Goal: Task Accomplishment & Management: Manage account settings

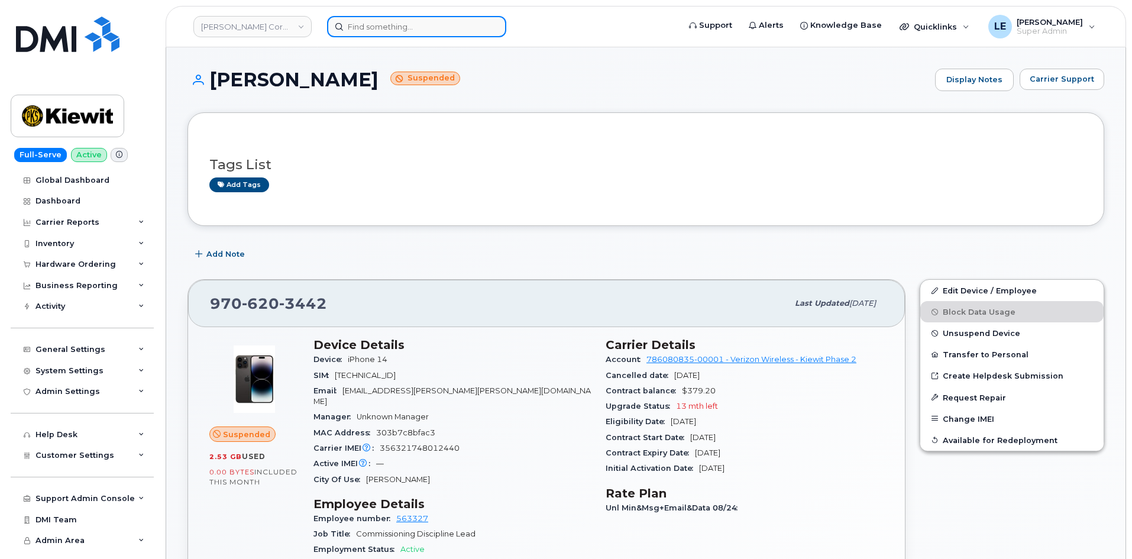
click at [354, 28] on input at bounding box center [416, 26] width 179 height 21
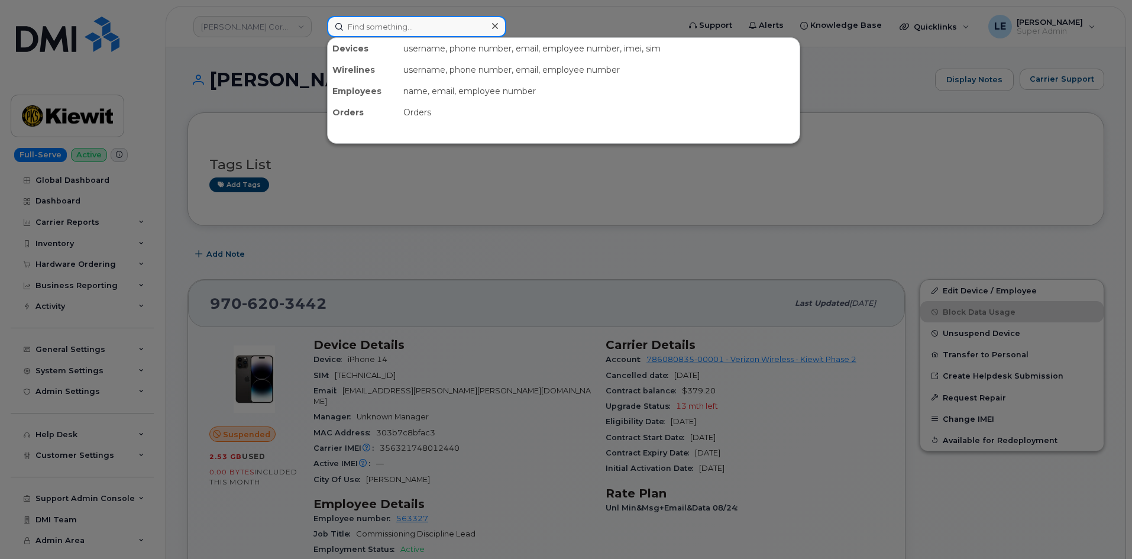
paste input "5063132260"
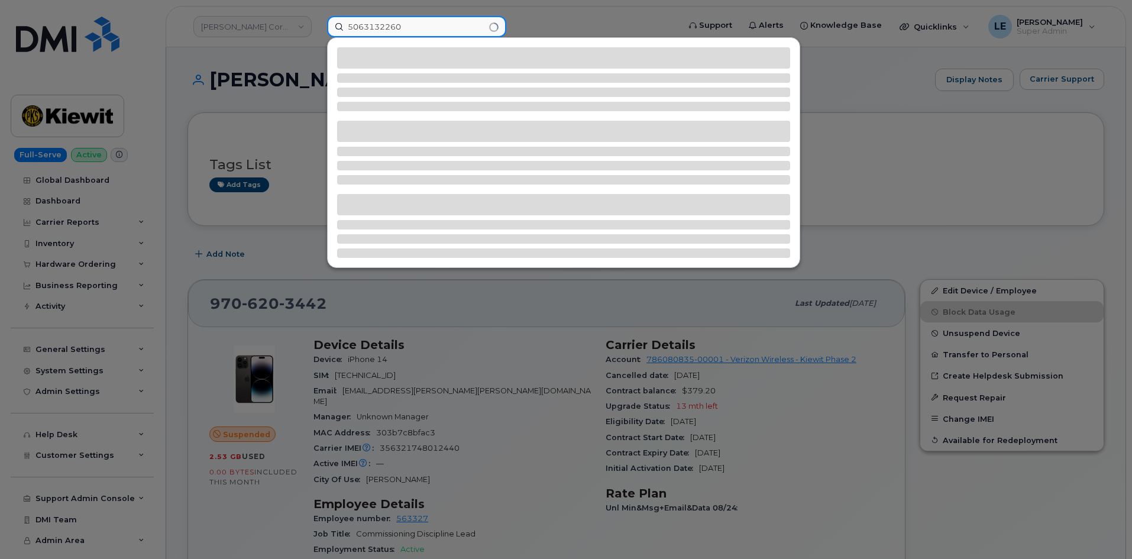
type input "5063132260"
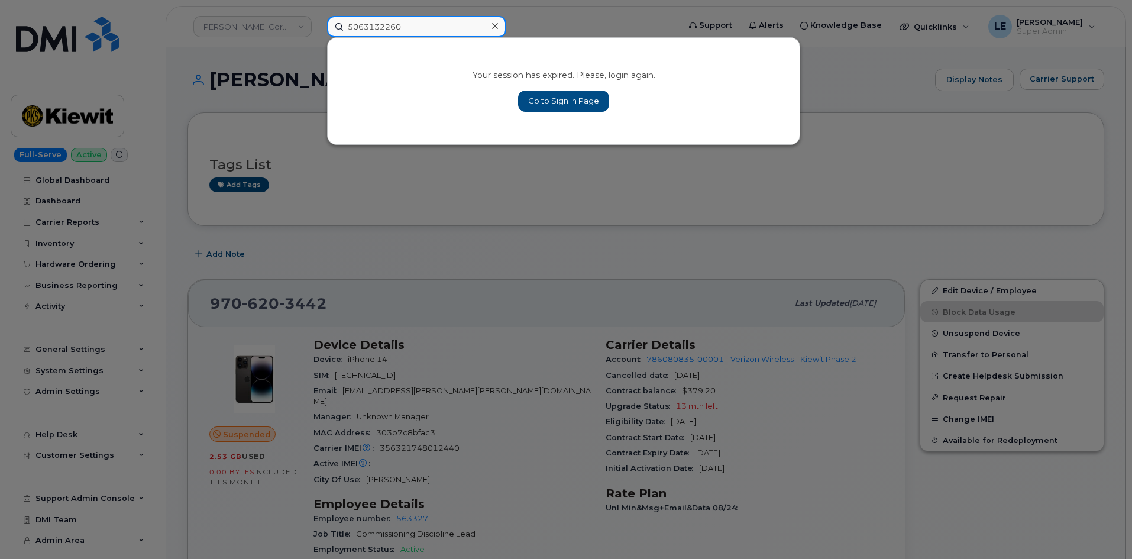
click at [444, 25] on input "5063132260" at bounding box center [416, 26] width 179 height 21
click at [446, 165] on div at bounding box center [566, 279] width 1132 height 559
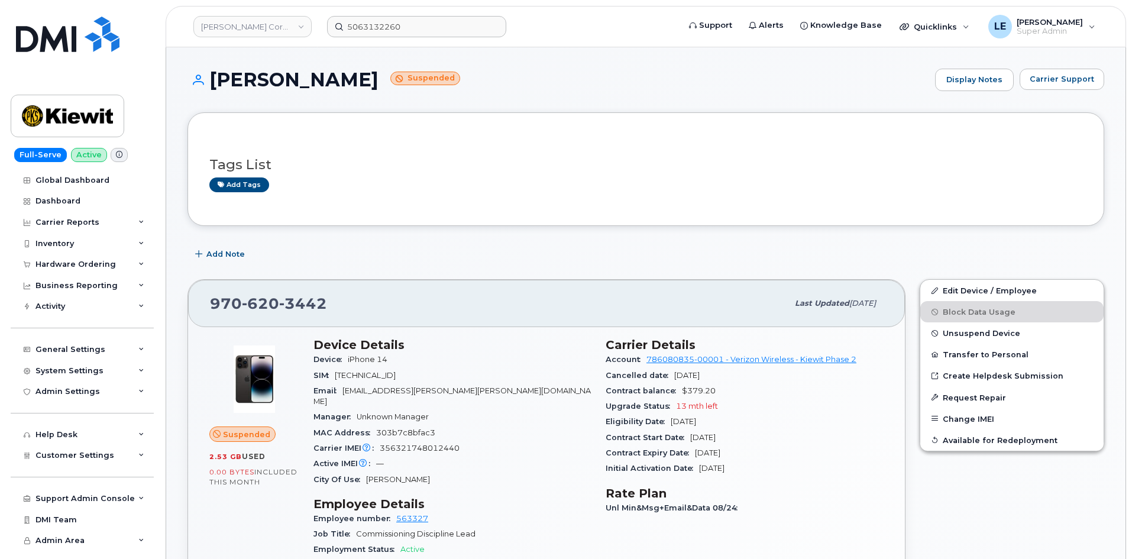
click at [429, 38] on header "Kiewit Corporation 5063132260 Support Alerts Knowledge Base Quicklinks Suspend …" at bounding box center [646, 26] width 961 height 41
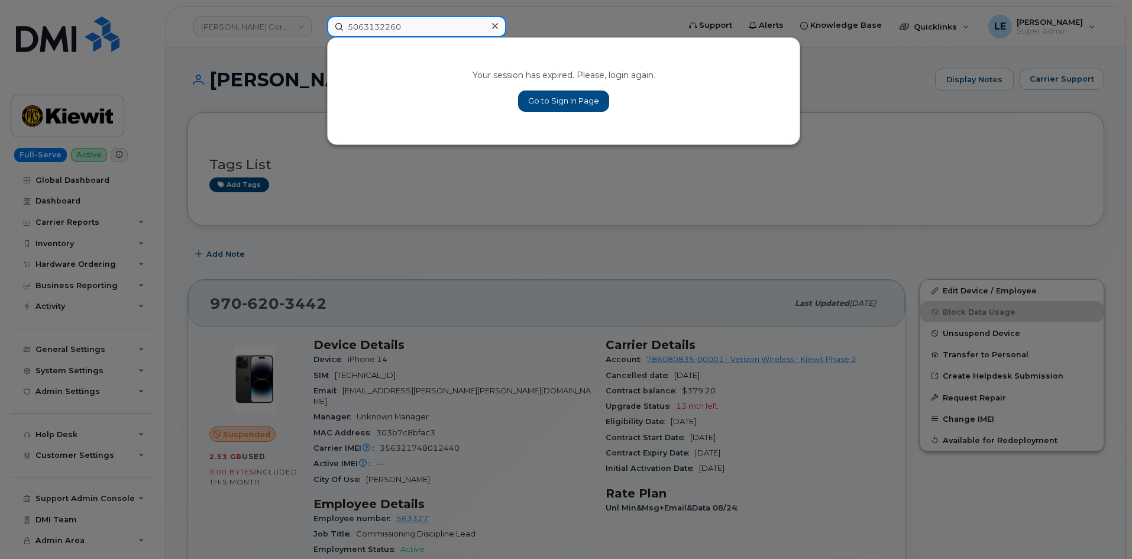
click at [427, 33] on input "5063132260" at bounding box center [416, 26] width 179 height 21
click at [427, 32] on input "5063132260" at bounding box center [416, 26] width 179 height 21
drag, startPoint x: 567, startPoint y: 93, endPoint x: 685, endPoint y: 121, distance: 121.4
click at [567, 93] on link "Go to Sign In Page" at bounding box center [563, 101] width 91 height 21
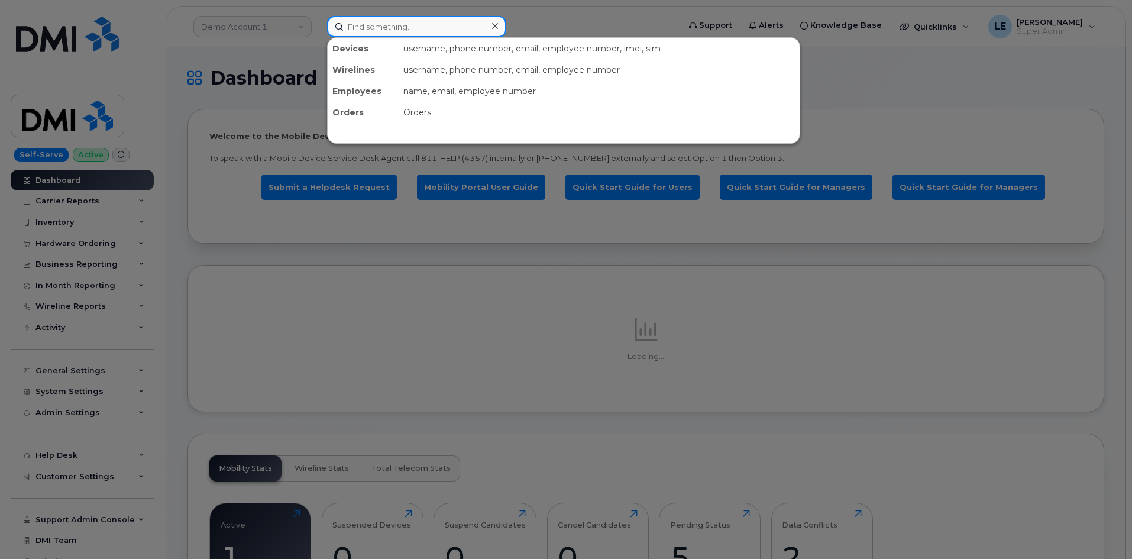
click at [399, 21] on input at bounding box center [416, 26] width 179 height 21
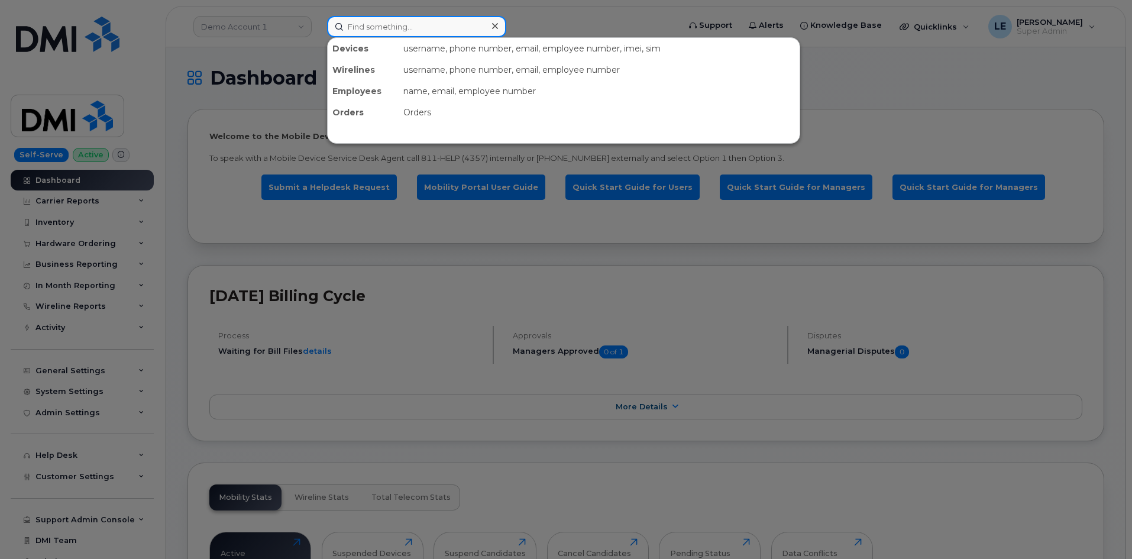
paste input "5063132260"
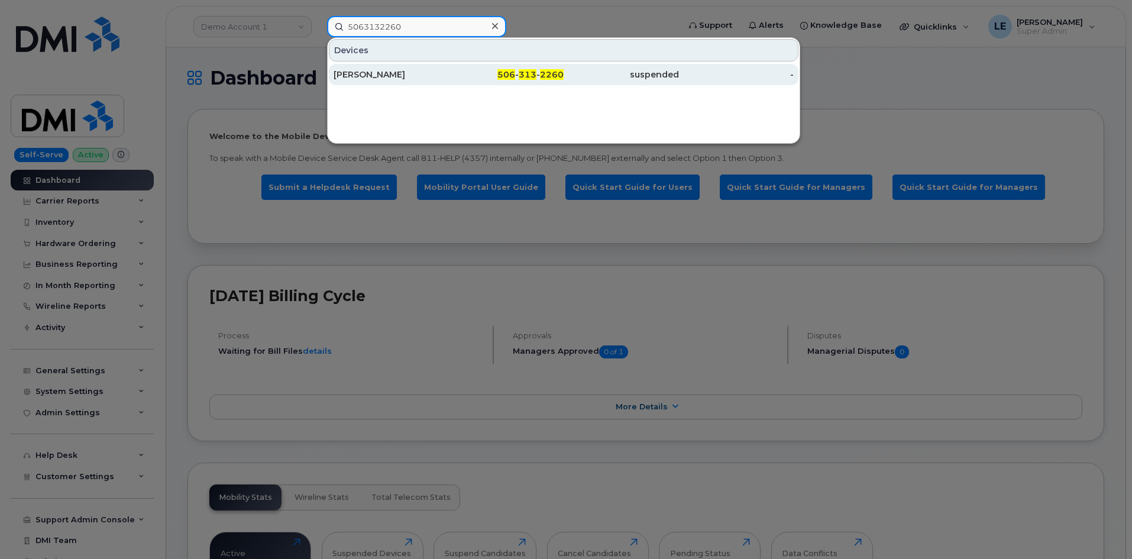
type input "5063132260"
click at [406, 77] on div "Aaron Waters" at bounding box center [391, 75] width 115 height 12
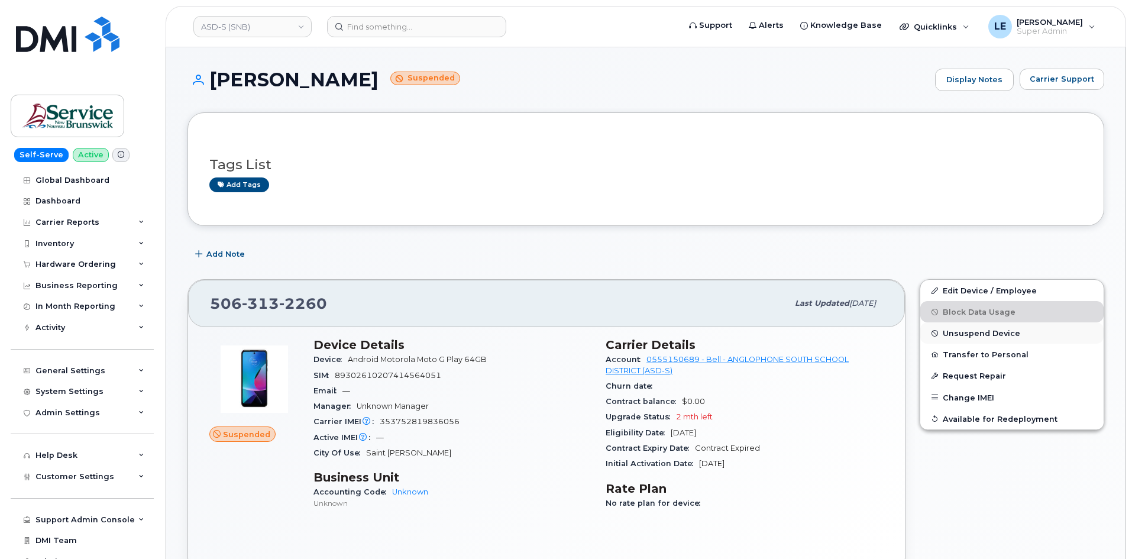
click at [968, 331] on span "Unsuspend Device" at bounding box center [981, 333] width 77 height 9
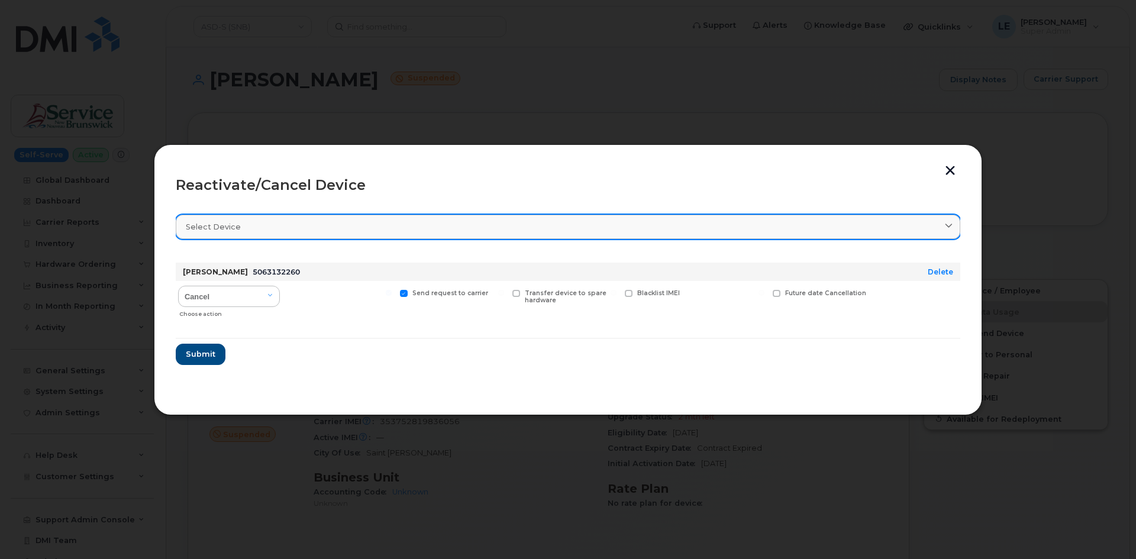
click at [356, 221] on div "Select device" at bounding box center [568, 226] width 764 height 11
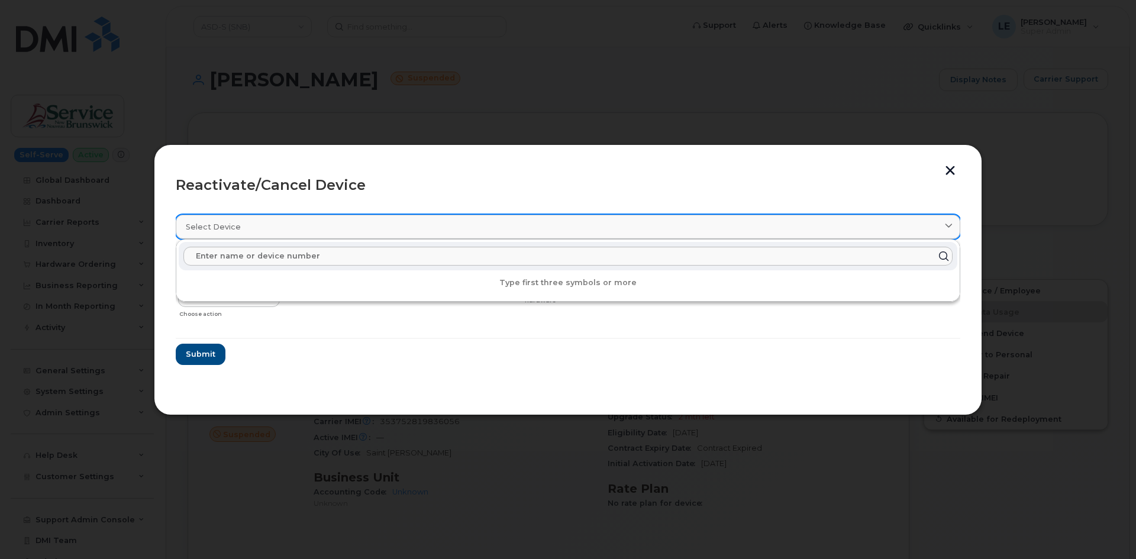
click at [356, 221] on div "Select device" at bounding box center [568, 226] width 764 height 11
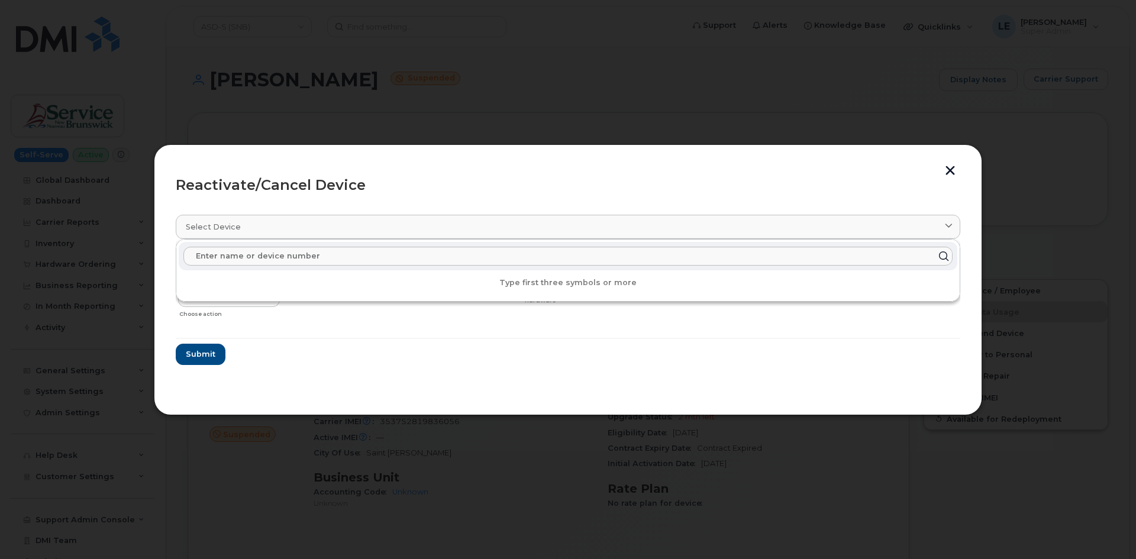
click at [363, 369] on section "Select device Type first three symbols or more Aaron Waters 5063132260 Delete C…" at bounding box center [568, 298] width 784 height 189
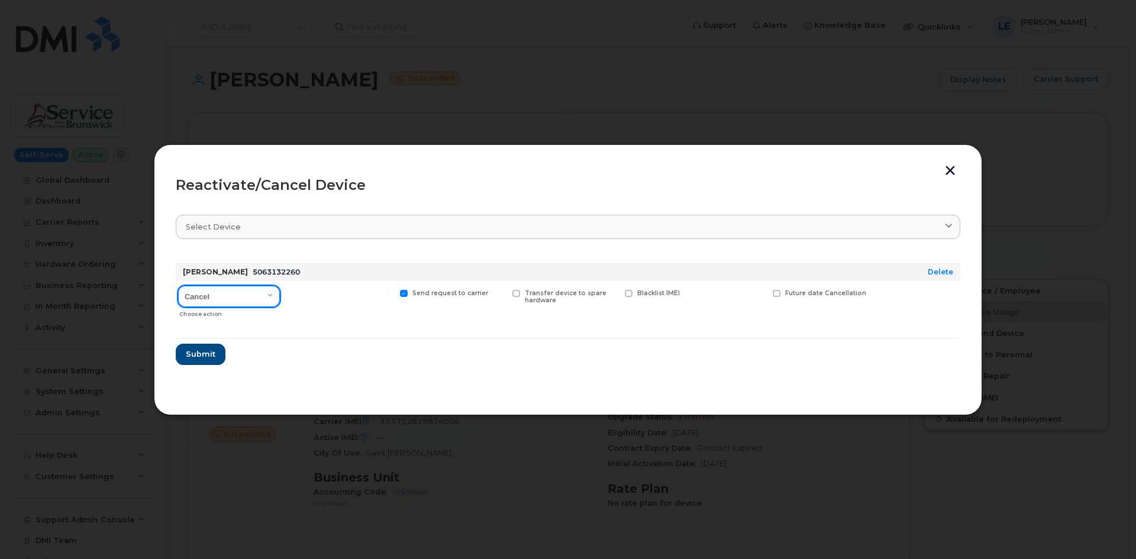
click at [269, 291] on select "Cancel Suspend - Extend Suspension Reactivate" at bounding box center [229, 296] width 102 height 21
select select "[object Object]"
click at [178, 286] on select "Cancel Suspend - Extend Suspension Reactivate" at bounding box center [229, 296] width 102 height 21
click at [311, 351] on form "Aaron Waters 5063132260 Delete Cancel Suspend - Extend Suspension Reactivate Ch…" at bounding box center [568, 309] width 784 height 112
click at [201, 358] on span "Submit" at bounding box center [200, 353] width 30 height 11
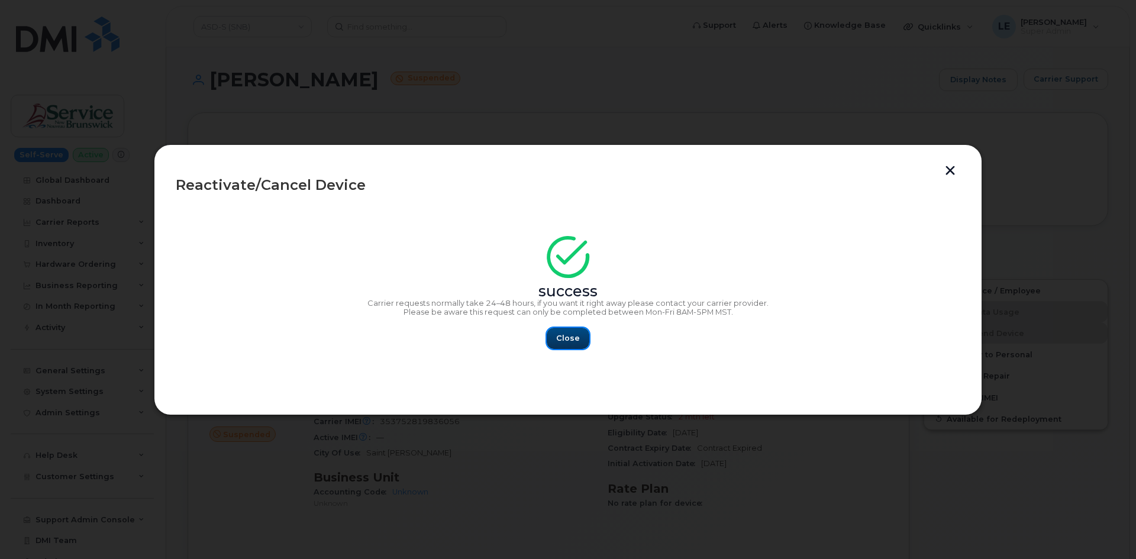
click at [569, 343] on span "Close" at bounding box center [568, 337] width 24 height 11
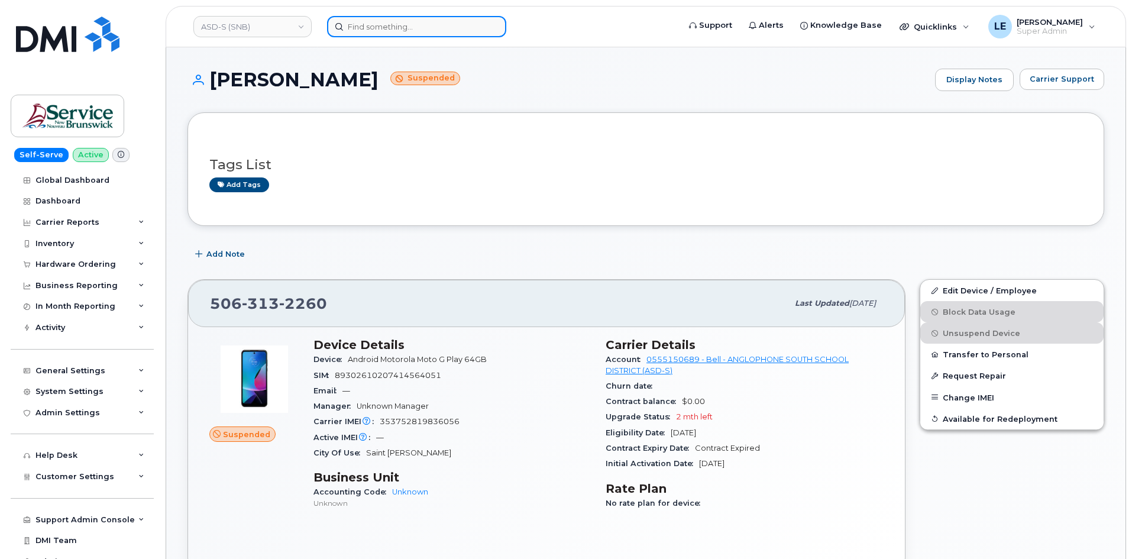
click at [360, 26] on input at bounding box center [416, 26] width 179 height 21
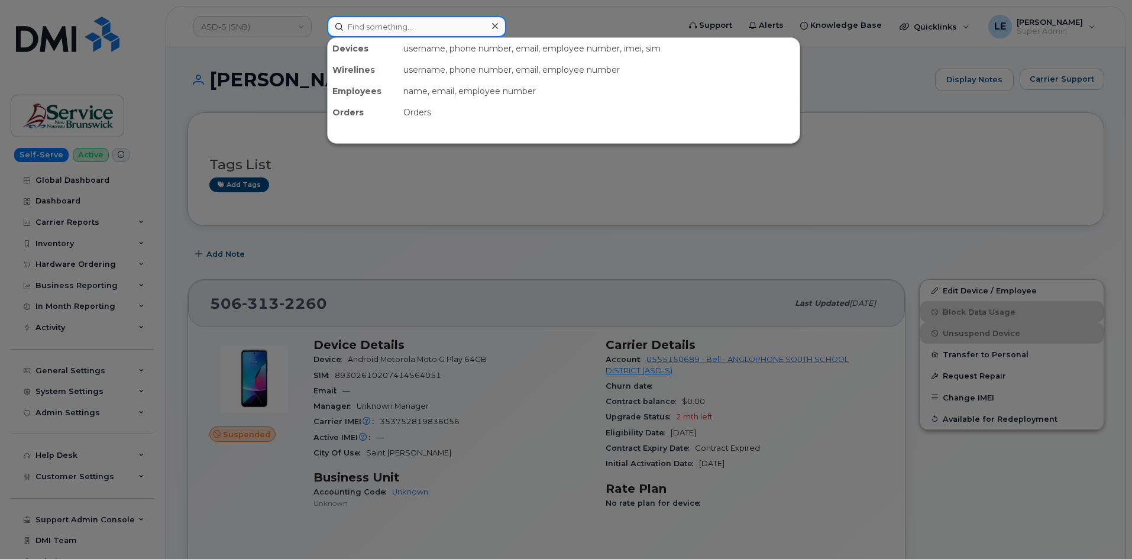
paste input "5063132261"
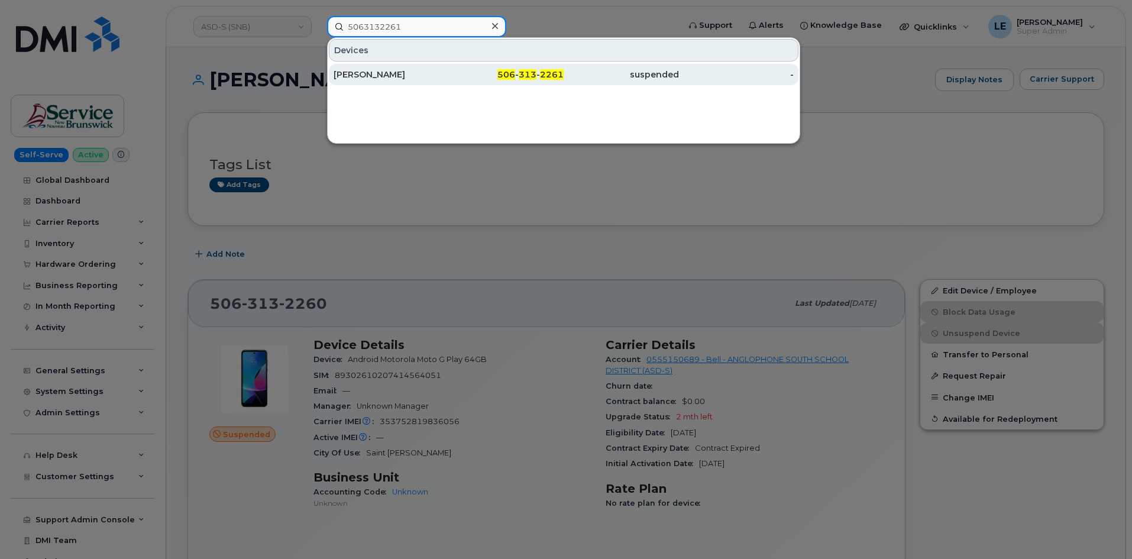
type input "5063132261"
click at [454, 76] on div "506 - 313 - 2261" at bounding box center [506, 75] width 115 height 12
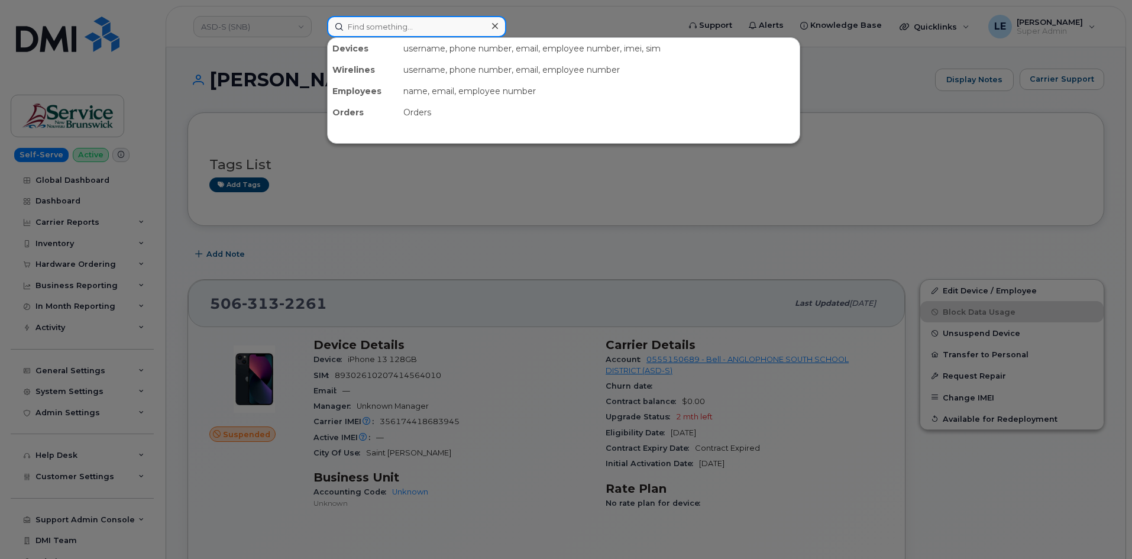
click at [367, 28] on input at bounding box center [416, 26] width 179 height 21
paste input "5063132261"
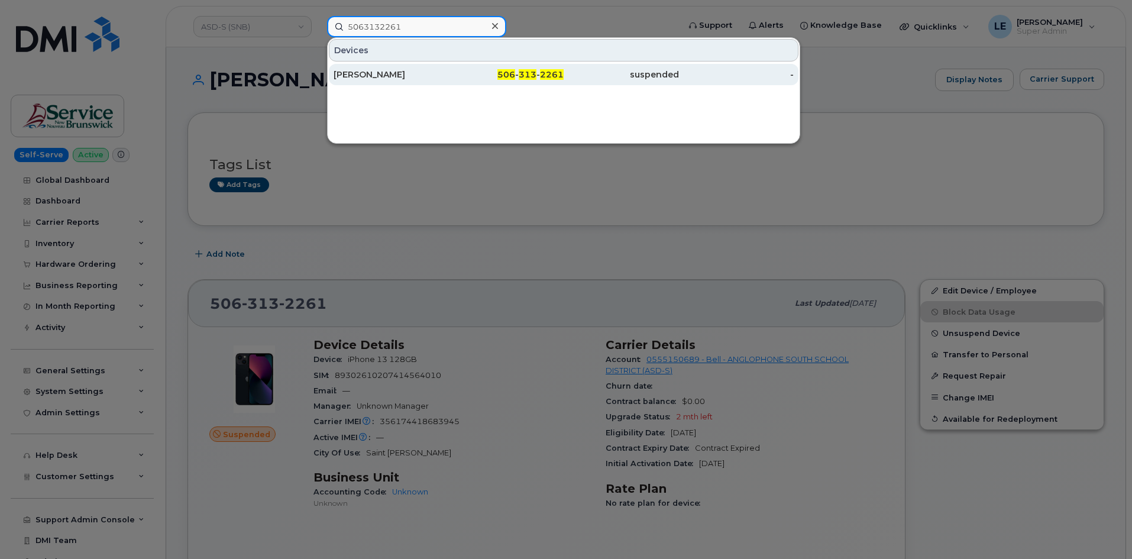
type input "5063132261"
click at [363, 72] on div "Aaron Waters" at bounding box center [391, 75] width 115 height 12
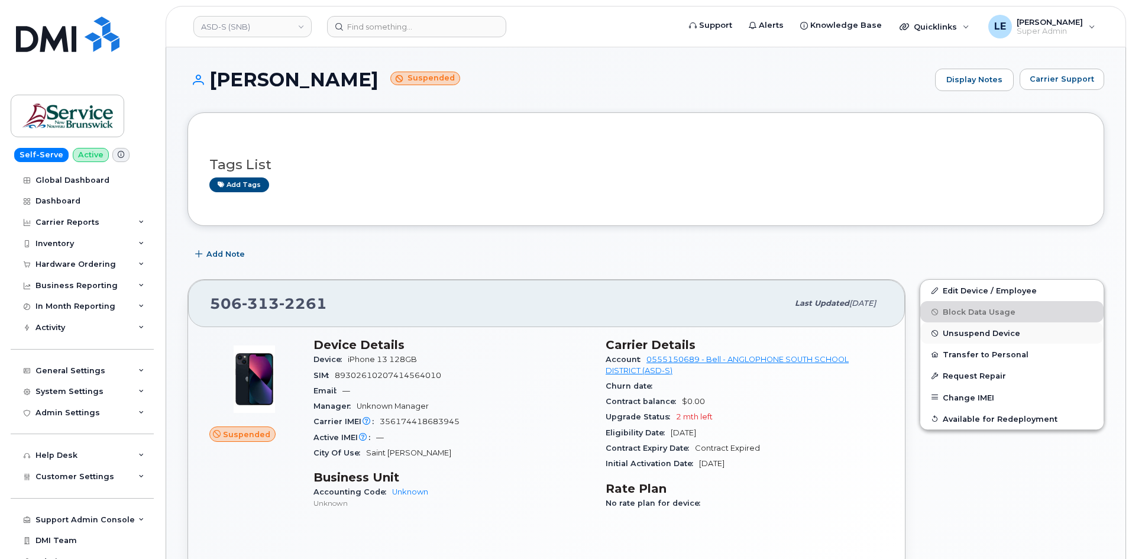
click at [1012, 329] on span "Unsuspend Device" at bounding box center [981, 333] width 77 height 9
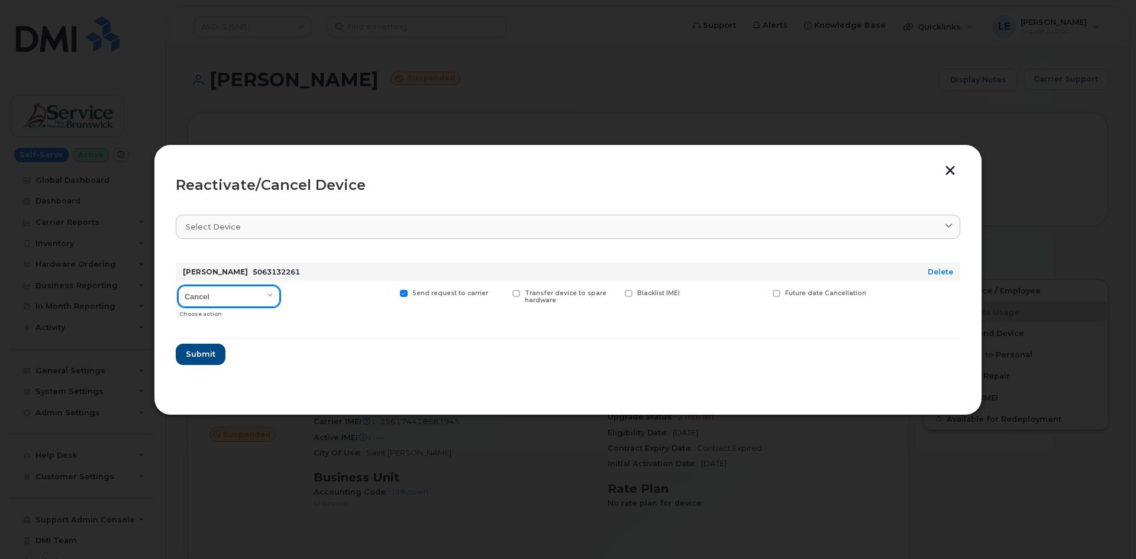
click at [232, 292] on select "Cancel Suspend - Extend Suspension Reactivate" at bounding box center [229, 296] width 102 height 21
select select "[object Object]"
click at [178, 286] on select "Cancel Suspend - Extend Suspension Reactivate" at bounding box center [229, 296] width 102 height 21
click at [211, 356] on span "Submit" at bounding box center [200, 353] width 30 height 11
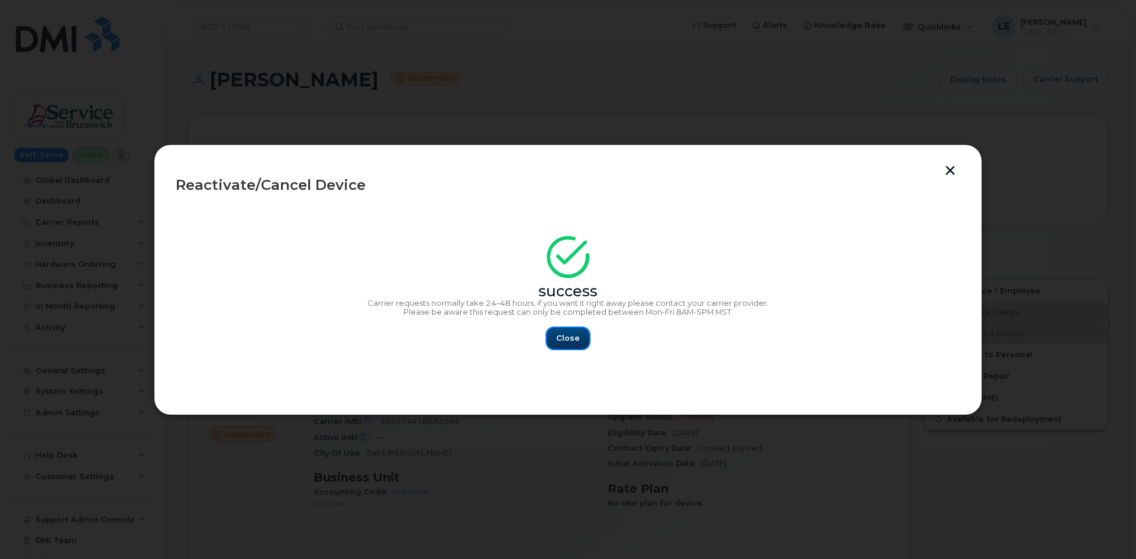
click at [569, 338] on span "Close" at bounding box center [568, 337] width 24 height 11
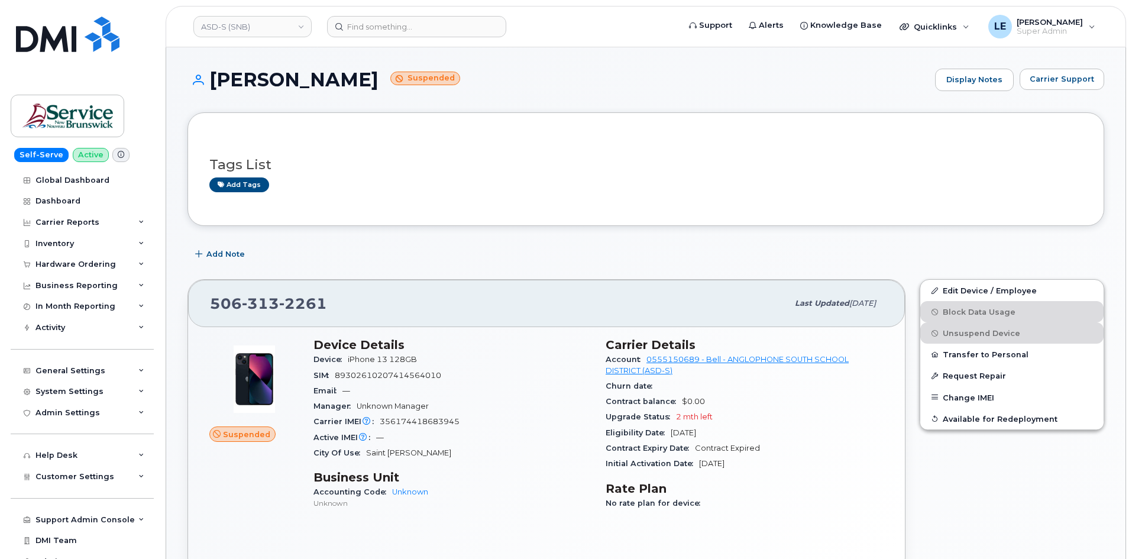
drag, startPoint x: 385, startPoint y: 11, endPoint x: 384, endPoint y: 21, distance: 10.7
click at [385, 13] on header "ASD-S (SNB) Support Alerts Knowledge Base Quicklinks Suspend / Cancel Device Ch…" at bounding box center [646, 26] width 961 height 41
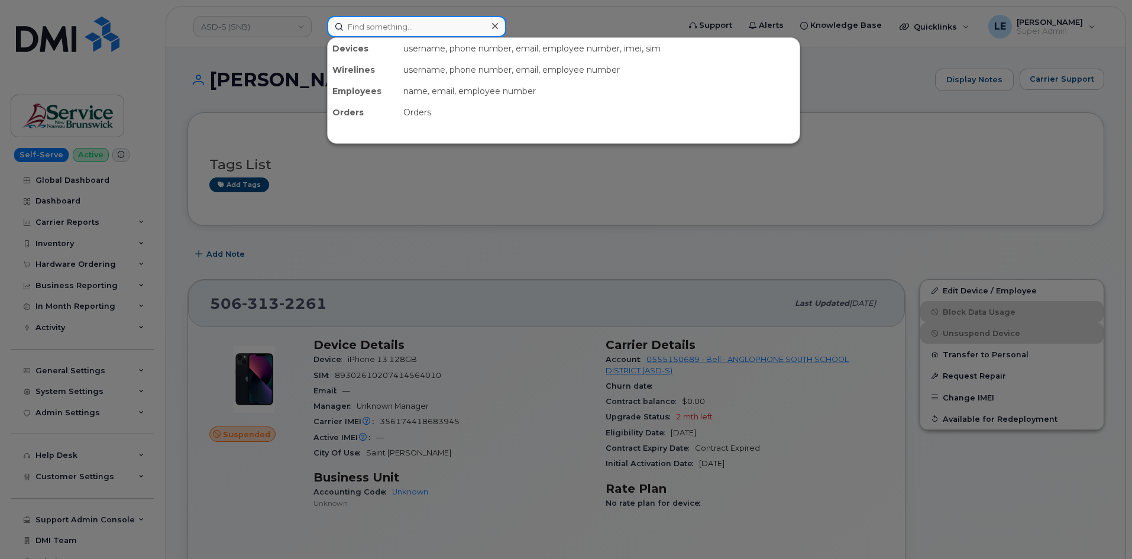
click at [384, 21] on input at bounding box center [416, 26] width 179 height 21
paste input "105647.2218"
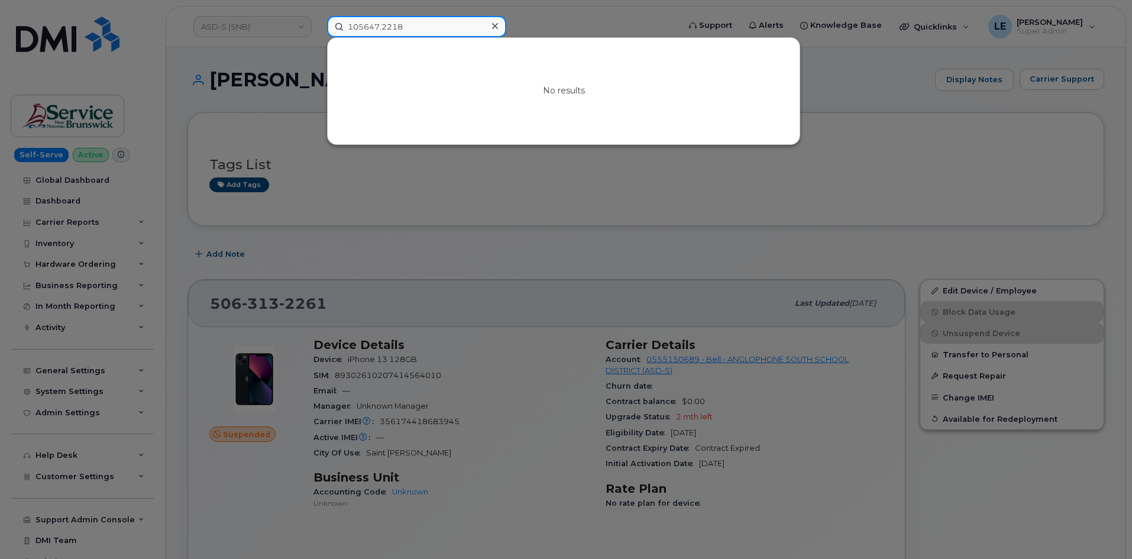
click at [420, 28] on input "105647.2218" at bounding box center [416, 26] width 179 height 21
click at [419, 27] on input "105647.2218" at bounding box center [416, 26] width 179 height 21
click at [416, 26] on input "105647.2218" at bounding box center [416, 26] width 179 height 21
paste input "CLAUDIA.WALKER@KIEWIT.COM"
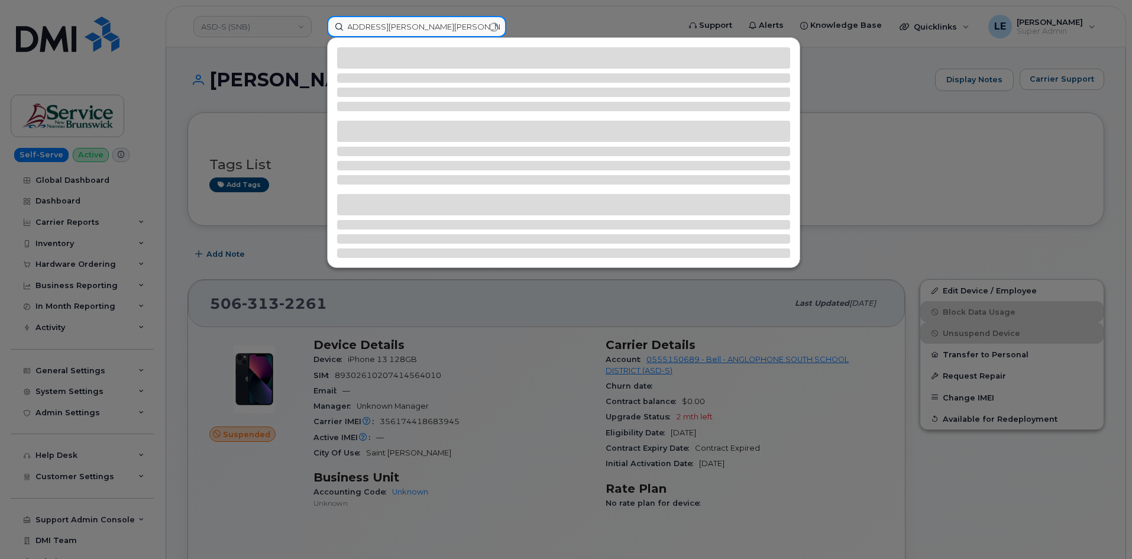
paste input
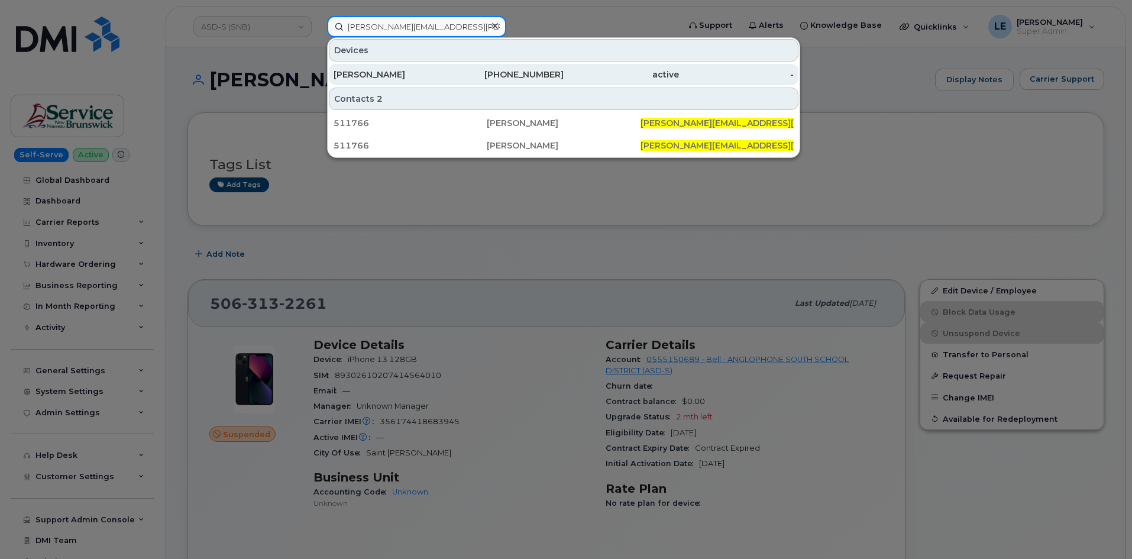
type input "CLAUDIA.WALKER@KIEWIT.COM"
click at [439, 69] on div "CLAUDIA WALKER" at bounding box center [391, 74] width 115 height 21
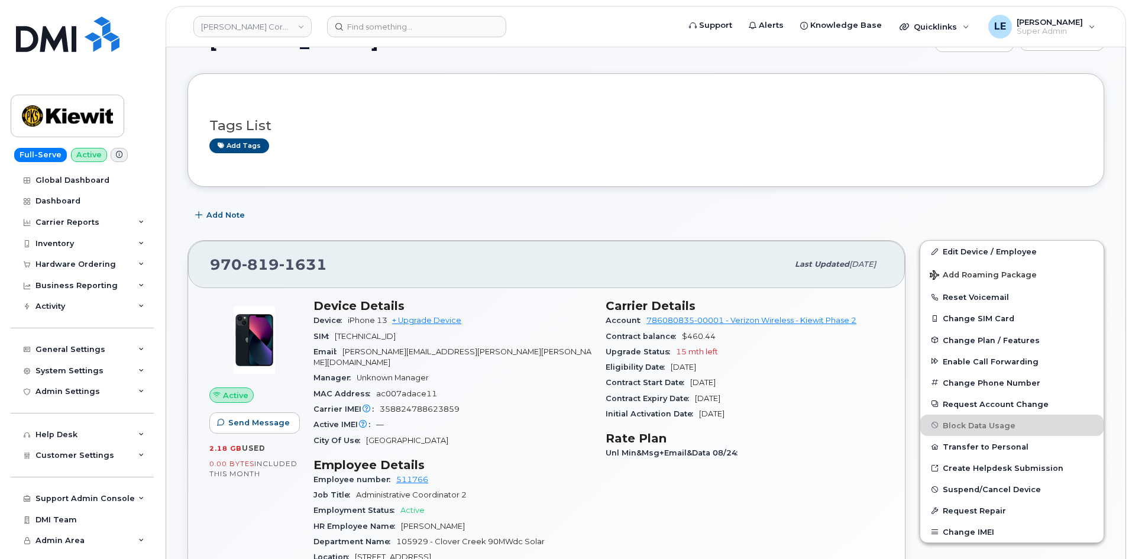
scroll to position [59, 0]
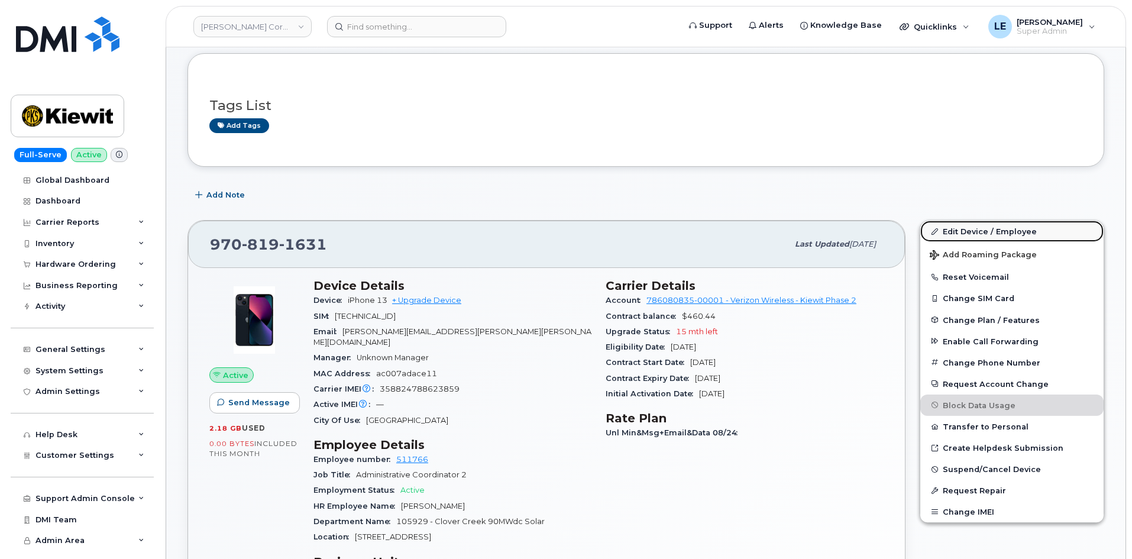
click at [965, 228] on link "Edit Device / Employee" at bounding box center [1011, 231] width 183 height 21
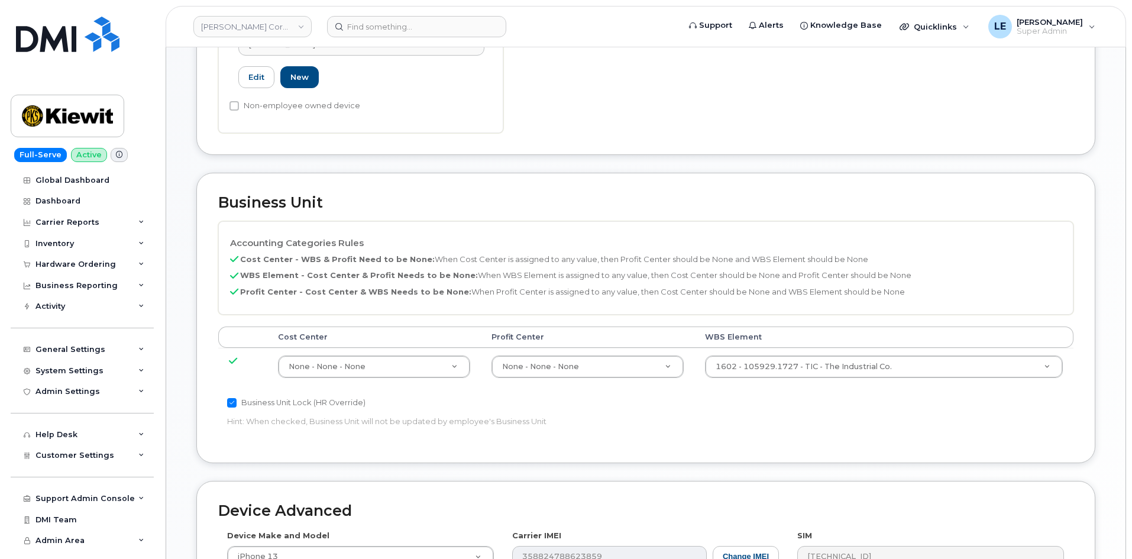
scroll to position [414, 0]
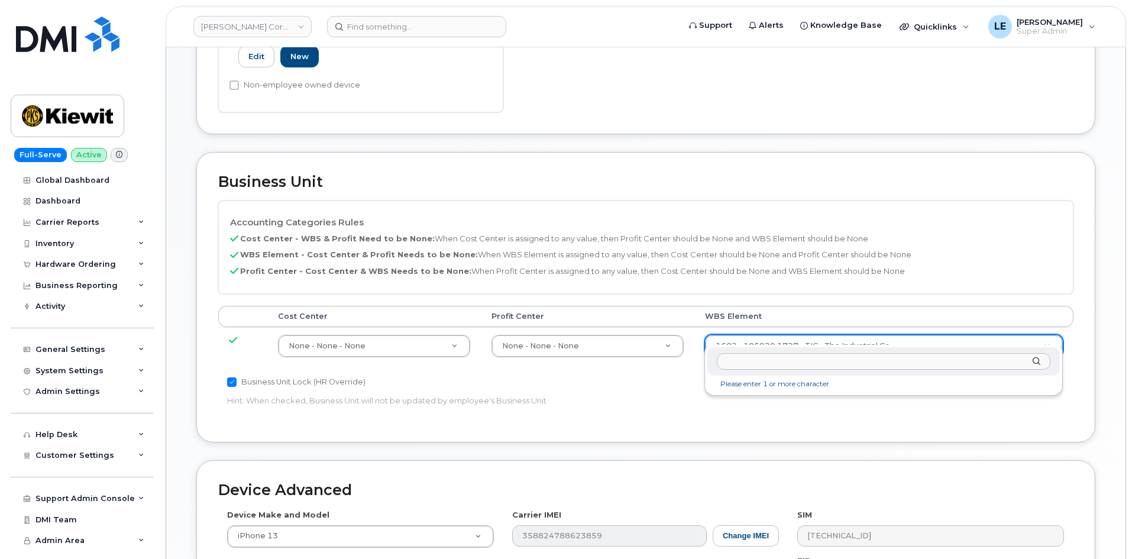
click at [773, 363] on input "text" at bounding box center [884, 361] width 334 height 17
type input "105647.2218"
type input "30182179"
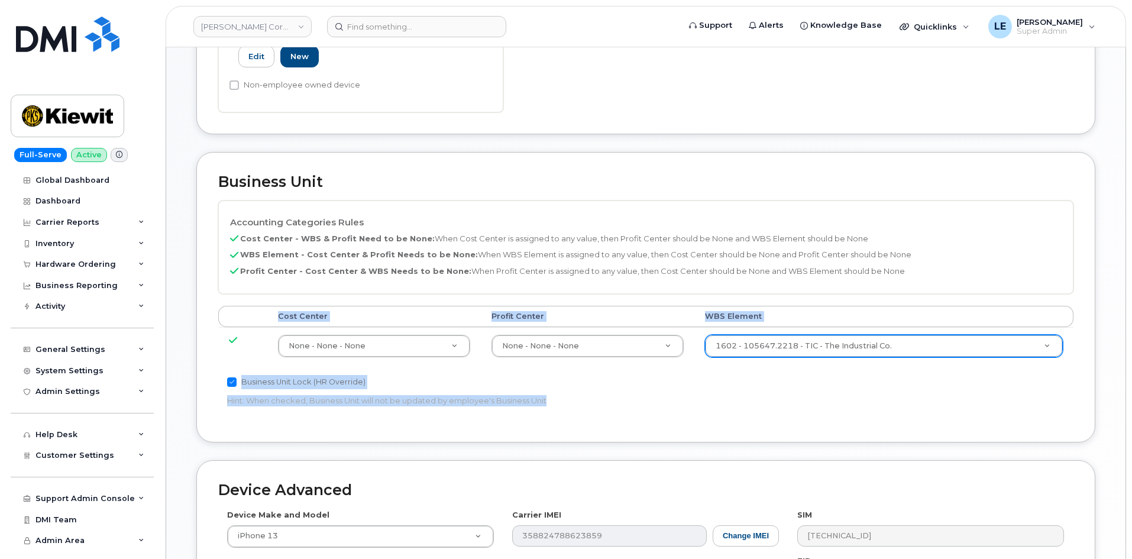
drag, startPoint x: 762, startPoint y: 392, endPoint x: 750, endPoint y: 460, distance: 69.6
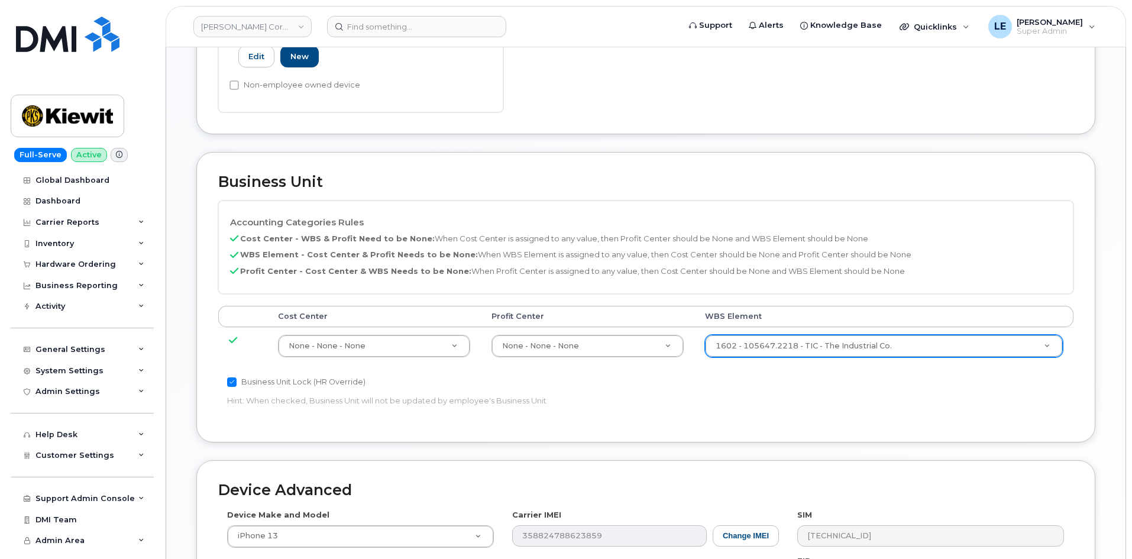
click at [752, 420] on div "Business Unit Accounting Categories Rules Cost Center - WBS & Profit Need to be…" at bounding box center [645, 297] width 899 height 291
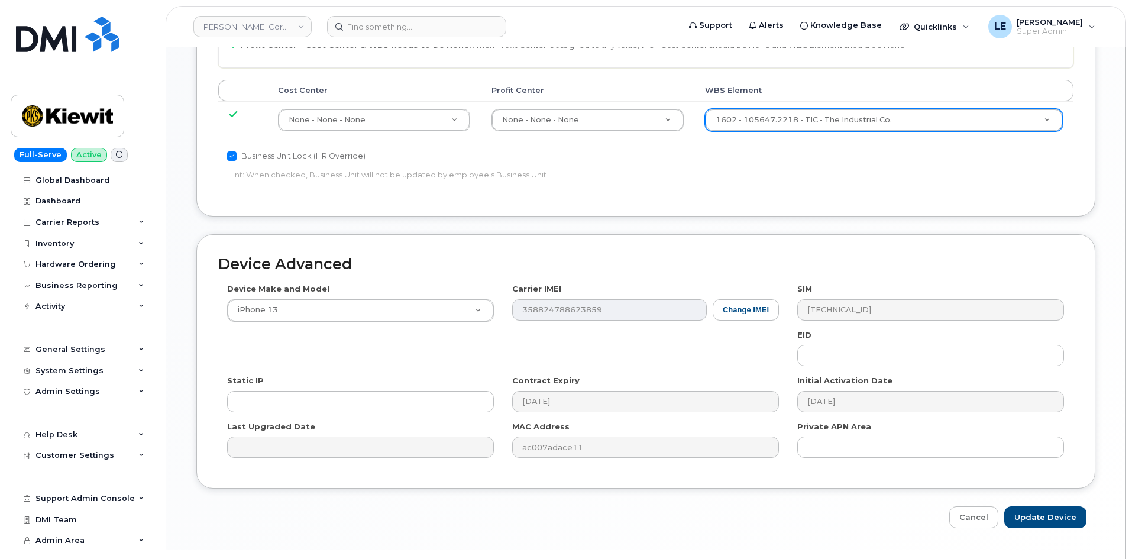
scroll to position [657, 0]
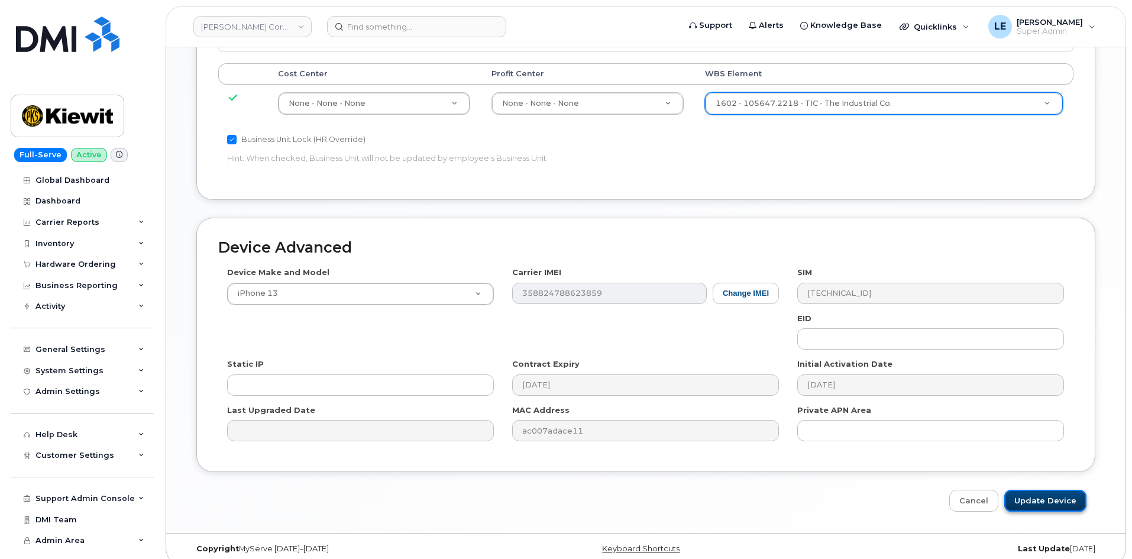
click at [1039, 490] on input "Update Device" at bounding box center [1045, 501] width 82 height 22
type input "Saving..."
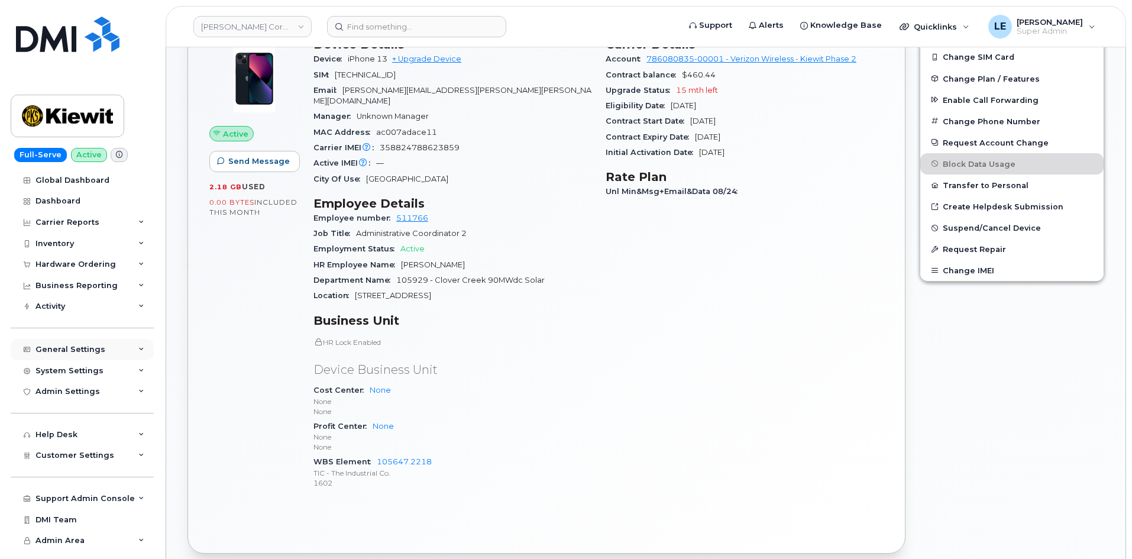
scroll to position [355, 0]
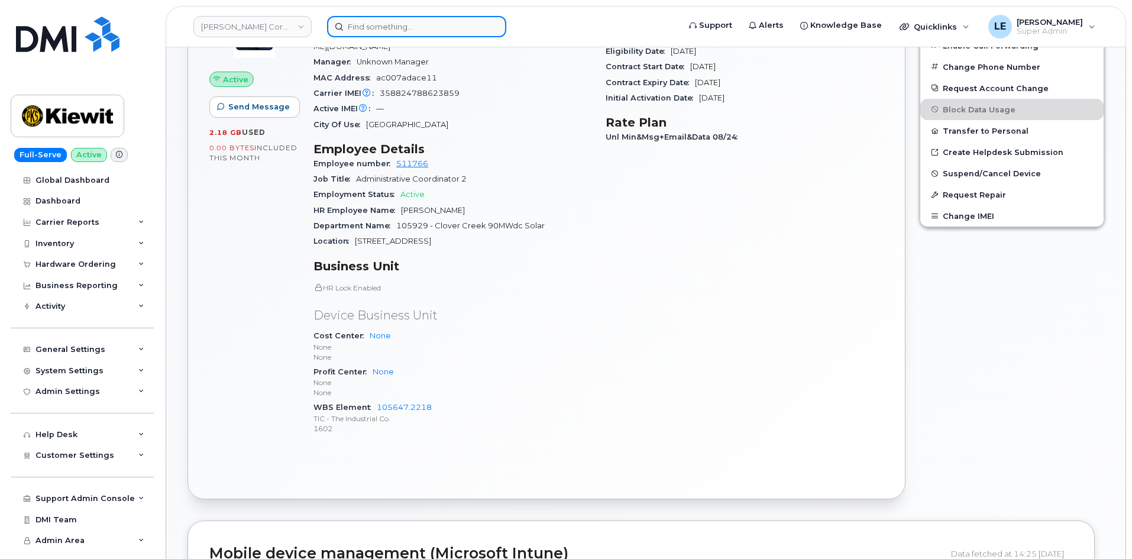
click at [478, 17] on input at bounding box center [416, 26] width 179 height 21
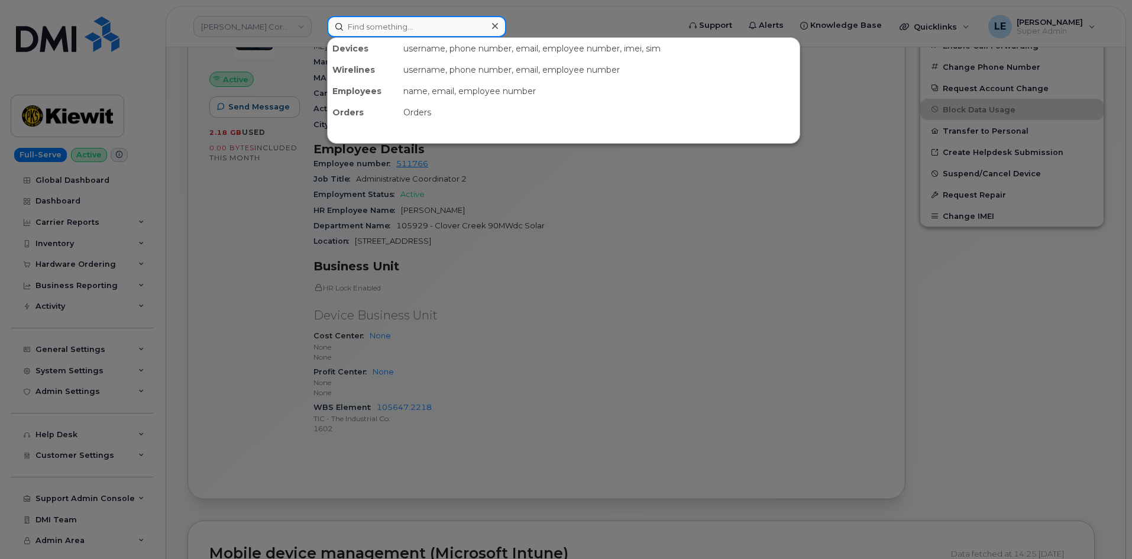
paste input "[PERSON_NAME][EMAIL_ADDRESS][DOMAIN_NAME]"
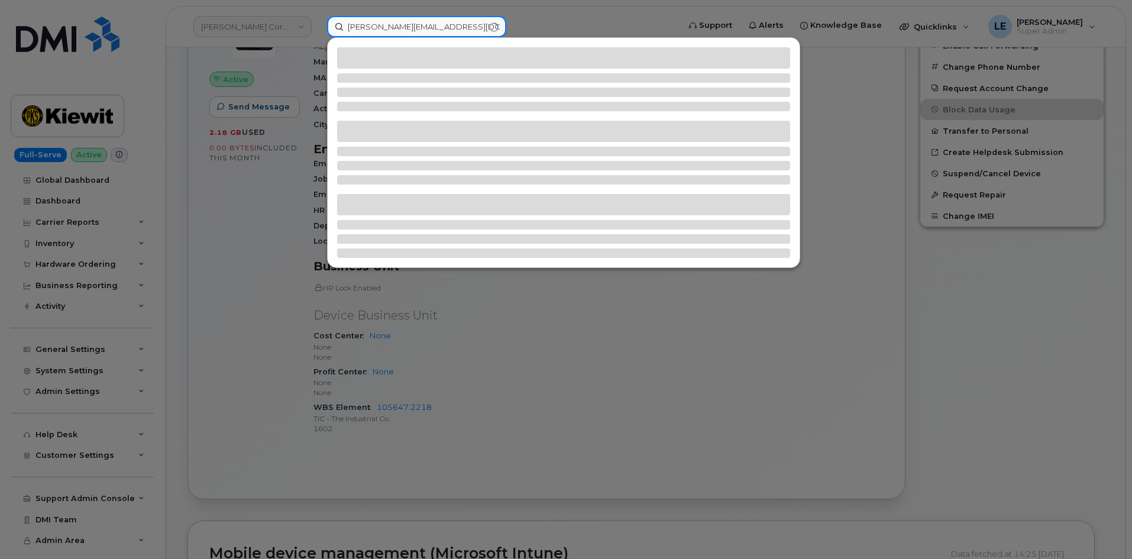
type input "[PERSON_NAME][EMAIL_ADDRESS][DOMAIN_NAME]"
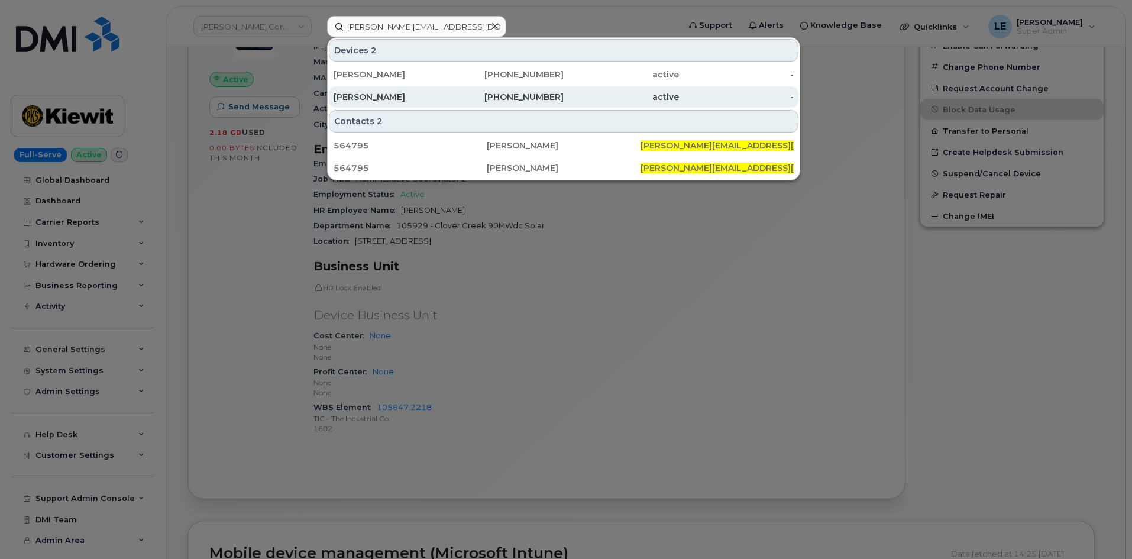
click at [444, 96] on div "[PERSON_NAME]" at bounding box center [391, 97] width 115 height 12
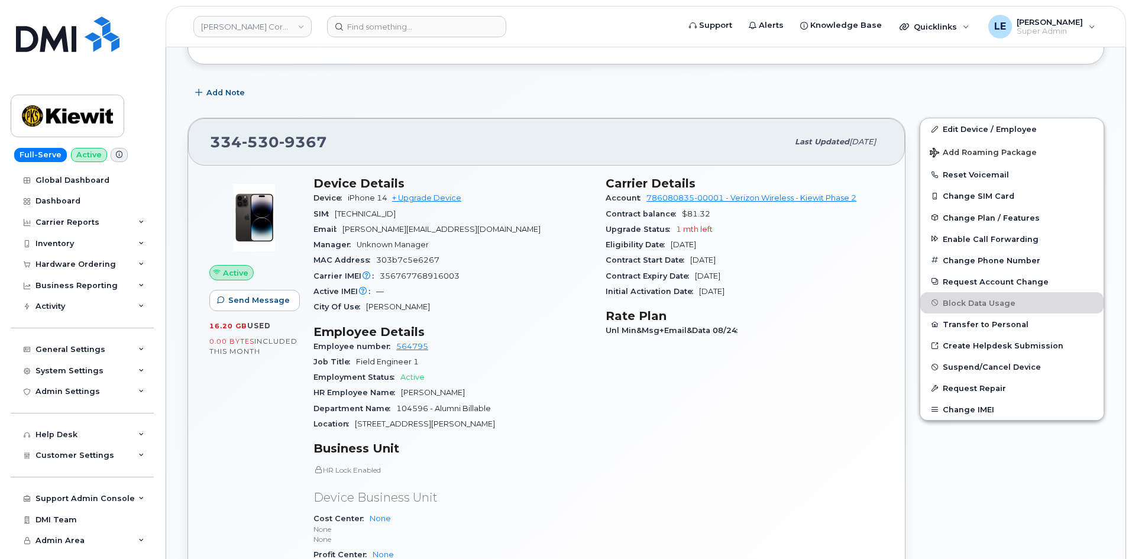
scroll to position [237, 0]
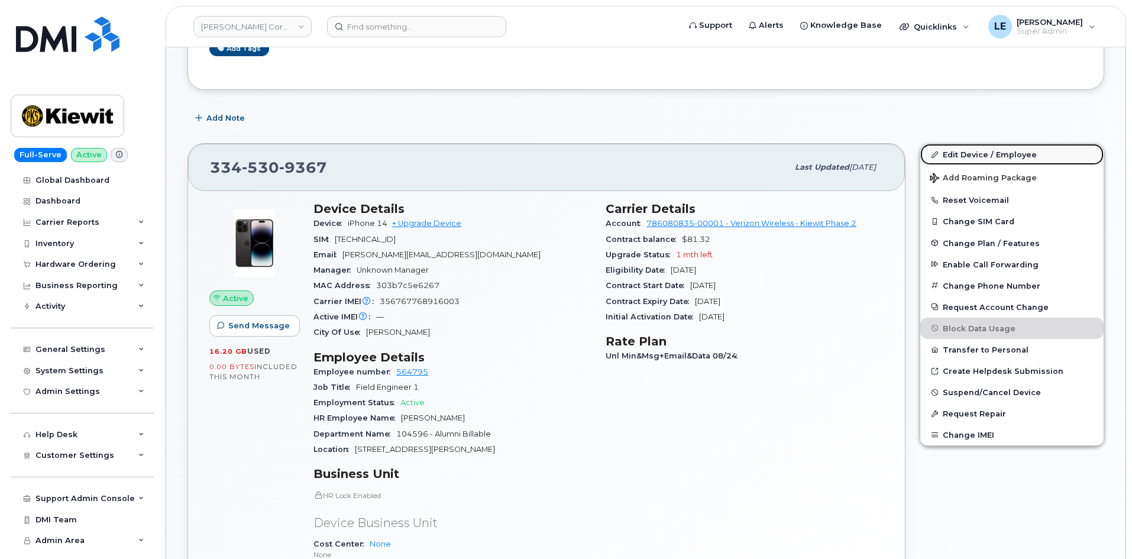
click at [945, 155] on link "Edit Device / Employee" at bounding box center [1011, 154] width 183 height 21
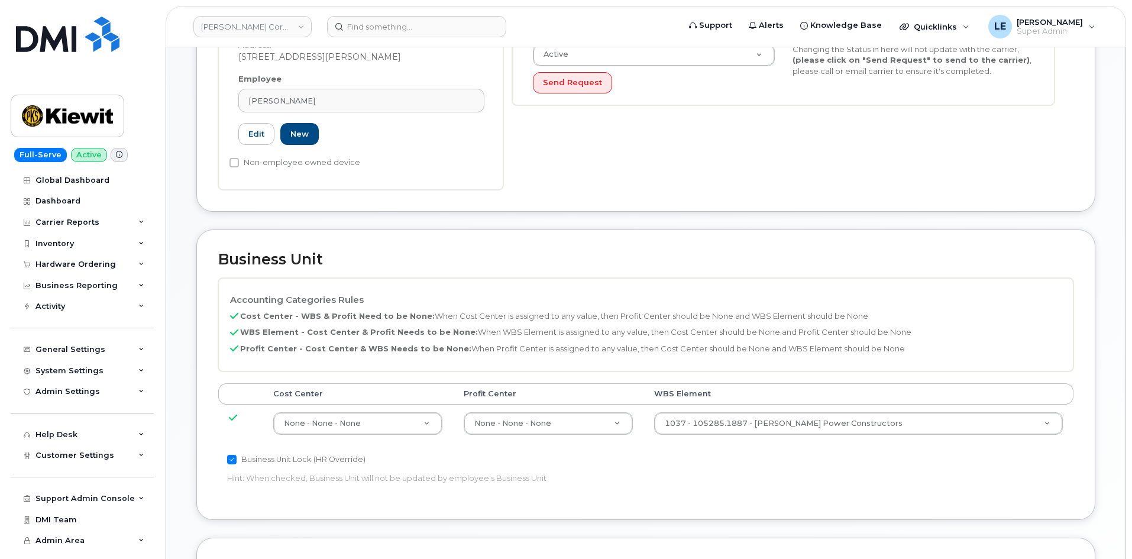
scroll to position [473, 0]
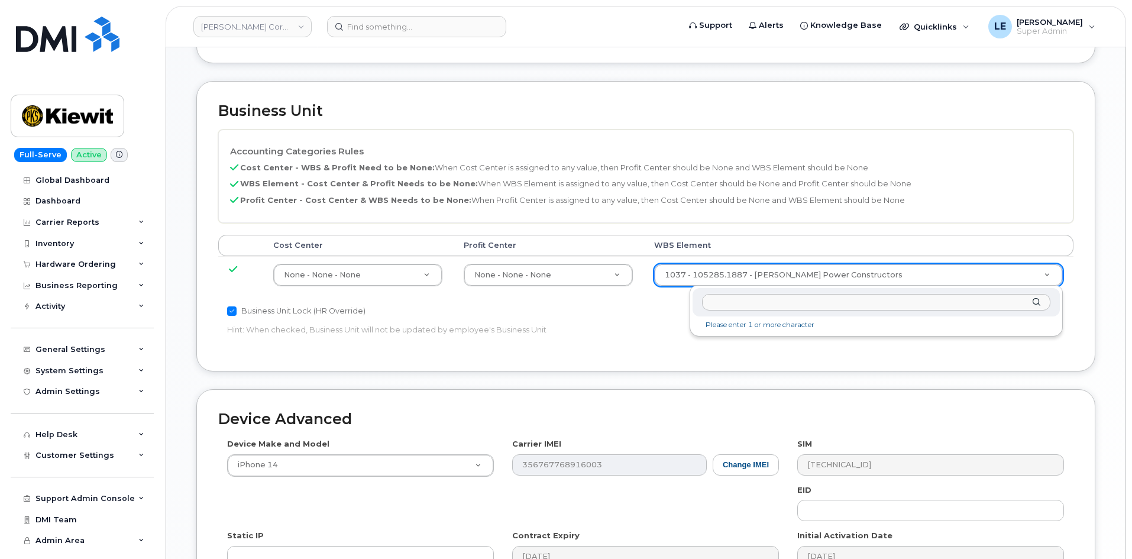
click at [741, 302] on input "text" at bounding box center [876, 302] width 348 height 17
type input "105567.1882"
type input "30252769"
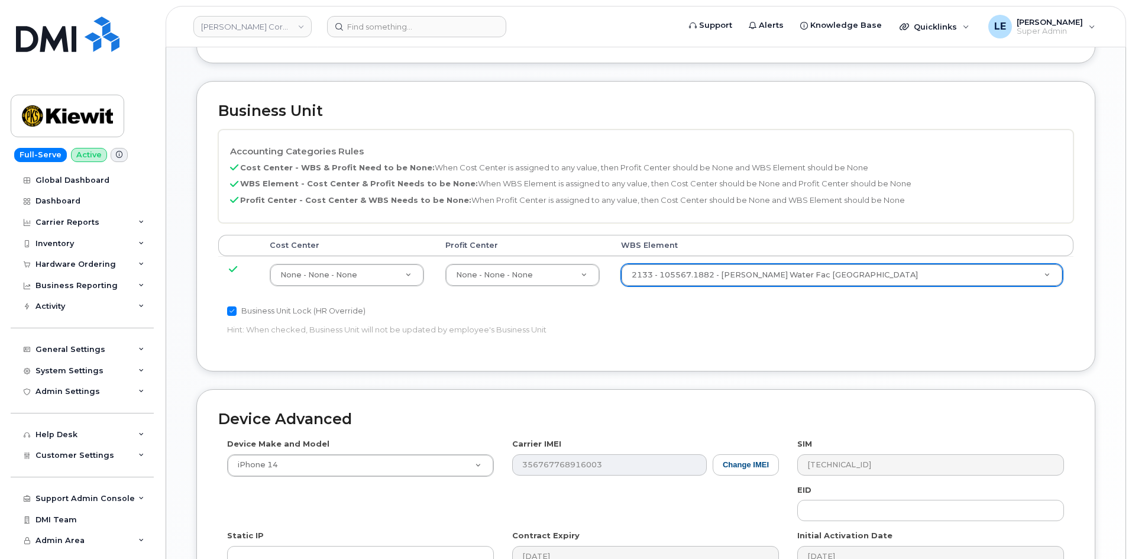
click at [747, 327] on p "Hint: When checked, Business Unit will not be updated by employee's Business Un…" at bounding box center [503, 329] width 552 height 11
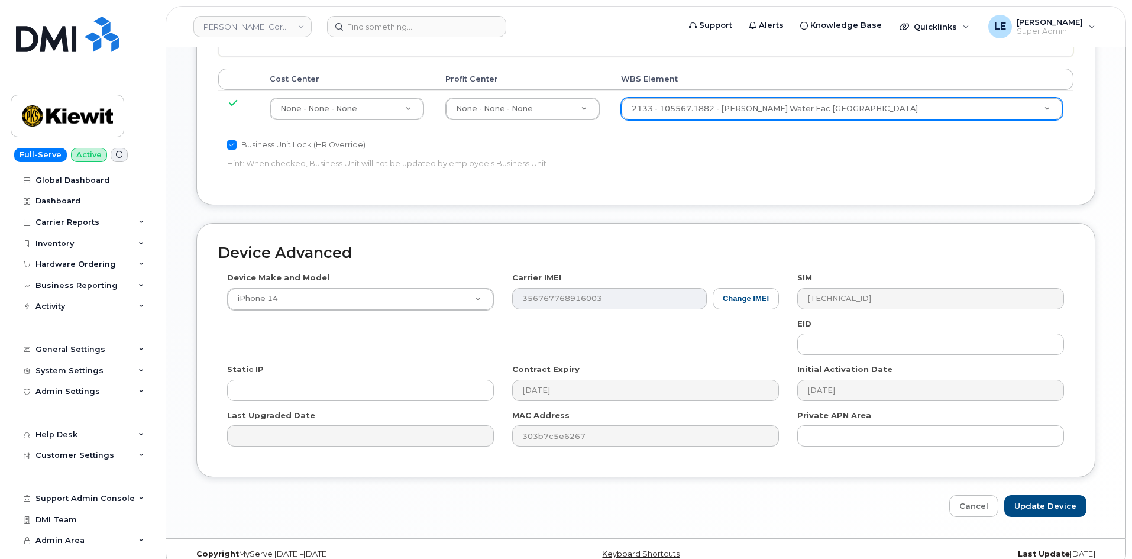
scroll to position [657, 0]
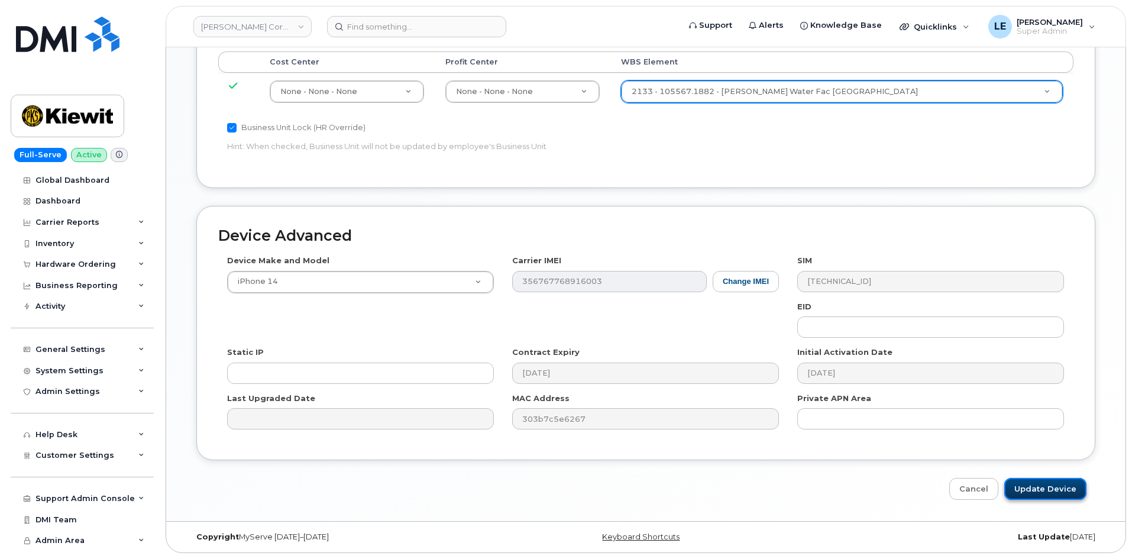
click at [1063, 492] on input "Update Device" at bounding box center [1045, 489] width 82 height 22
type input "Saving..."
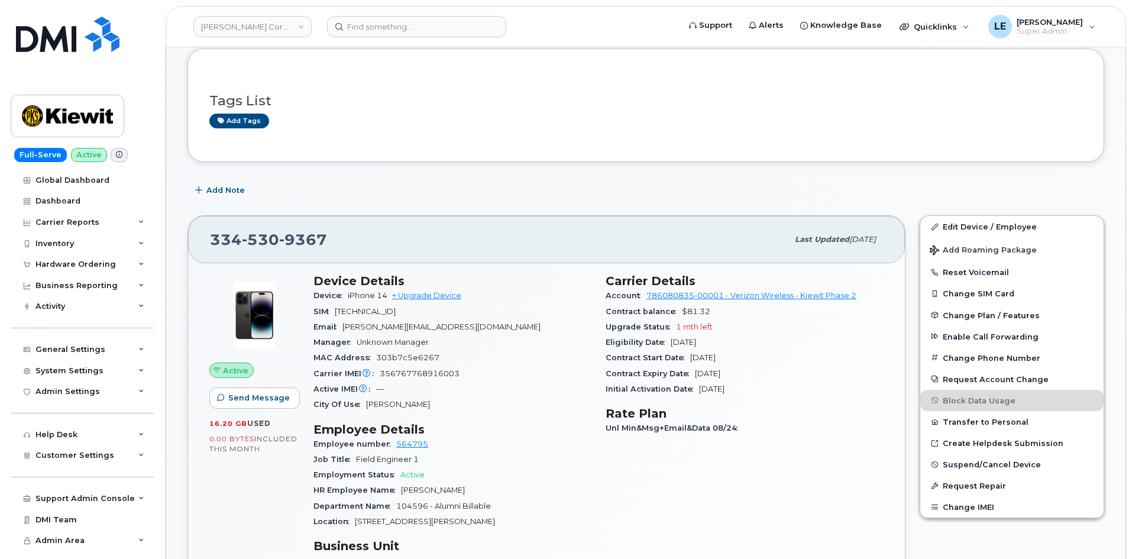
scroll to position [177, 0]
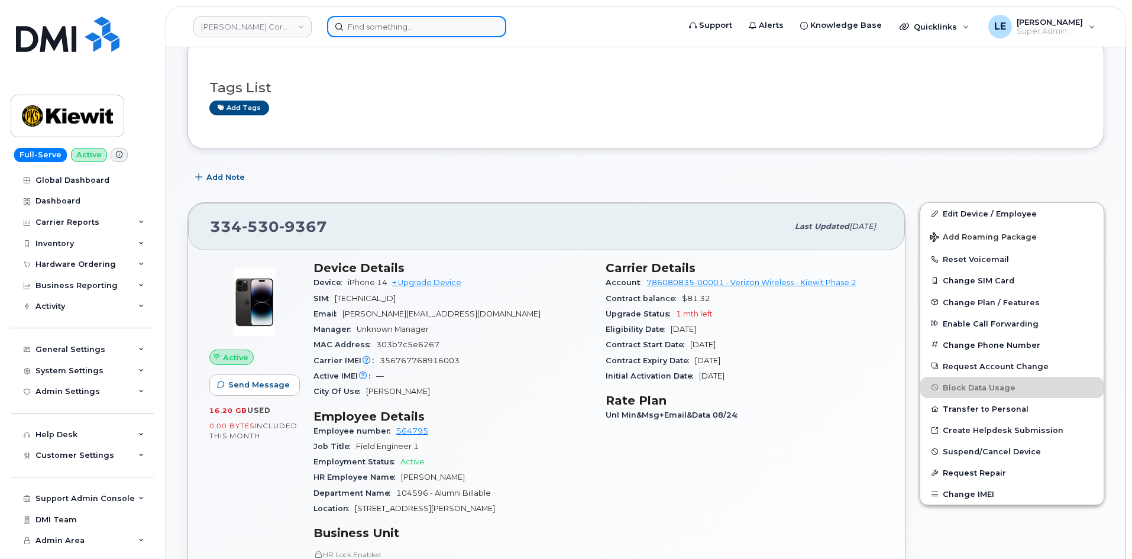
click at [397, 33] on input at bounding box center [416, 26] width 179 height 21
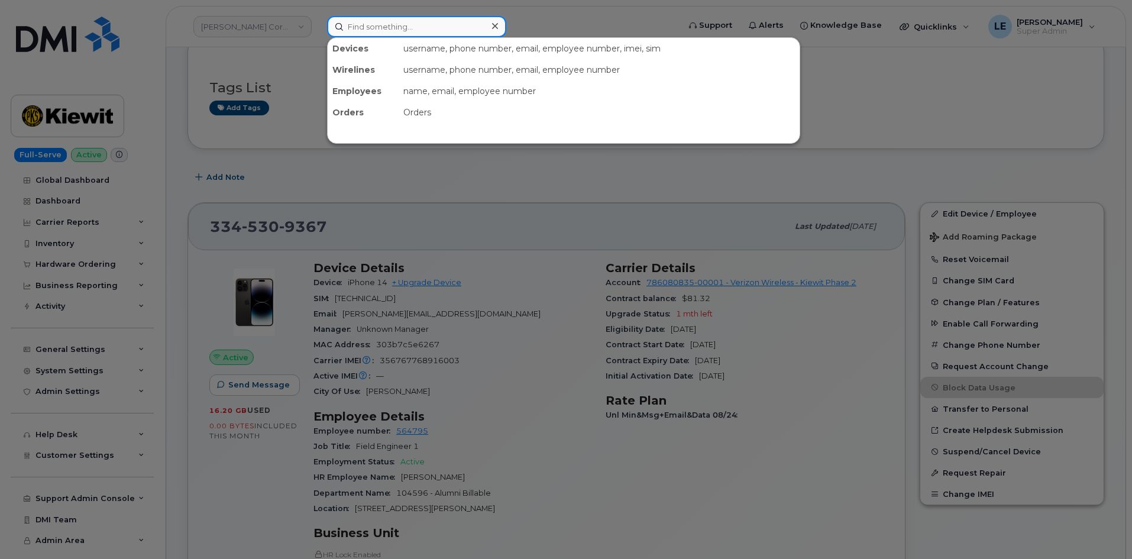
paste input "[EMAIL_ADDRESS][DOMAIN_NAME]"
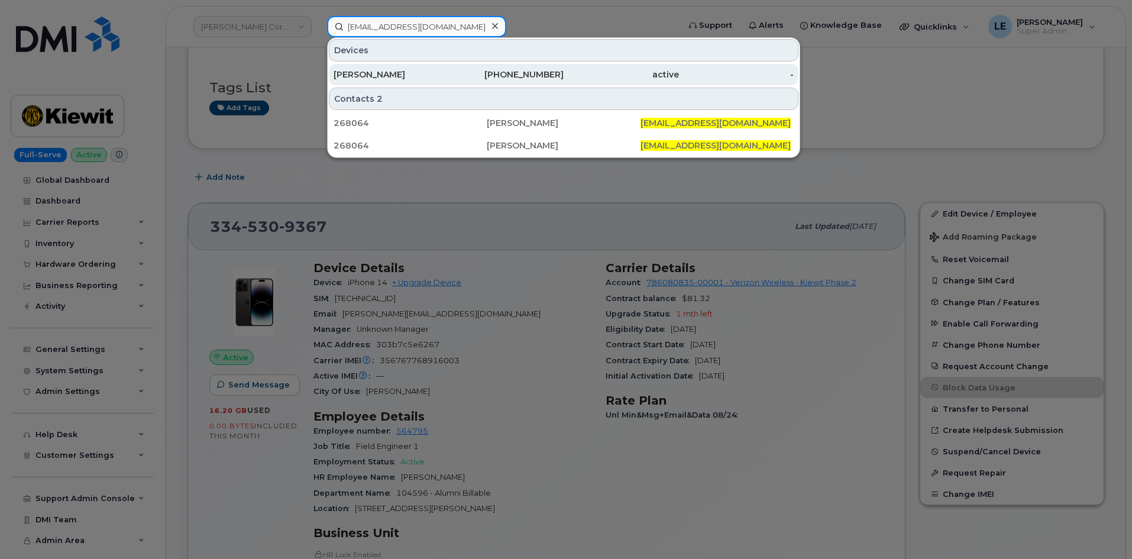
type input "[EMAIL_ADDRESS][DOMAIN_NAME]"
click at [434, 70] on div "[PERSON_NAME]" at bounding box center [391, 75] width 115 height 12
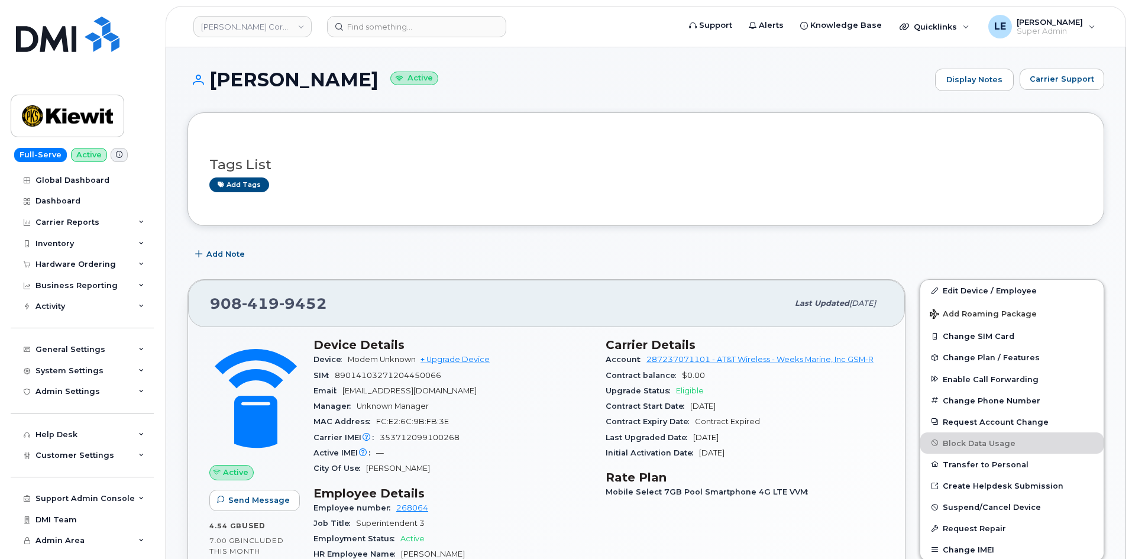
click at [579, 257] on div "Add Note" at bounding box center [646, 254] width 917 height 21
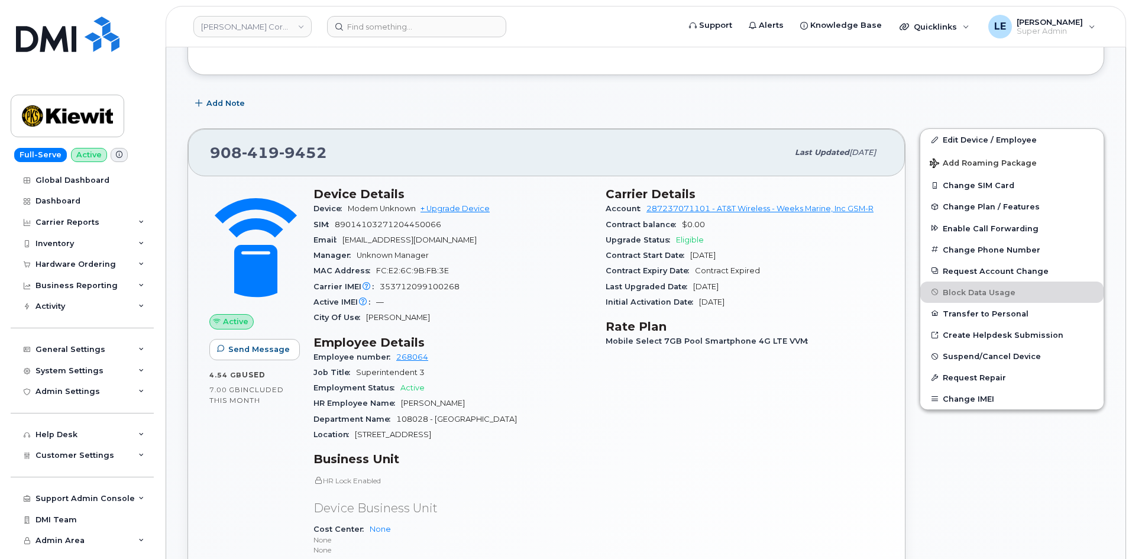
scroll to position [118, 0]
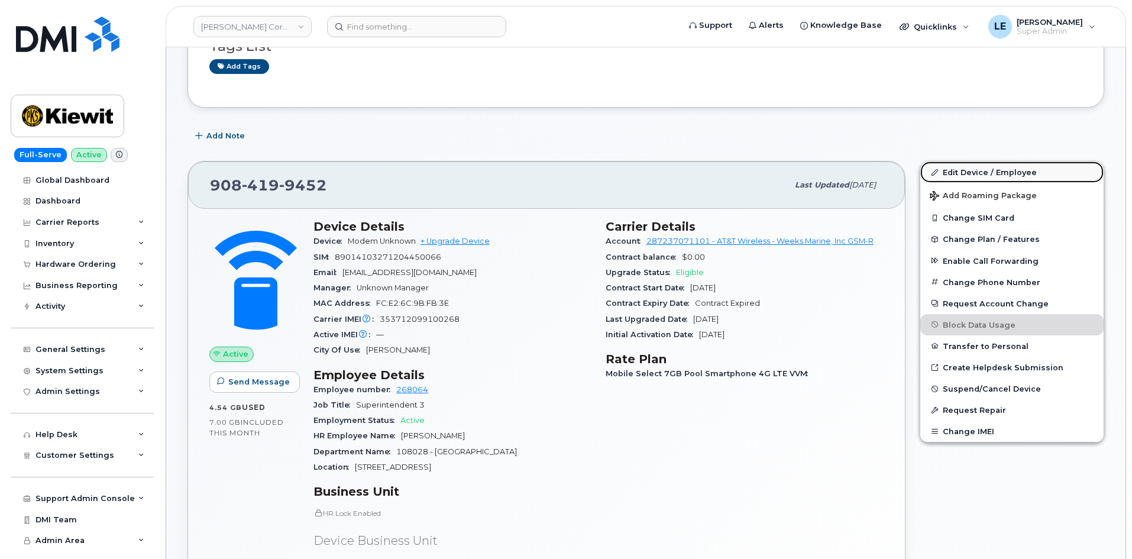
click at [979, 163] on link "Edit Device / Employee" at bounding box center [1011, 171] width 183 height 21
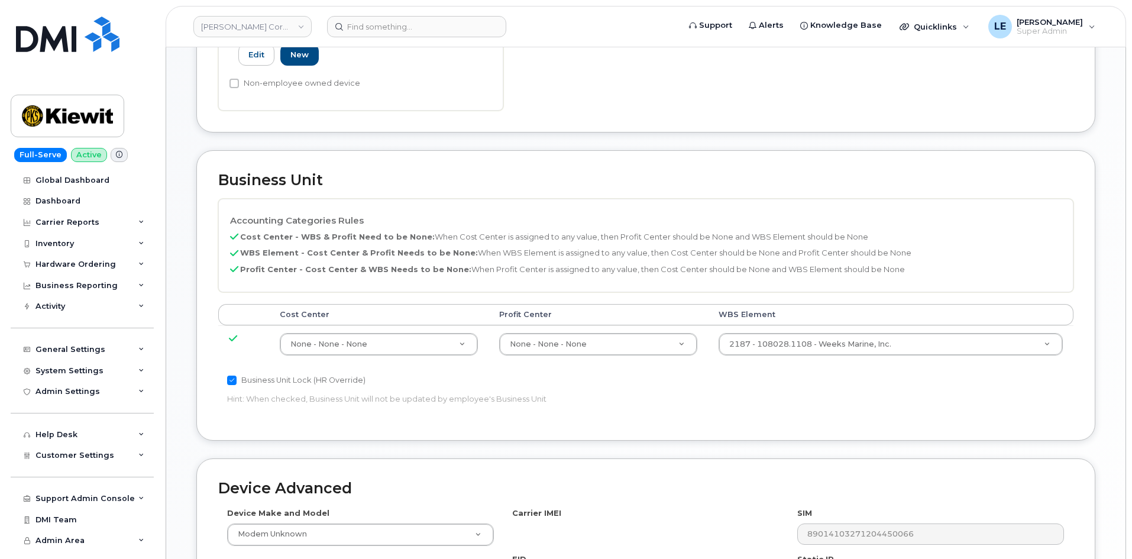
scroll to position [473, 0]
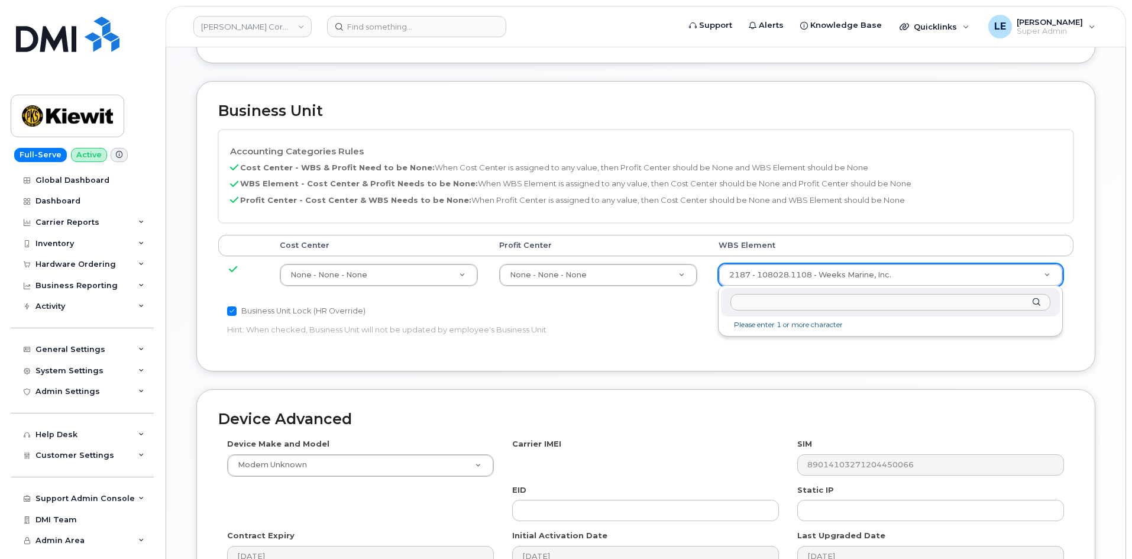
click at [793, 309] on input "text" at bounding box center [891, 302] width 320 height 17
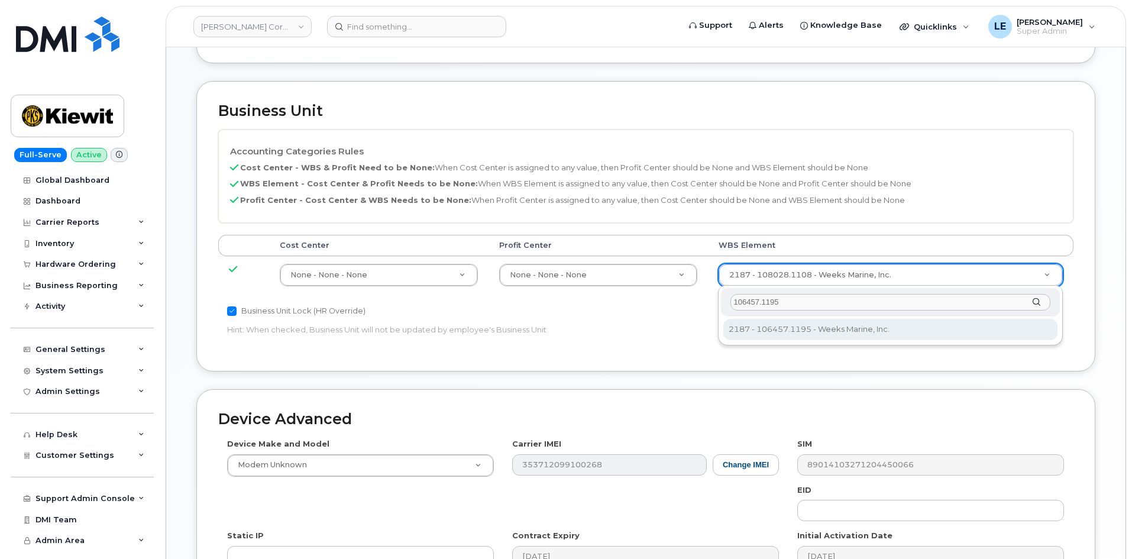
type input "106457.1195"
type input "35538040"
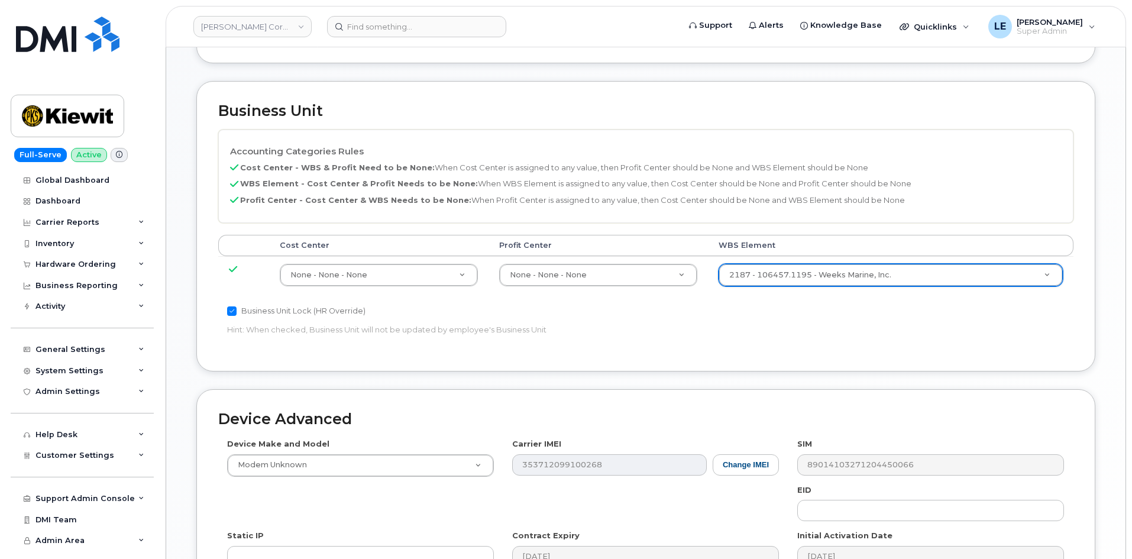
click at [765, 319] on div "Business Unit Lock (HR Override) Hint: When checked, Business Unit will not be …" at bounding box center [503, 322] width 570 height 37
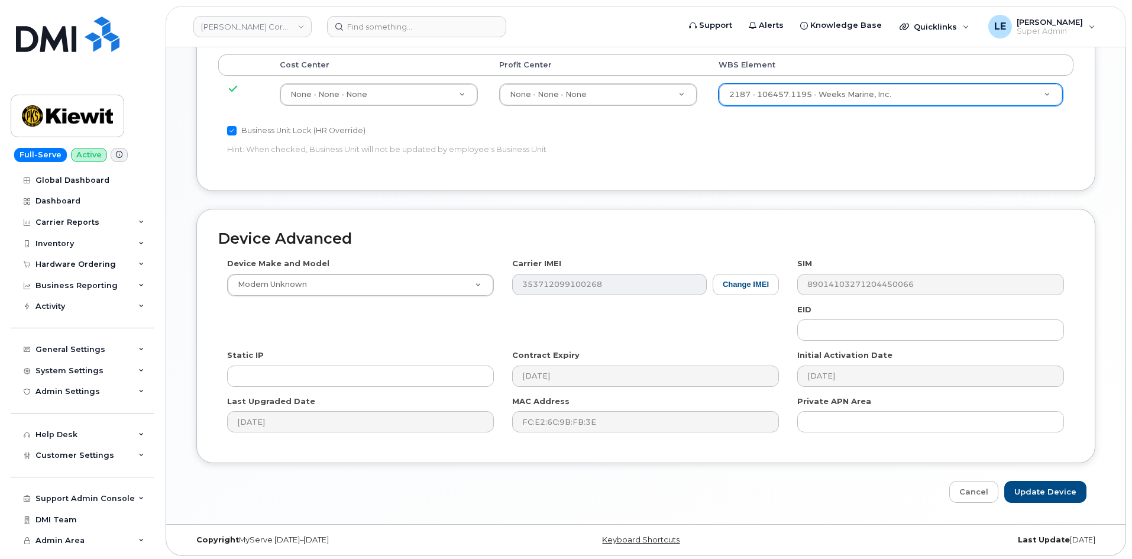
scroll to position [657, 0]
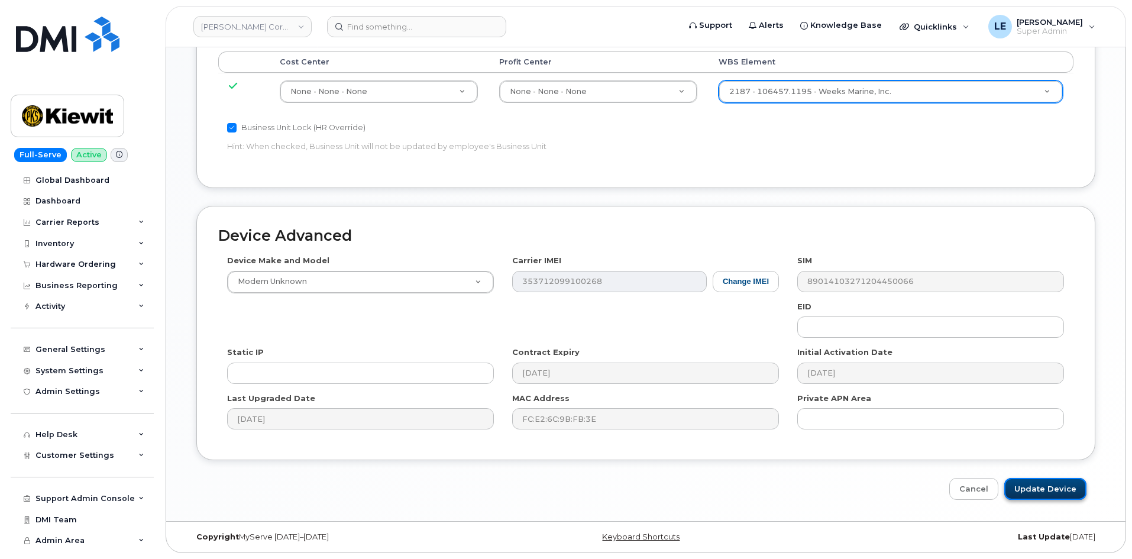
click at [1017, 481] on input "Update Device" at bounding box center [1045, 489] width 82 height 22
type input "Saving..."
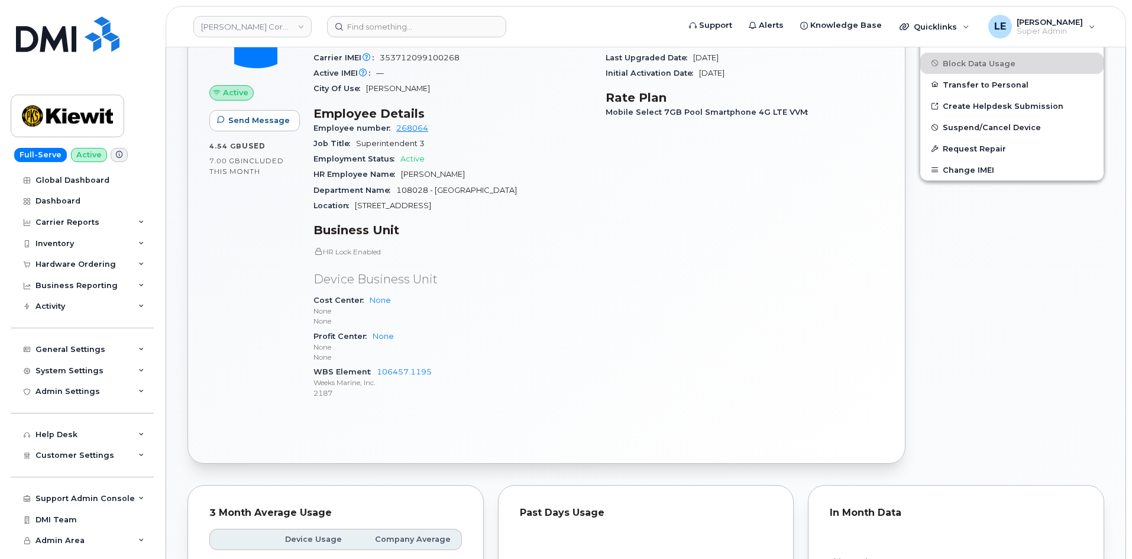
scroll to position [414, 0]
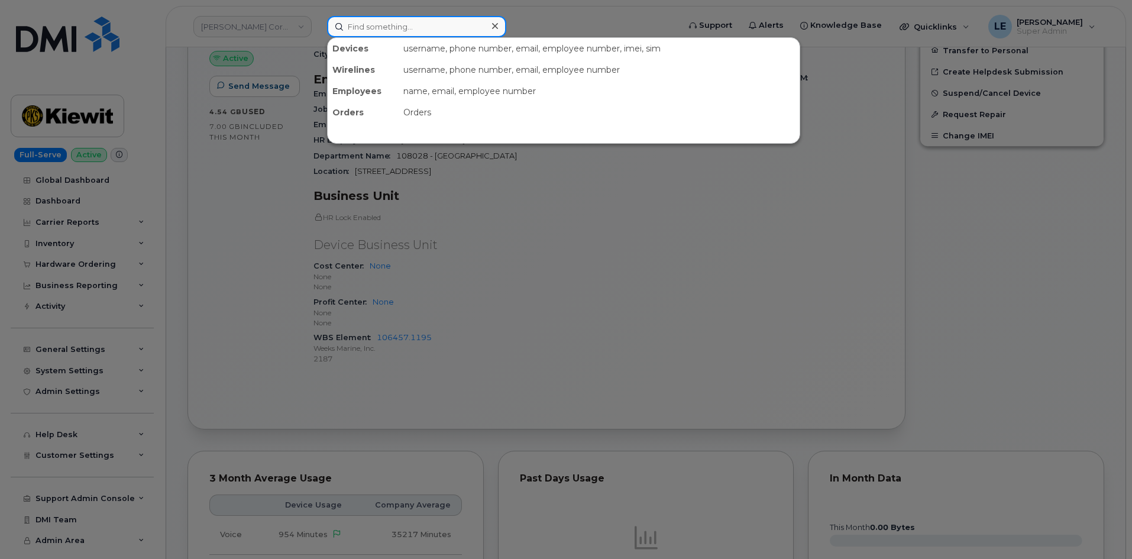
click at [367, 35] on input at bounding box center [416, 26] width 179 height 21
paste input "[EMAIL_ADDRESS][DOMAIN_NAME]"
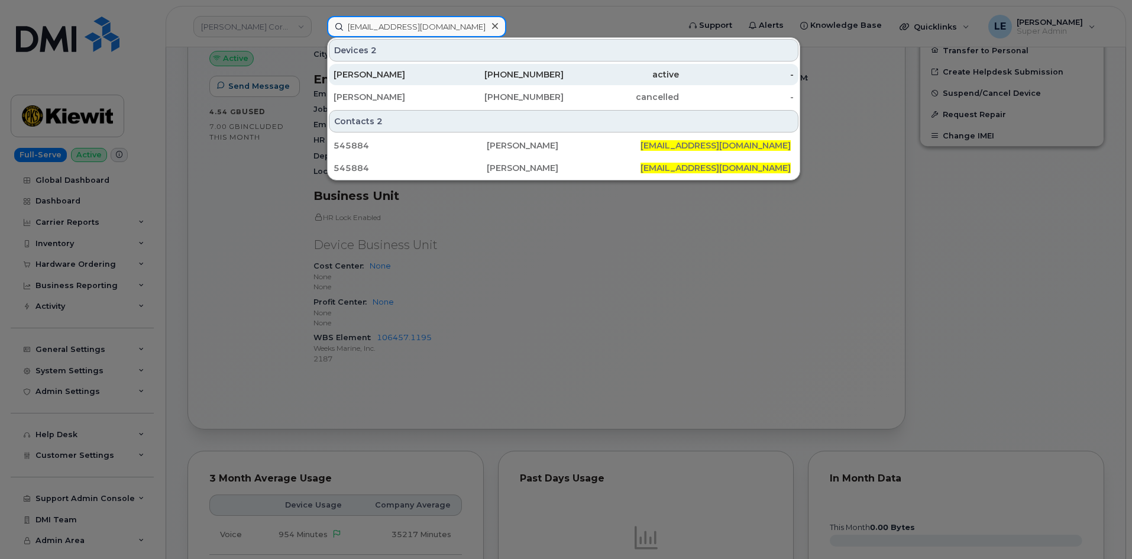
type input "[EMAIL_ADDRESS][DOMAIN_NAME]"
click at [435, 70] on div "[PERSON_NAME]" at bounding box center [391, 75] width 115 height 12
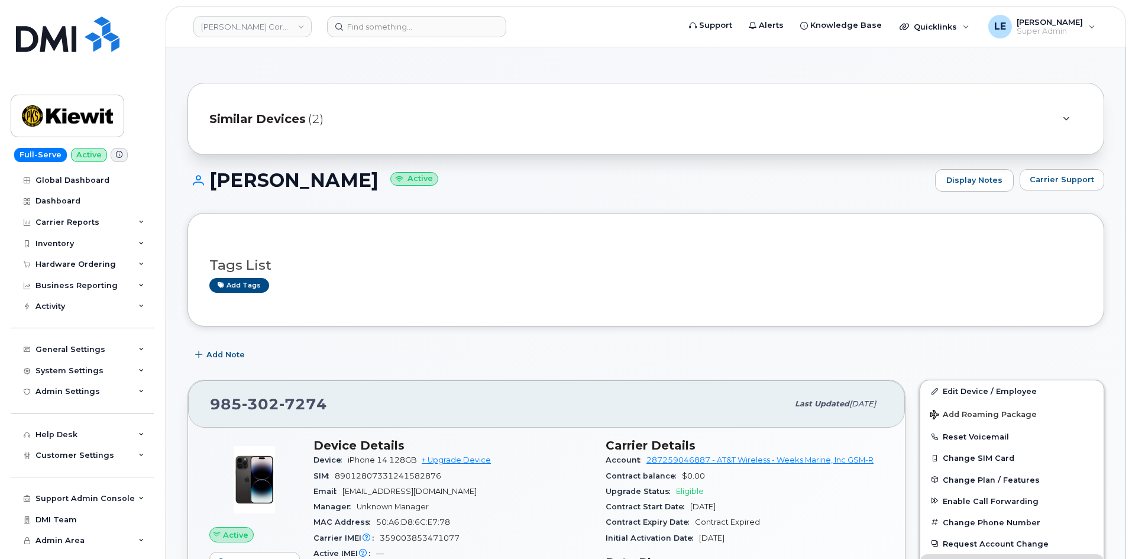
click at [437, 114] on div "Similar Devices (2)" at bounding box center [629, 119] width 840 height 28
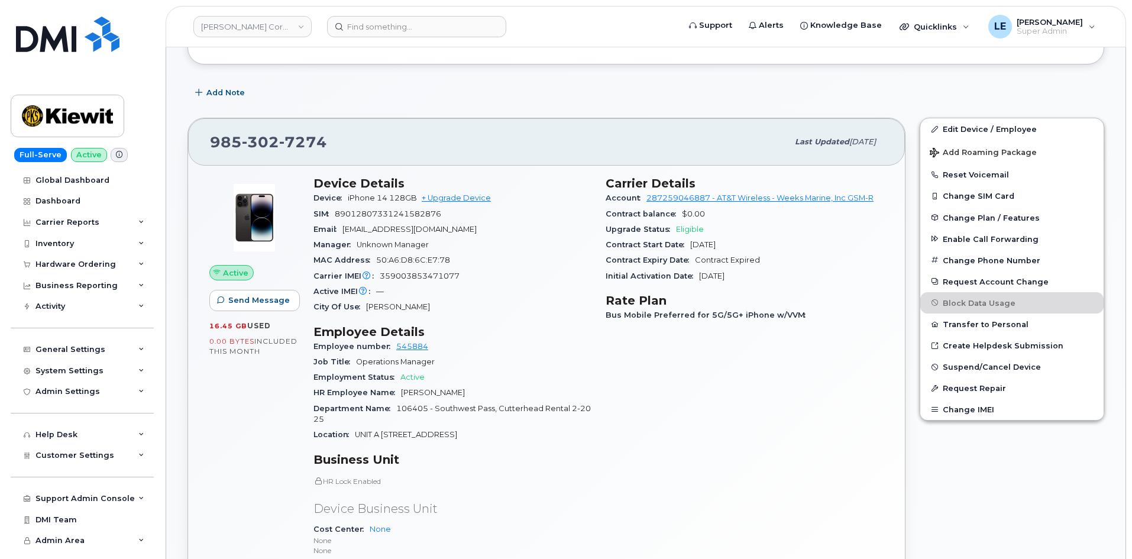
scroll to position [414, 0]
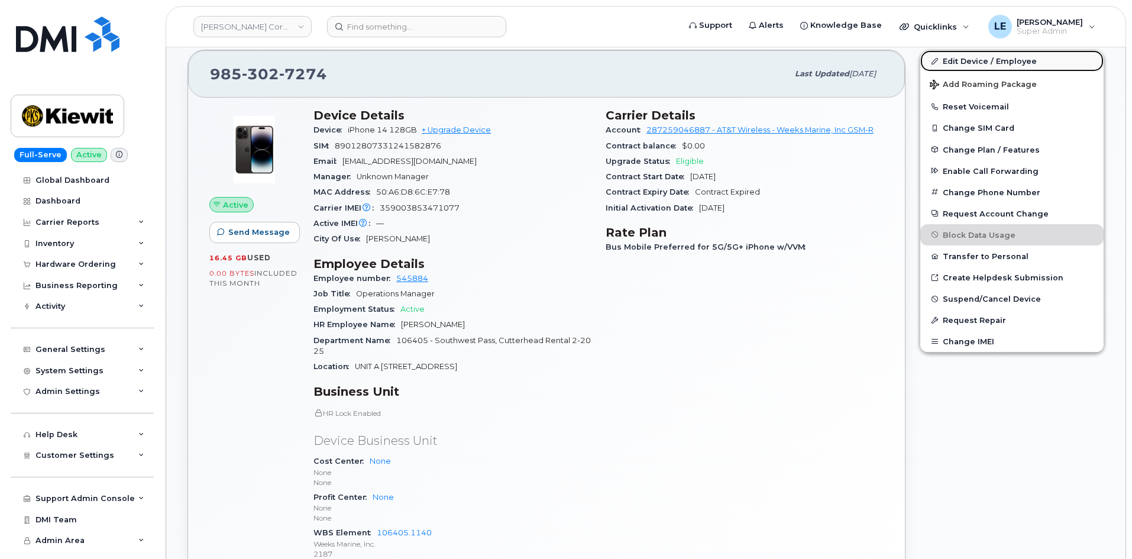
click at [935, 59] on icon at bounding box center [935, 61] width 7 height 7
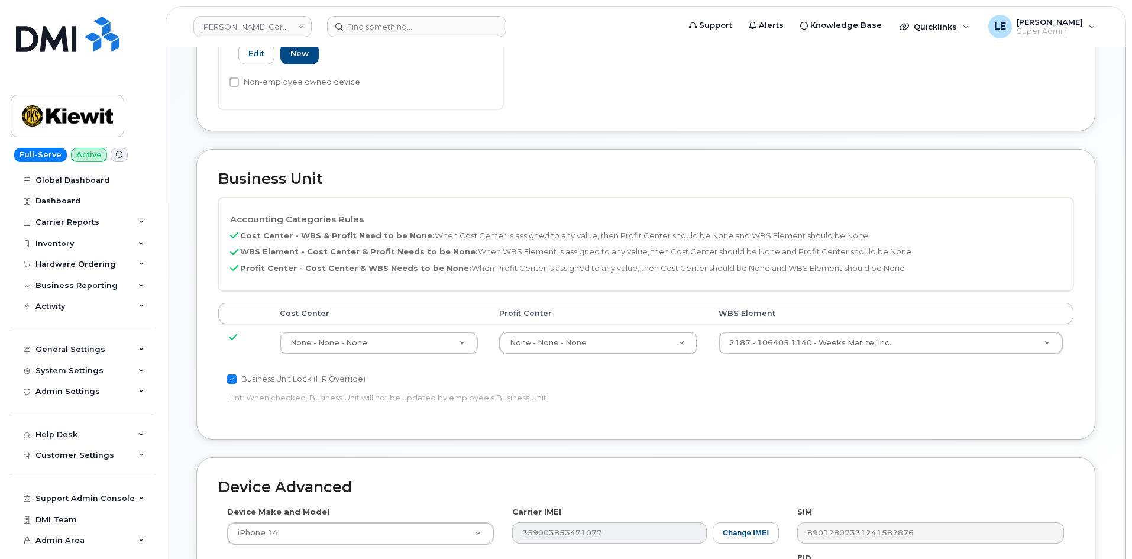
scroll to position [414, 0]
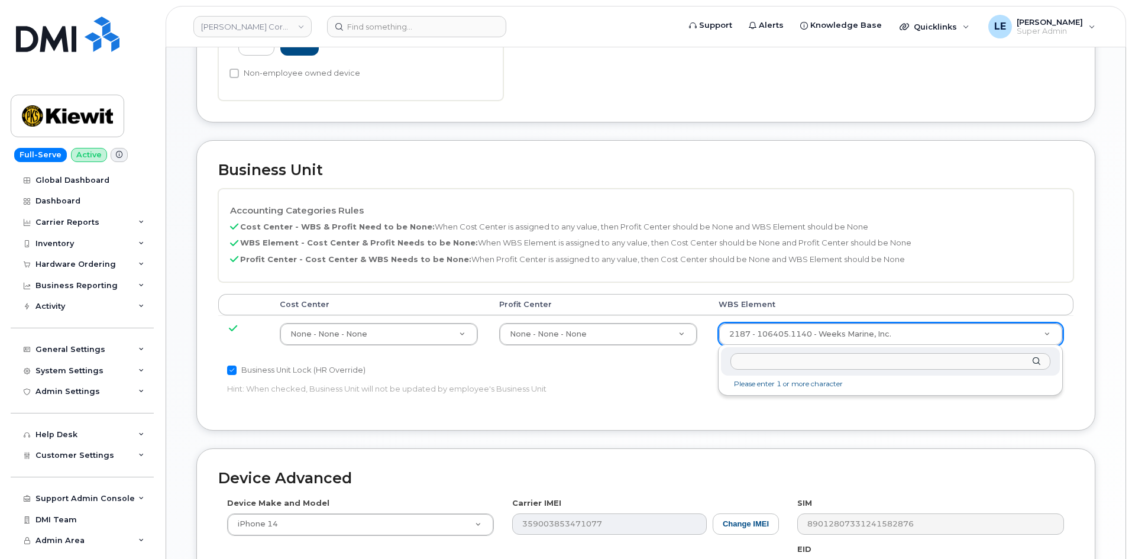
click at [834, 359] on input "text" at bounding box center [891, 361] width 320 height 17
click at [834, 360] on input "text" at bounding box center [891, 361] width 320 height 17
type input "106457.1195"
type input "35538040"
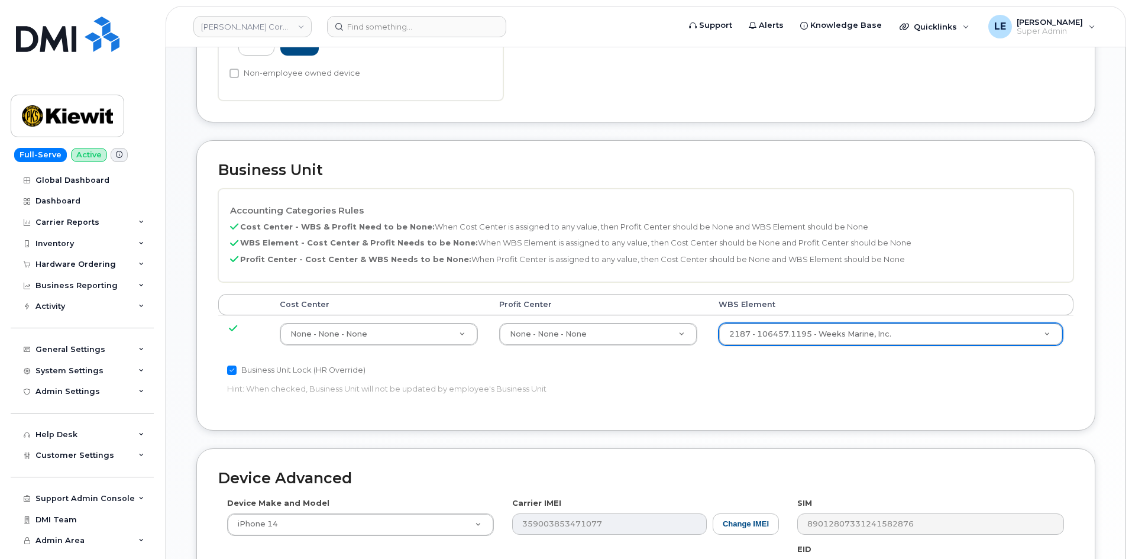
click at [725, 362] on div "Cost Center [GEOGRAPHIC_DATA] WBS Element None - None - None 29629358 None - No…" at bounding box center [645, 328] width 855 height 69
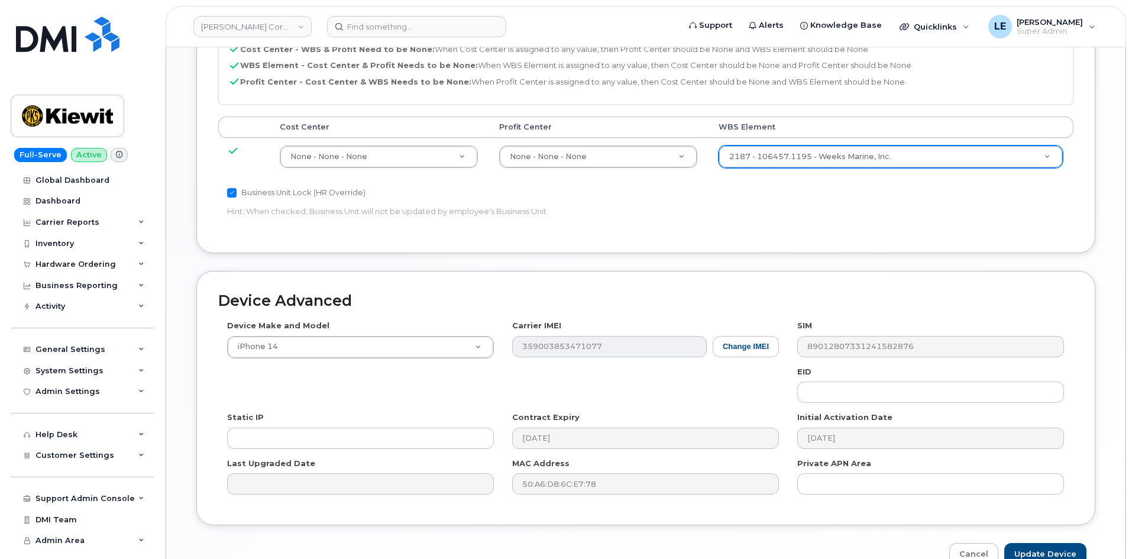
scroll to position [657, 0]
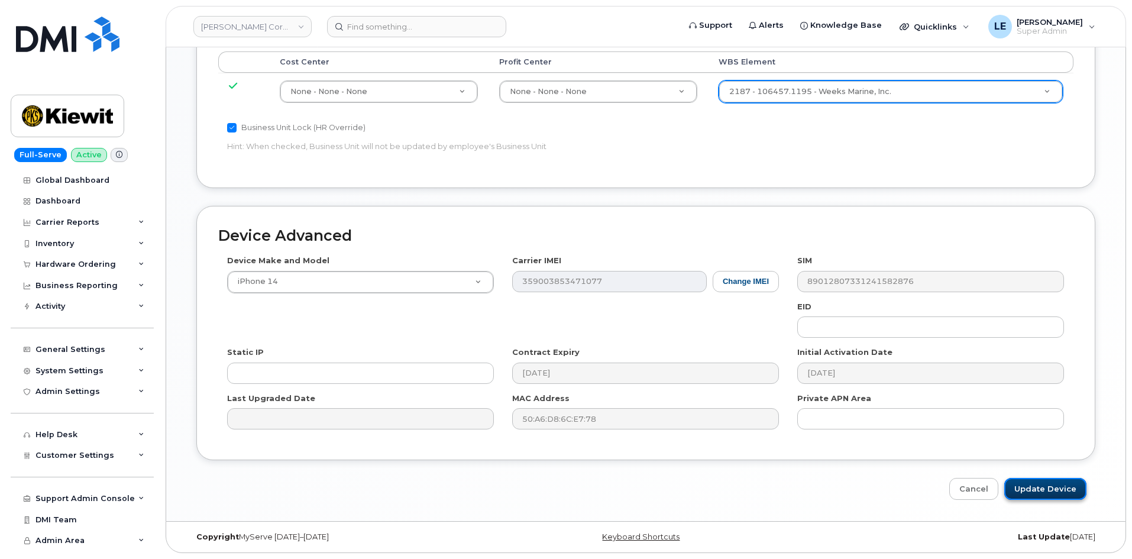
click at [1039, 487] on input "Update Device" at bounding box center [1045, 489] width 82 height 22
type input "Saving..."
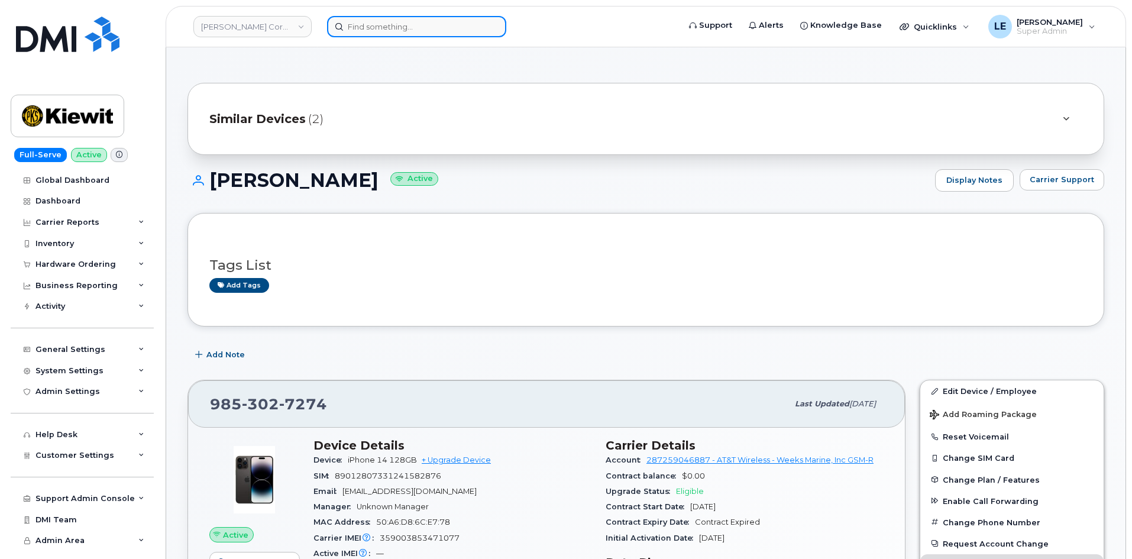
click at [372, 31] on input at bounding box center [416, 26] width 179 height 21
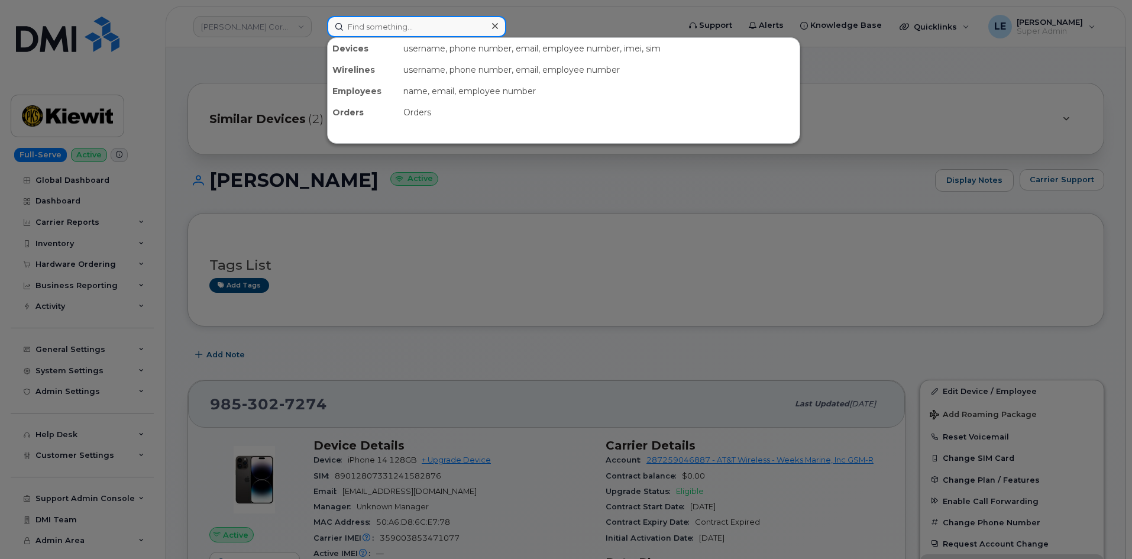
paste input "[PERSON_NAME][EMAIL_ADDRESS][PERSON_NAME][PERSON_NAME][DOMAIN_NAME]"
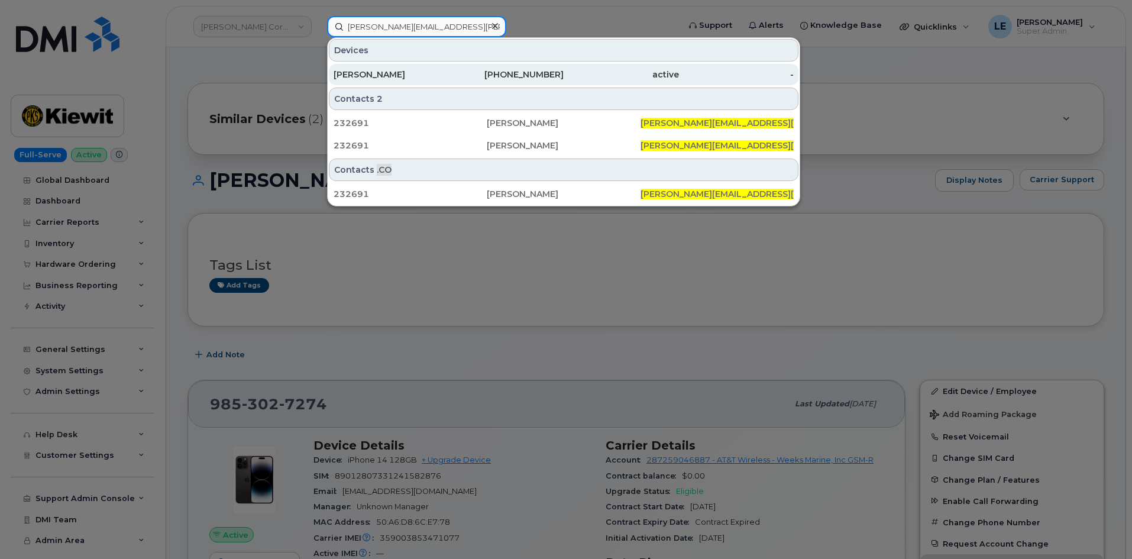
type input "[PERSON_NAME][EMAIL_ADDRESS][PERSON_NAME][PERSON_NAME][DOMAIN_NAME]"
click at [393, 73] on div "[PERSON_NAME]" at bounding box center [391, 75] width 115 height 12
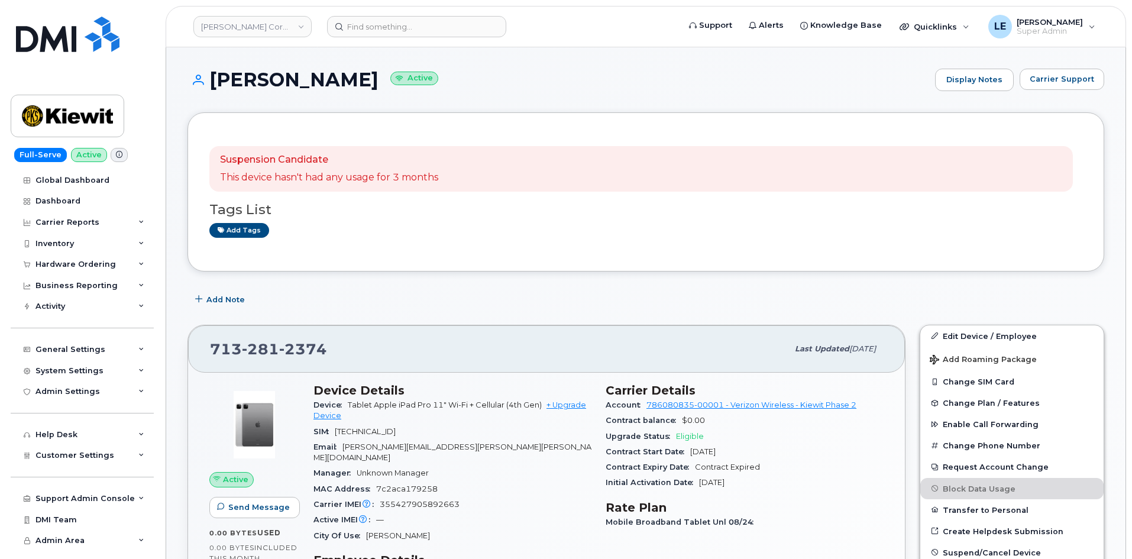
click at [484, 295] on div "Add Note" at bounding box center [646, 299] width 917 height 21
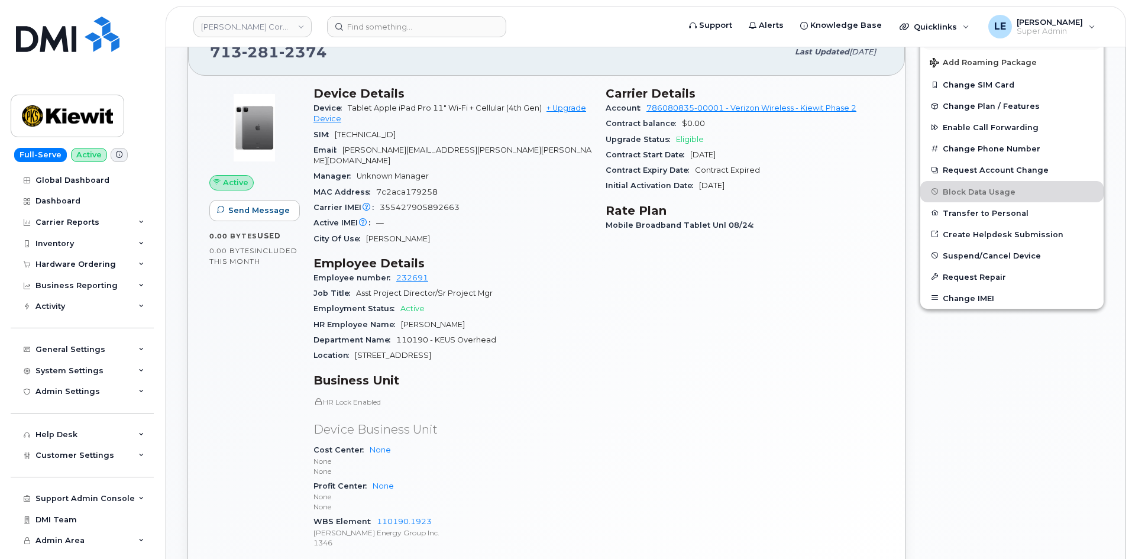
scroll to position [177, 0]
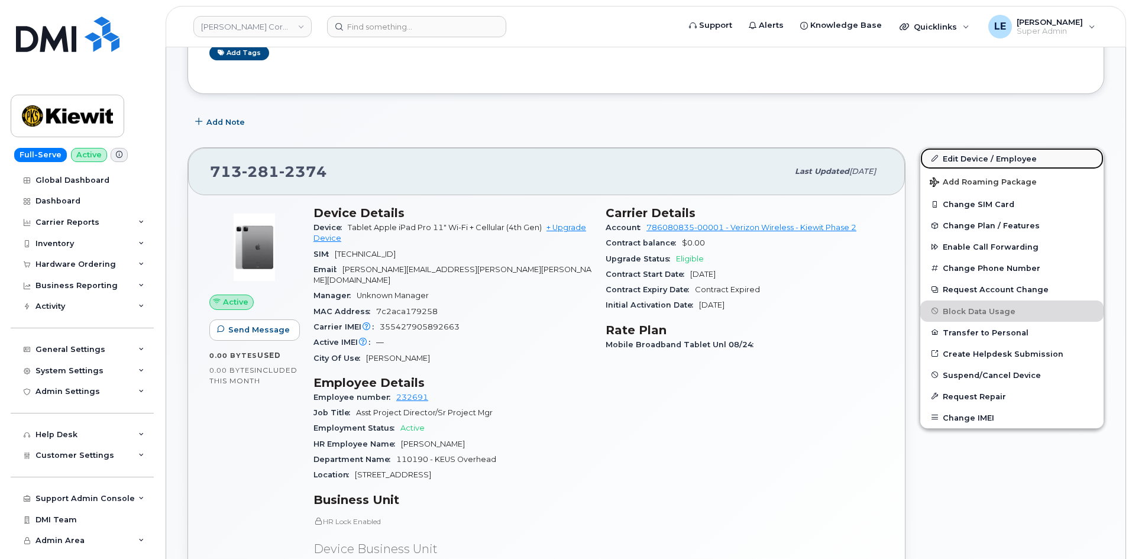
click at [952, 156] on link "Edit Device / Employee" at bounding box center [1011, 158] width 183 height 21
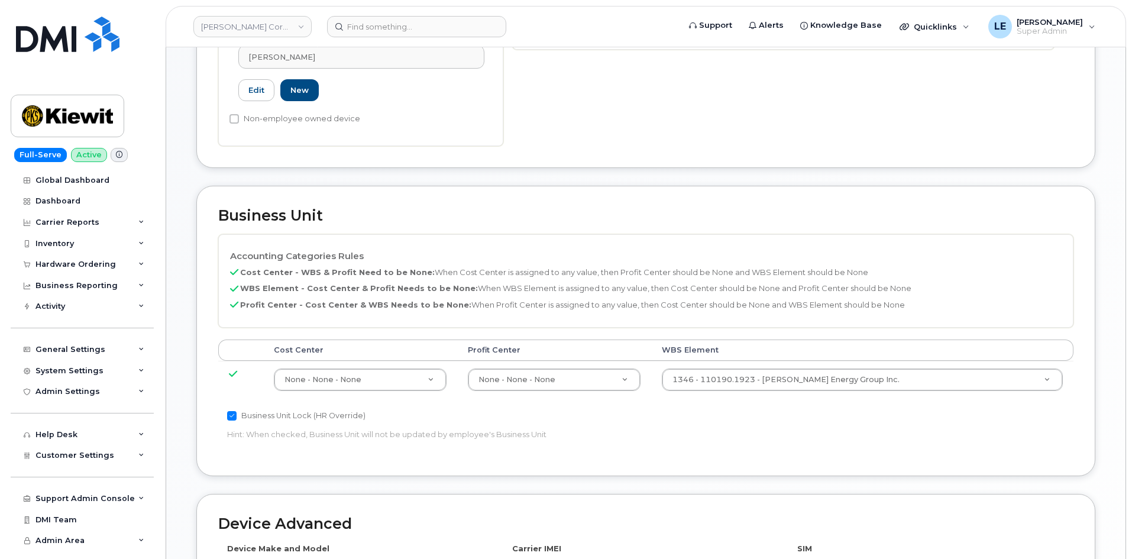
scroll to position [414, 0]
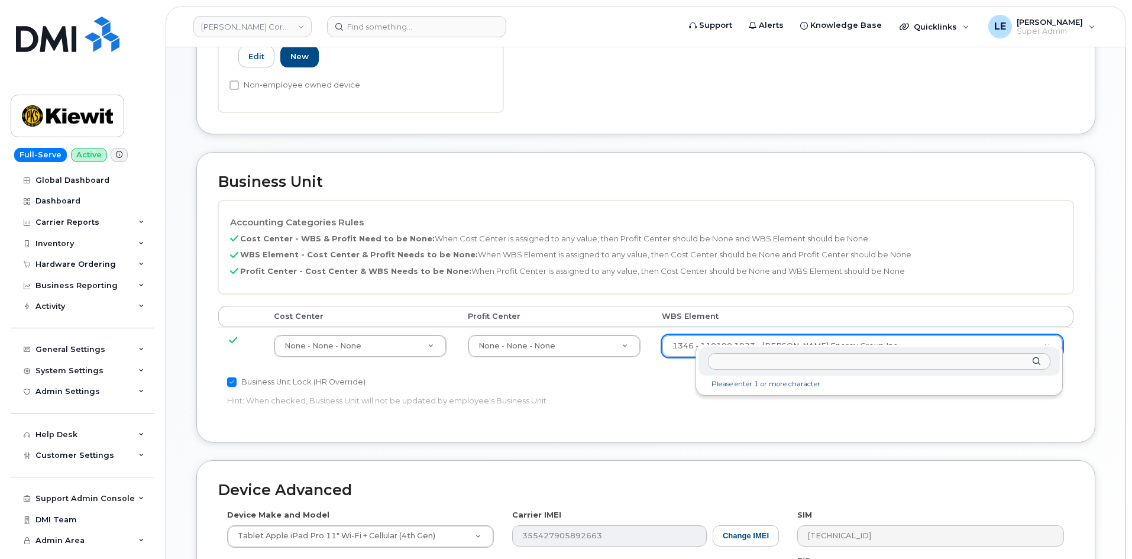
click at [777, 357] on input "text" at bounding box center [879, 361] width 343 height 17
type input "106004.2262"
click at [806, 366] on input "text" at bounding box center [879, 361] width 343 height 17
click at [718, 363] on input "106004.2262" at bounding box center [879, 361] width 343 height 17
click at [716, 361] on input "106004.2262" at bounding box center [879, 361] width 343 height 17
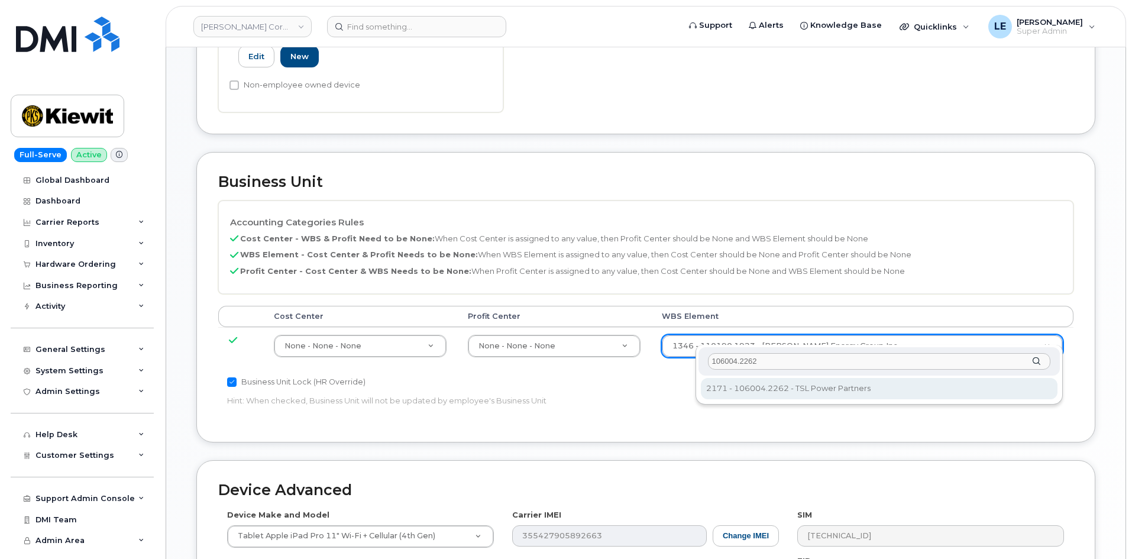
type input "106004.2262"
type input "30249370"
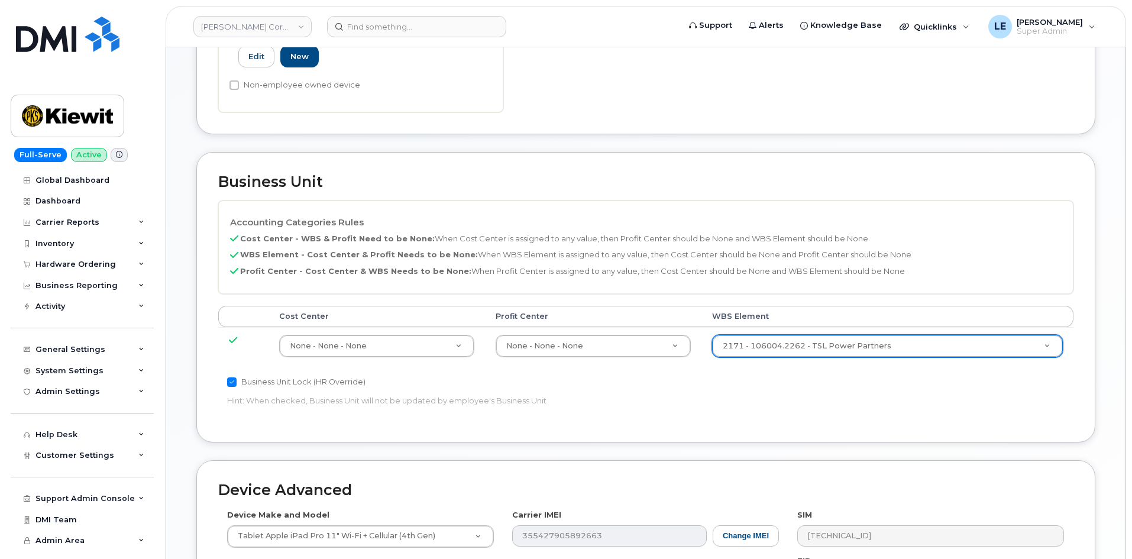
click at [751, 395] on p "Hint: When checked, Business Unit will not be updated by employee's Business Un…" at bounding box center [503, 400] width 552 height 11
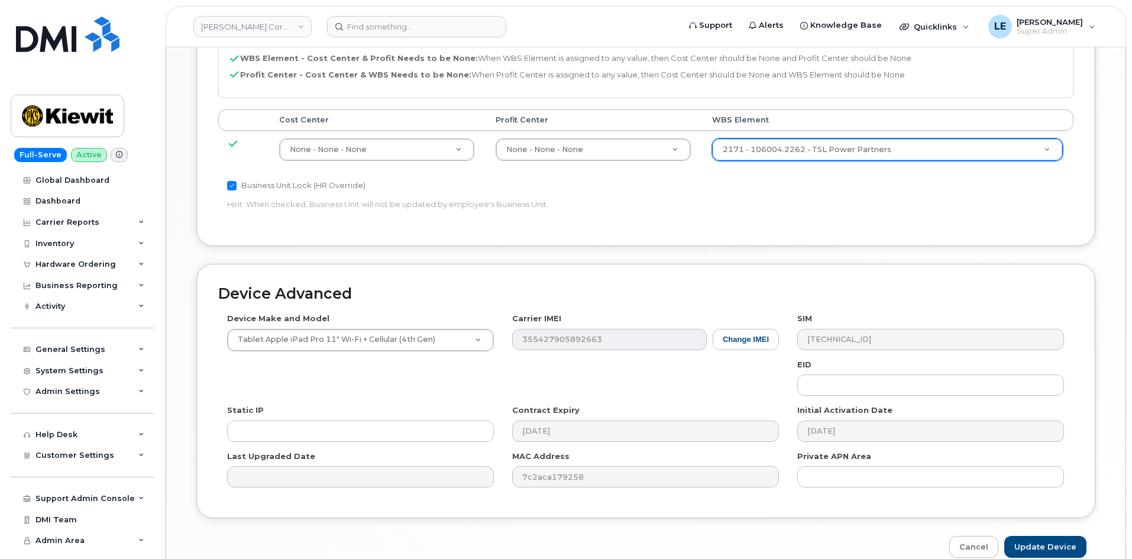
scroll to position [651, 0]
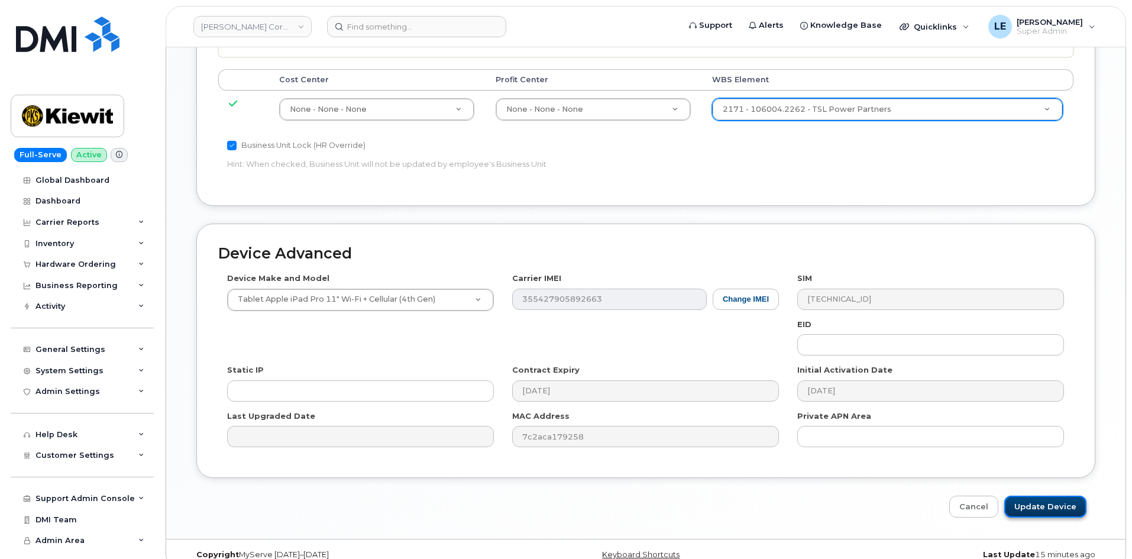
click at [1042, 502] on input "Update Device" at bounding box center [1045, 507] width 82 height 22
type input "Saving..."
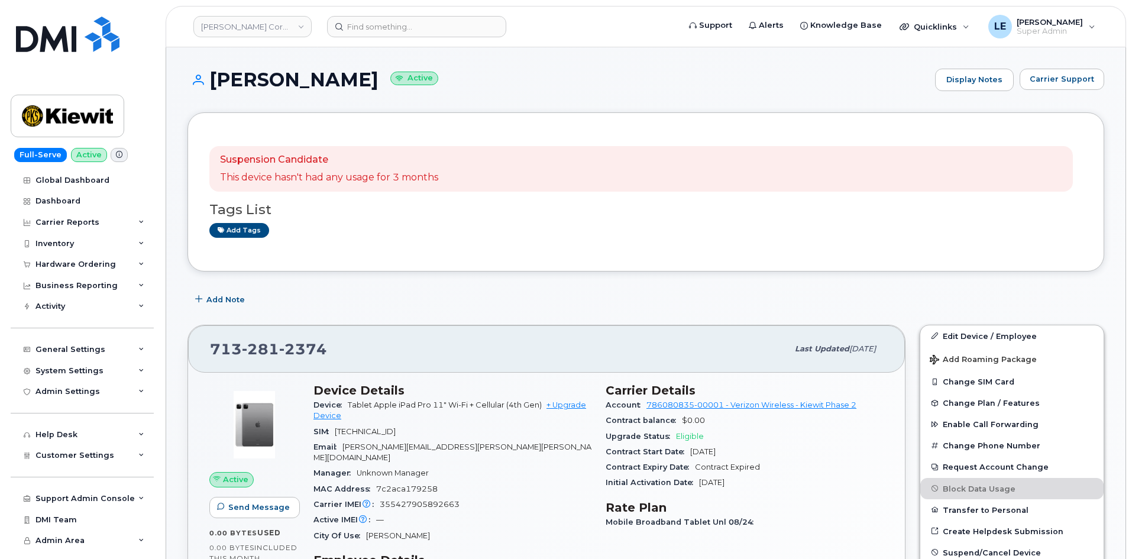
click at [972, 290] on div "Add Note" at bounding box center [646, 299] width 917 height 21
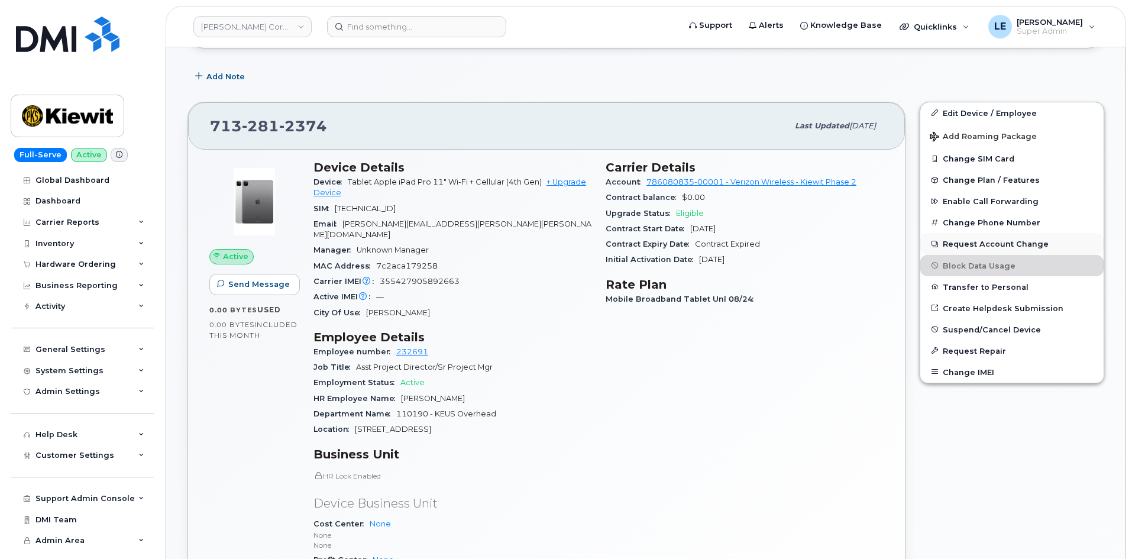
scroll to position [177, 0]
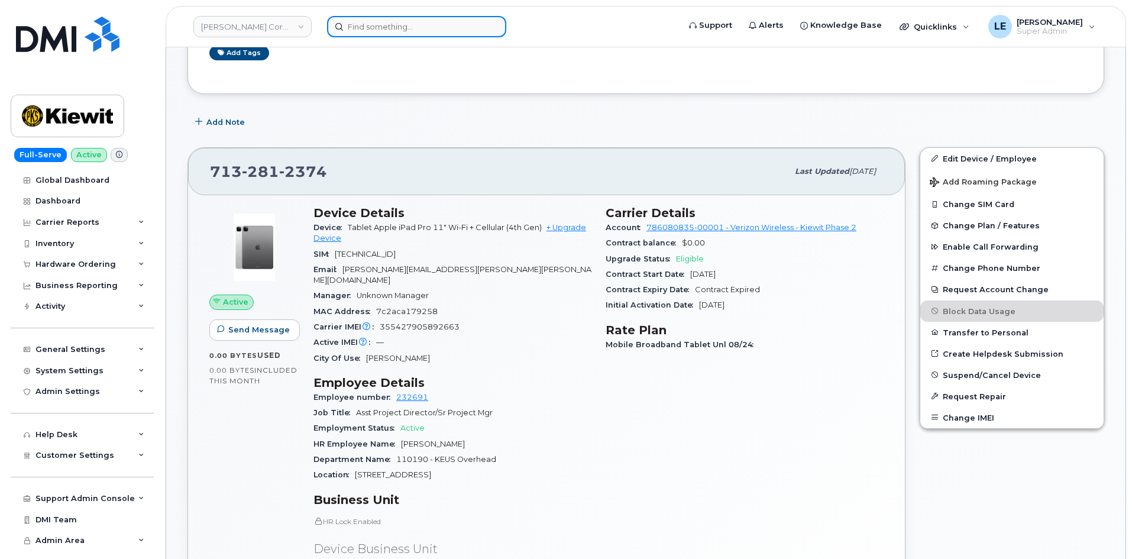
click at [395, 31] on input at bounding box center [416, 26] width 179 height 21
paste input "[PHONE_NUMBER]."
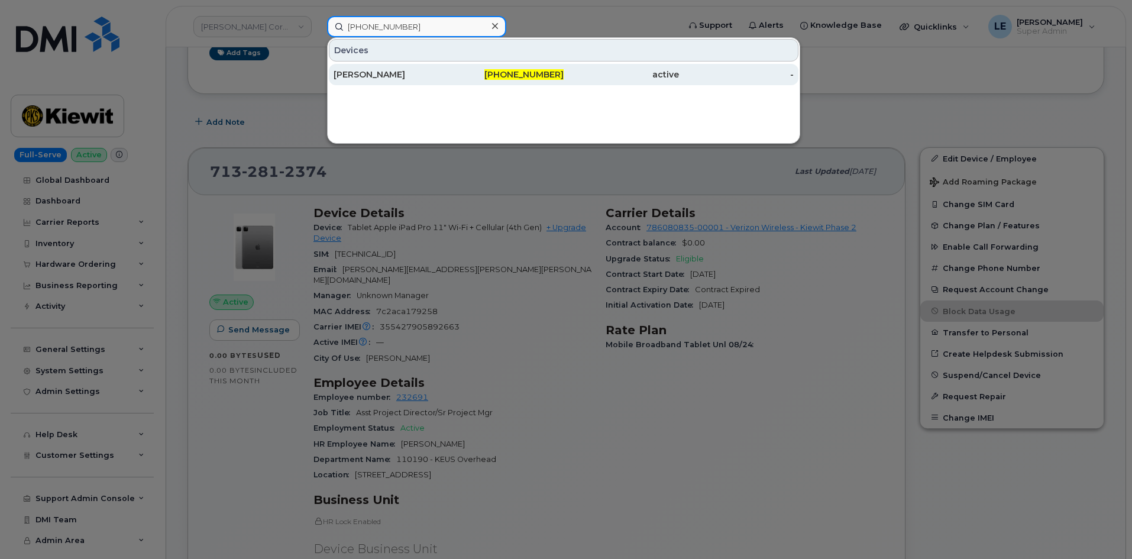
type input "[PHONE_NUMBER]"
click at [381, 67] on div "[PERSON_NAME]" at bounding box center [391, 74] width 115 height 21
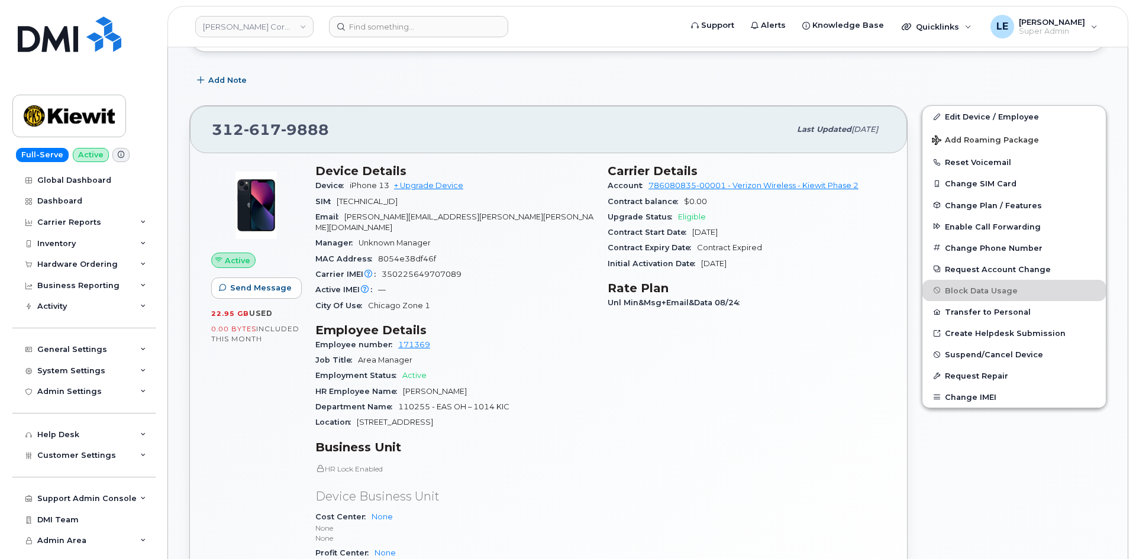
scroll to position [177, 0]
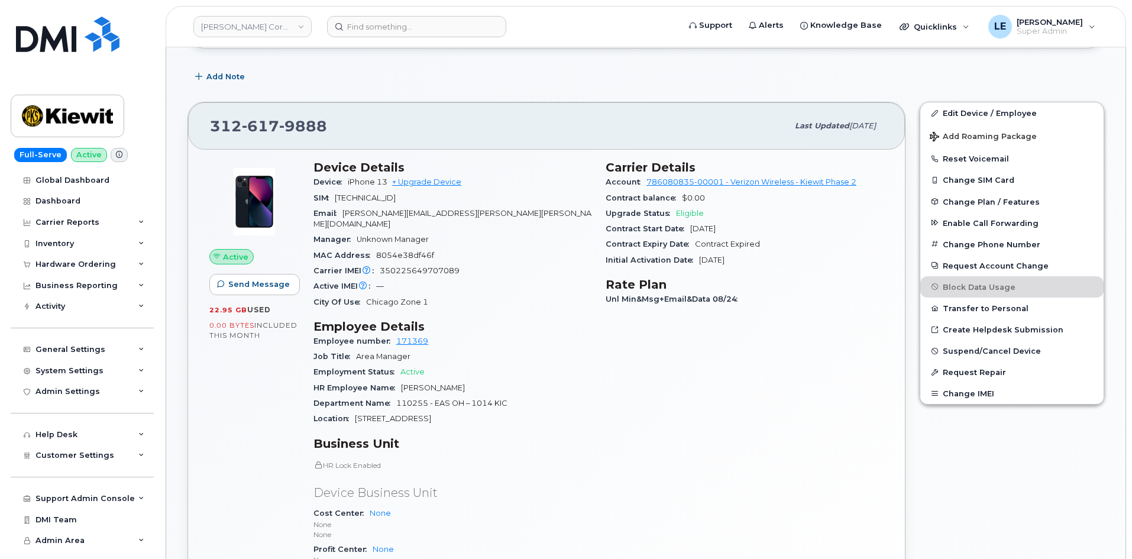
click at [393, 85] on div "Add Note" at bounding box center [646, 76] width 917 height 21
click at [1002, 144] on button "Add Roaming Package" at bounding box center [1011, 136] width 183 height 24
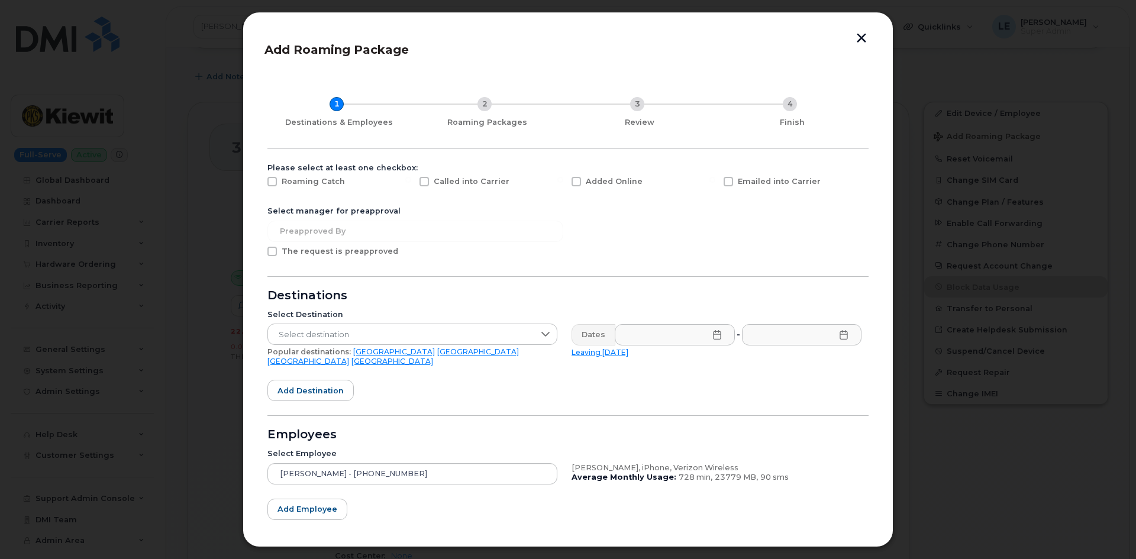
click at [599, 183] on span "Added Online" at bounding box center [614, 181] width 57 height 9
click at [563, 183] on input "Added Online" at bounding box center [560, 180] width 6 height 6
checkbox input "true"
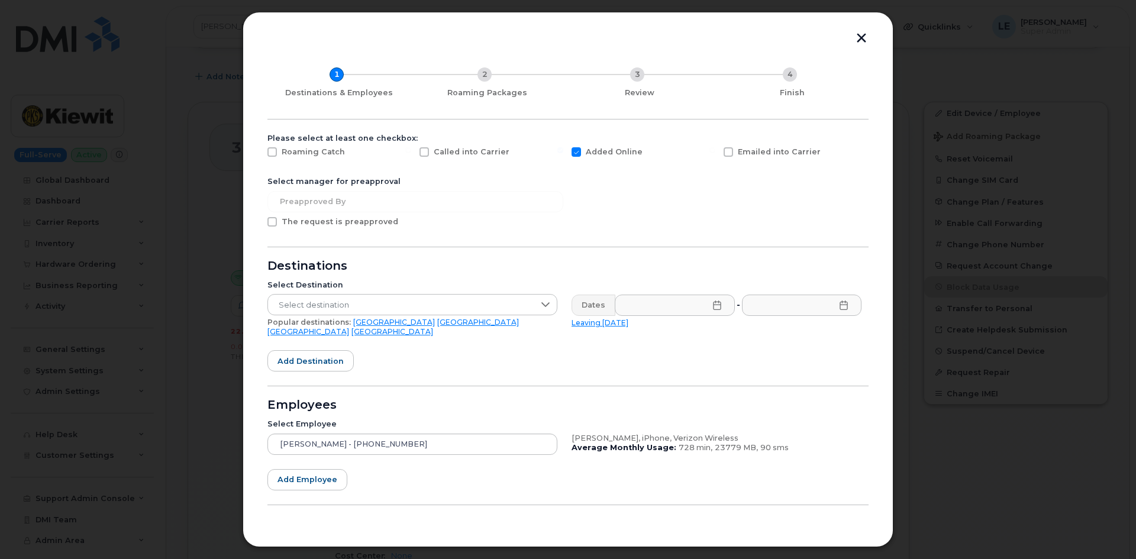
scroll to position [53, 0]
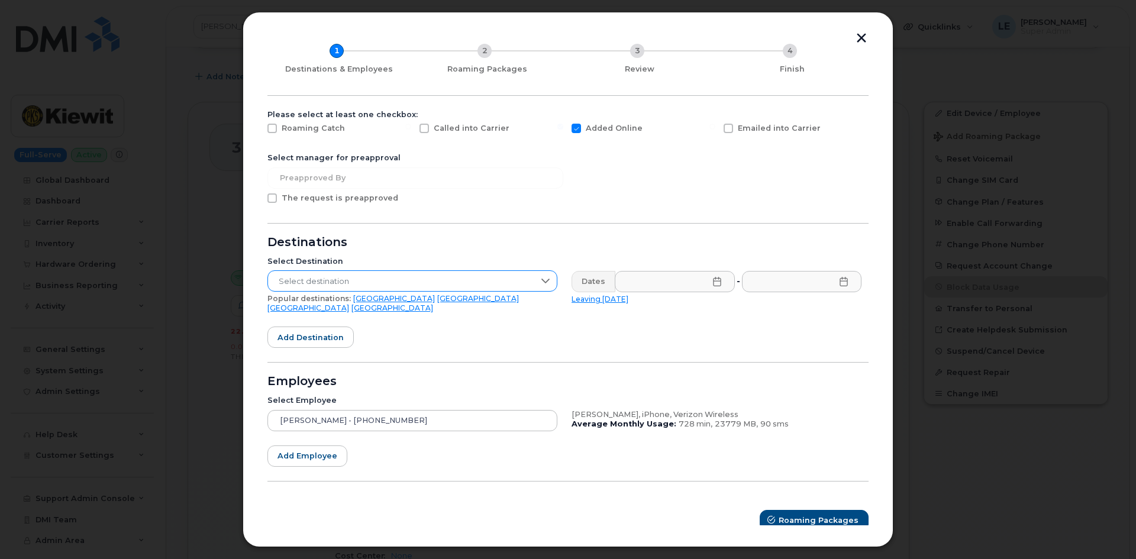
click at [334, 283] on span "Select destination" at bounding box center [401, 281] width 266 height 21
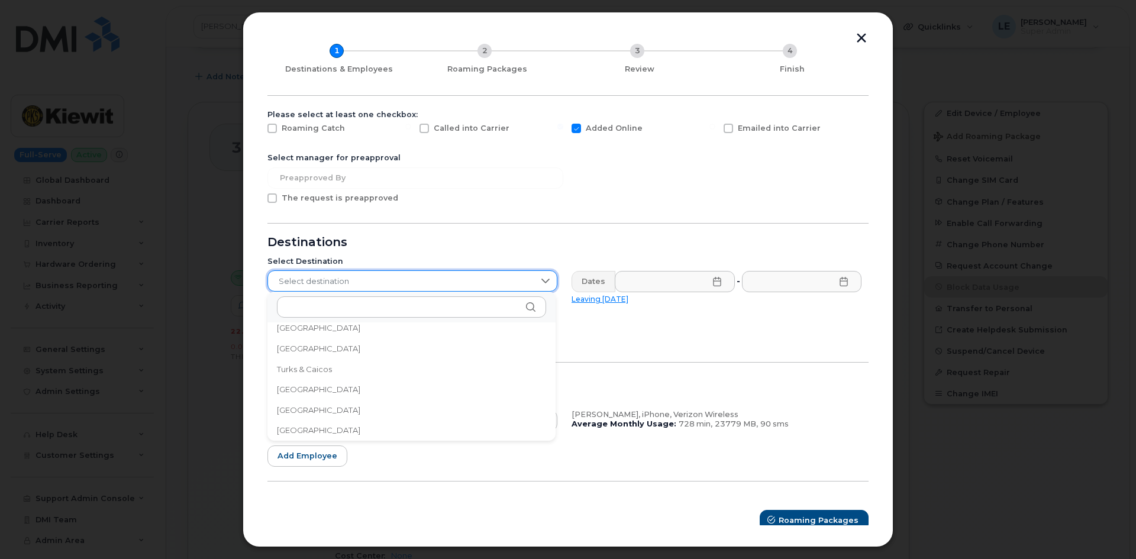
scroll to position [3894, 0]
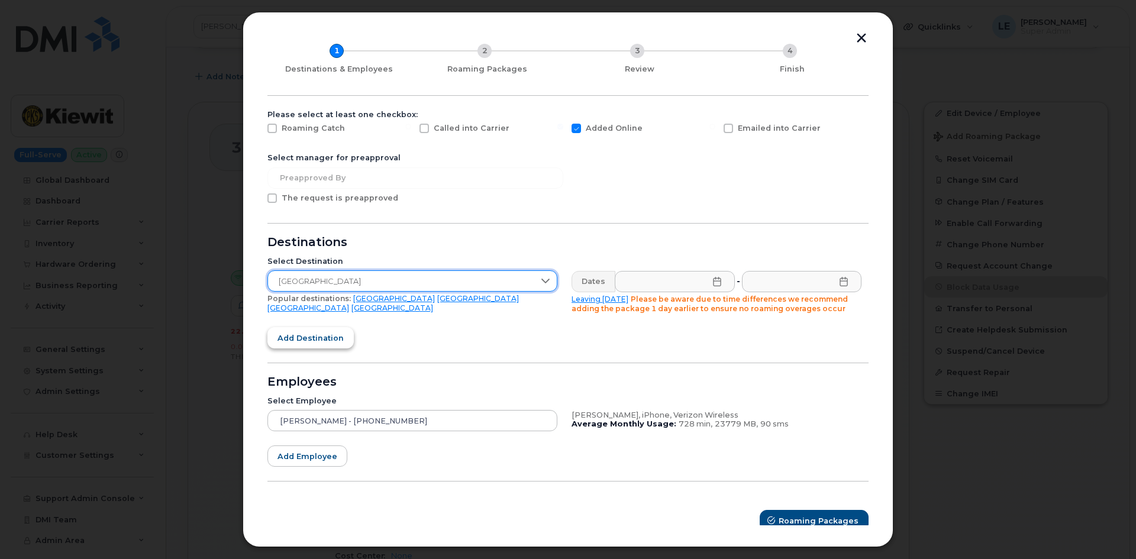
click at [314, 340] on span "Add destination" at bounding box center [310, 337] width 66 height 11
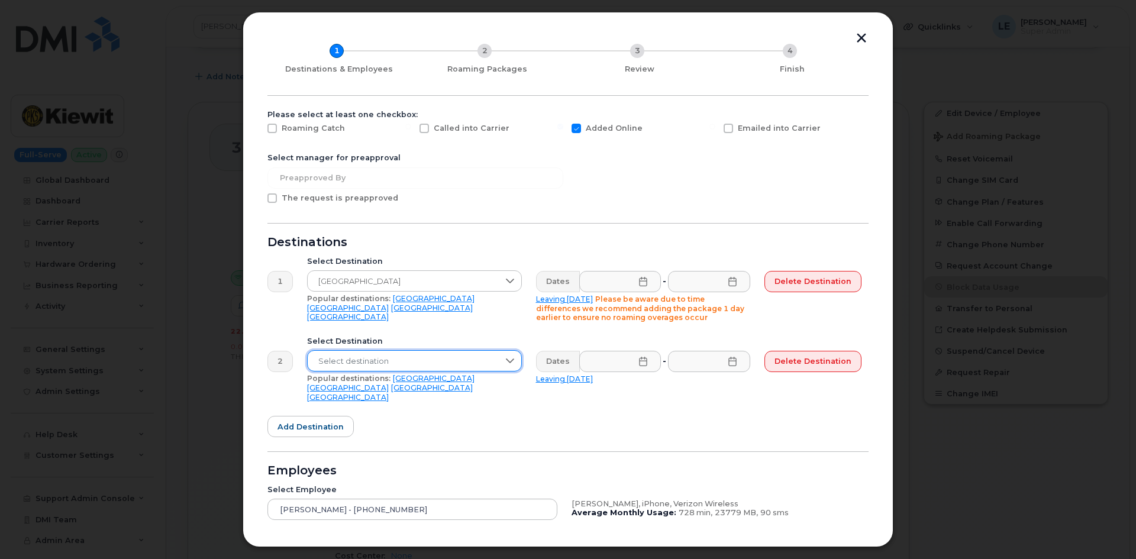
click at [381, 357] on span "Select destination" at bounding box center [403, 361] width 191 height 21
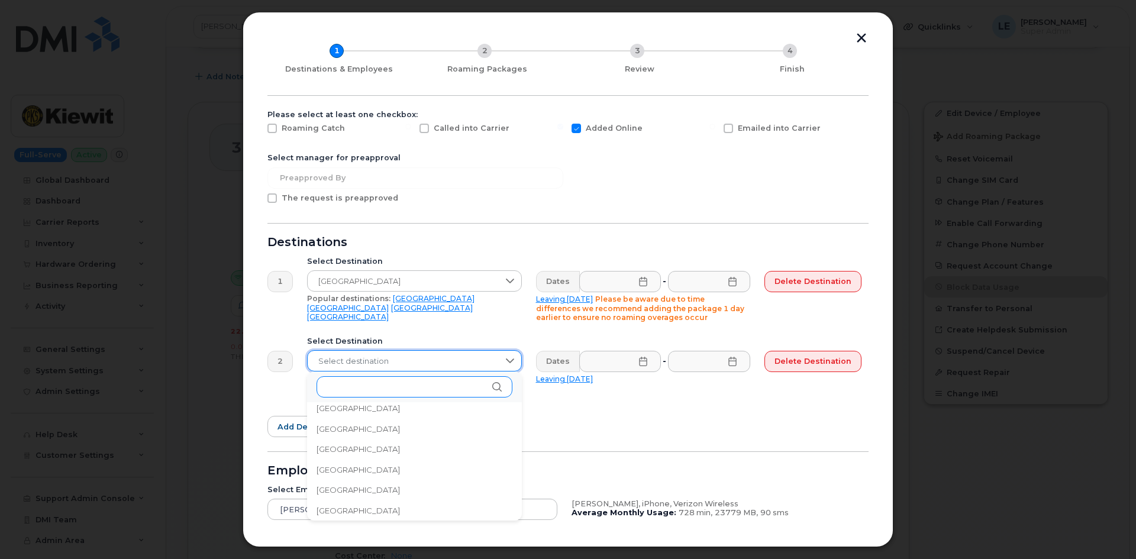
scroll to position [1317, 0]
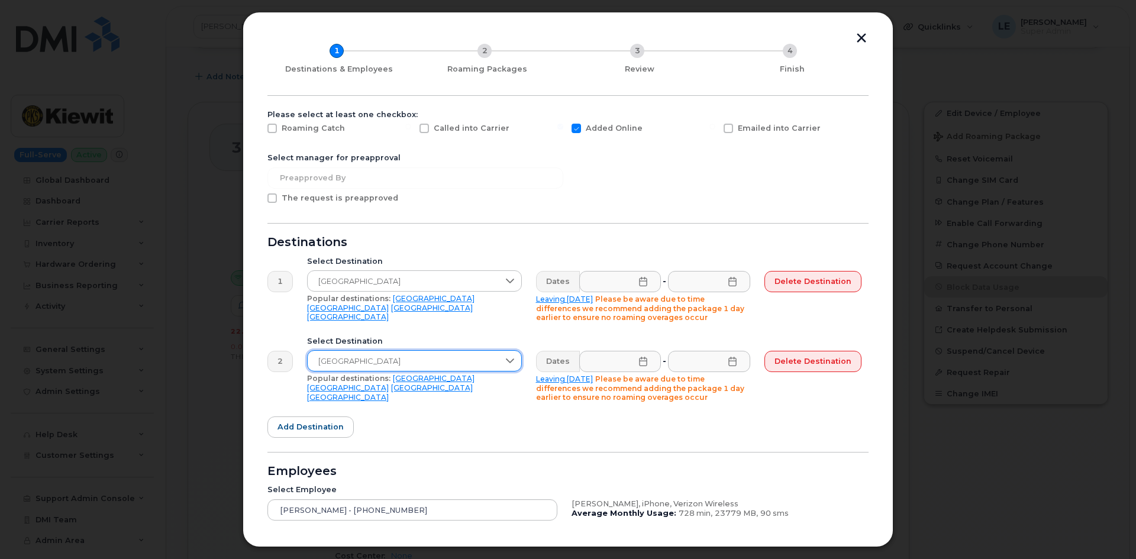
click at [554, 288] on div "Dates" at bounding box center [558, 281] width 44 height 21
click at [592, 282] on input "text" at bounding box center [620, 281] width 82 height 21
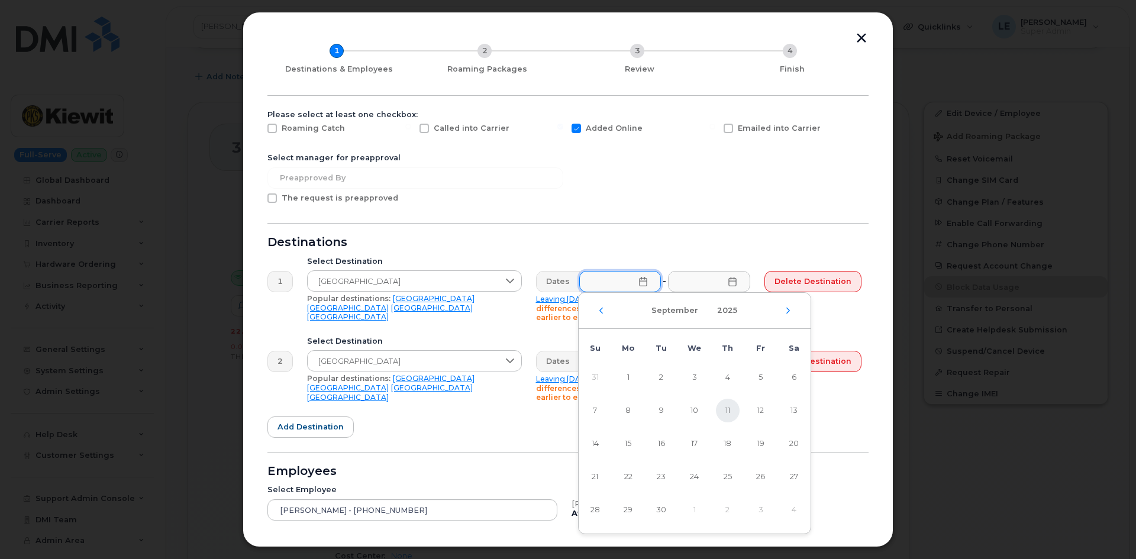
click at [729, 405] on span "11" at bounding box center [728, 411] width 24 height 24
type input "09/11/2025"
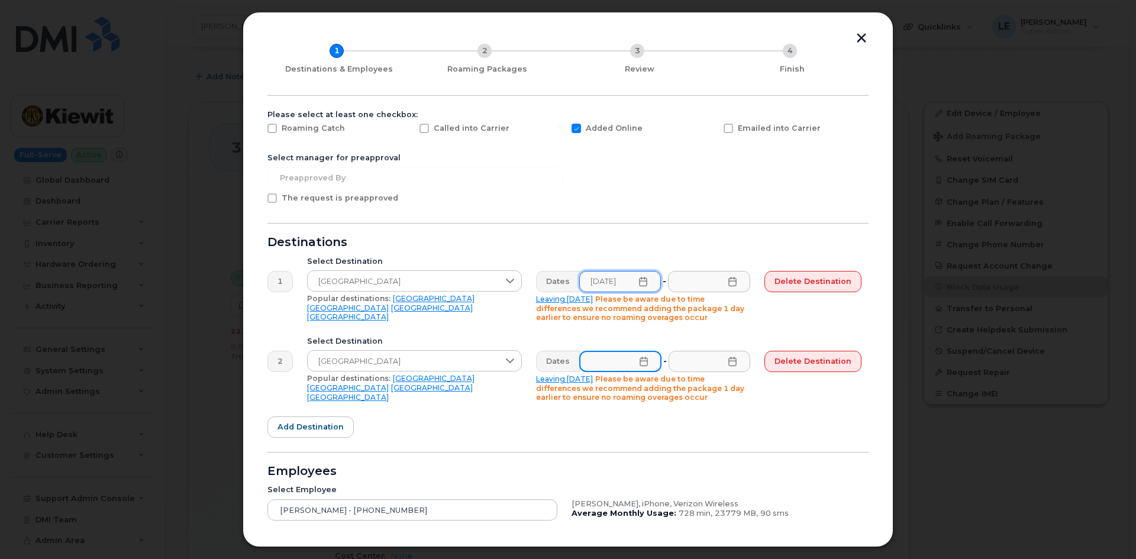
click at [632, 363] on input "text" at bounding box center [620, 361] width 82 height 21
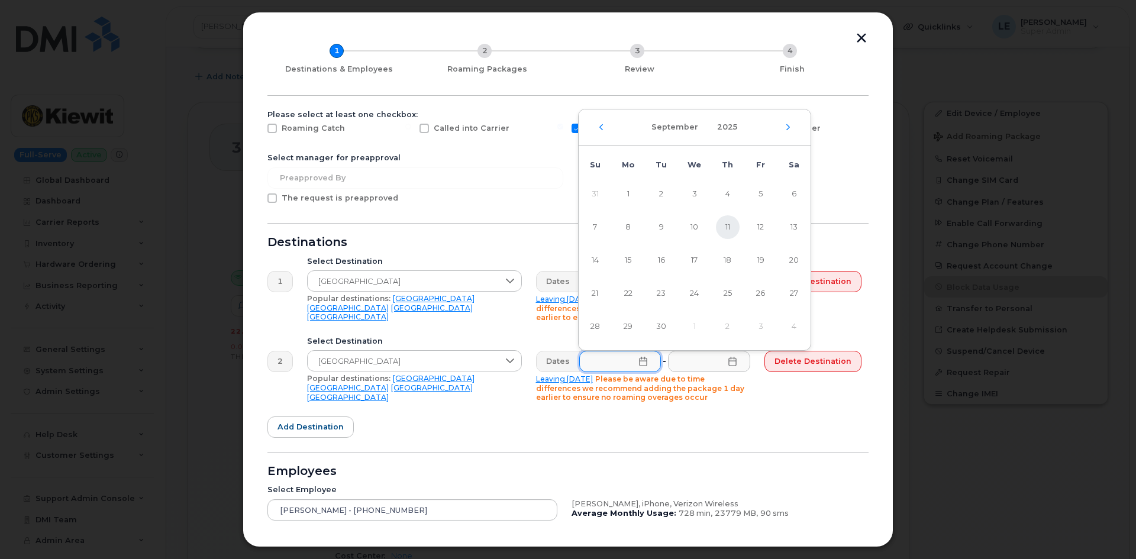
click at [725, 233] on span "11" at bounding box center [728, 227] width 24 height 24
type input "09/11/2025"
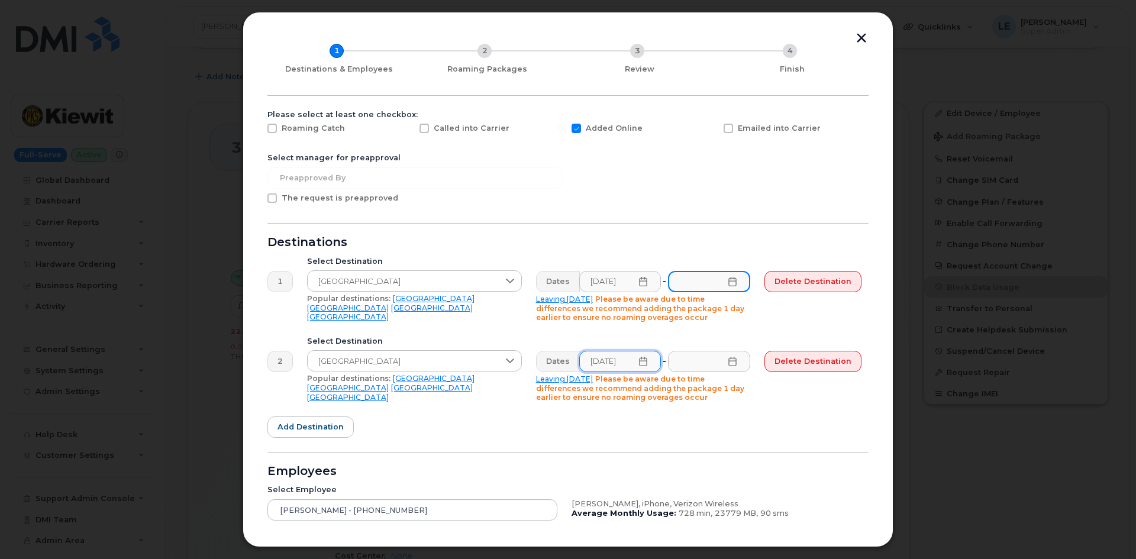
click at [704, 286] on input "text" at bounding box center [709, 281] width 82 height 21
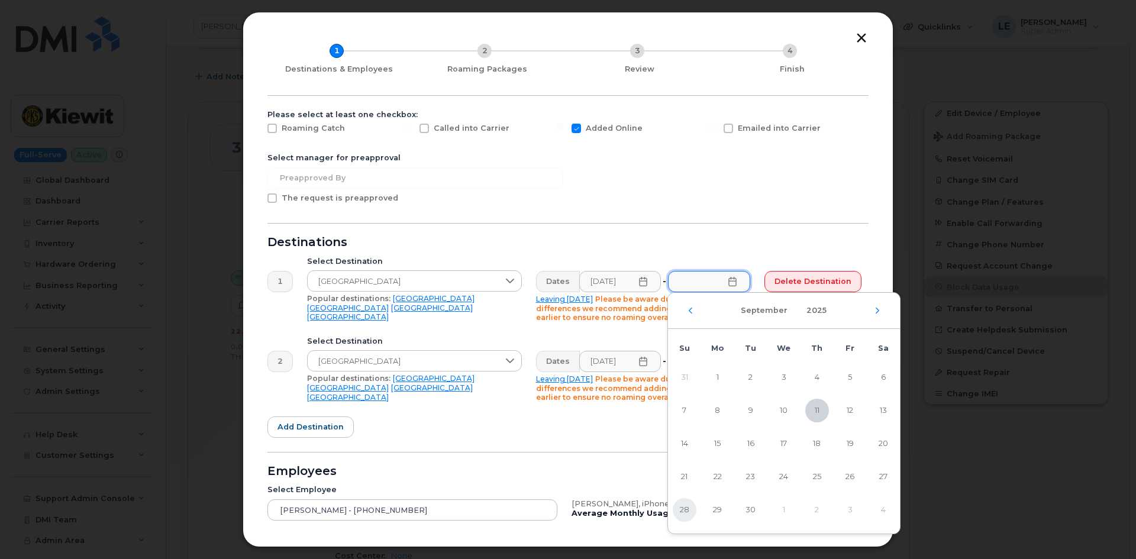
drag, startPoint x: 675, startPoint y: 514, endPoint x: 677, endPoint y: 504, distance: 10.2
click at [676, 514] on span "28" at bounding box center [685, 510] width 24 height 24
type input "09/28/2025"
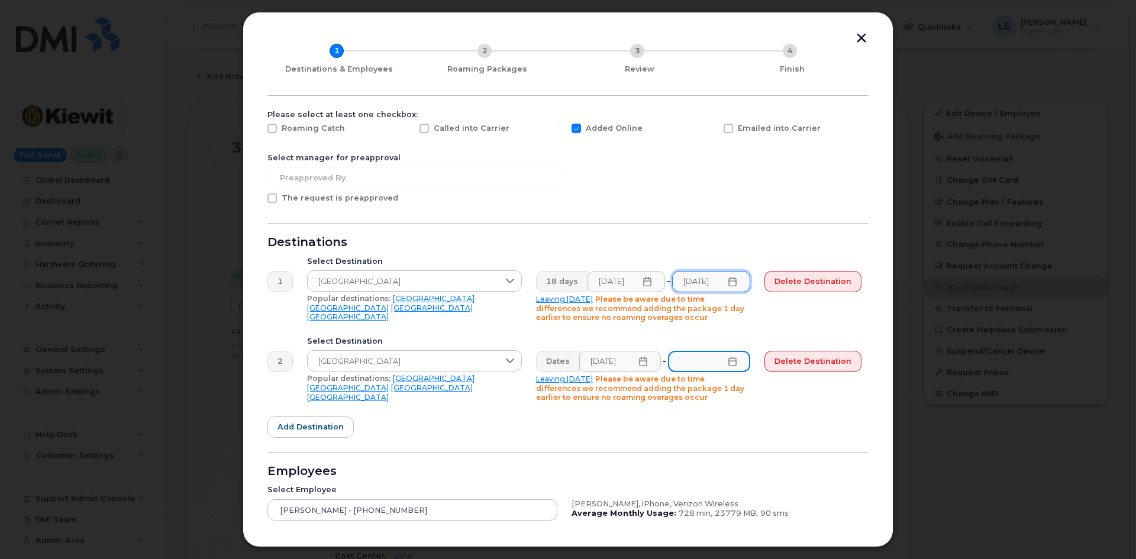
click at [702, 362] on input "text" at bounding box center [709, 361] width 82 height 21
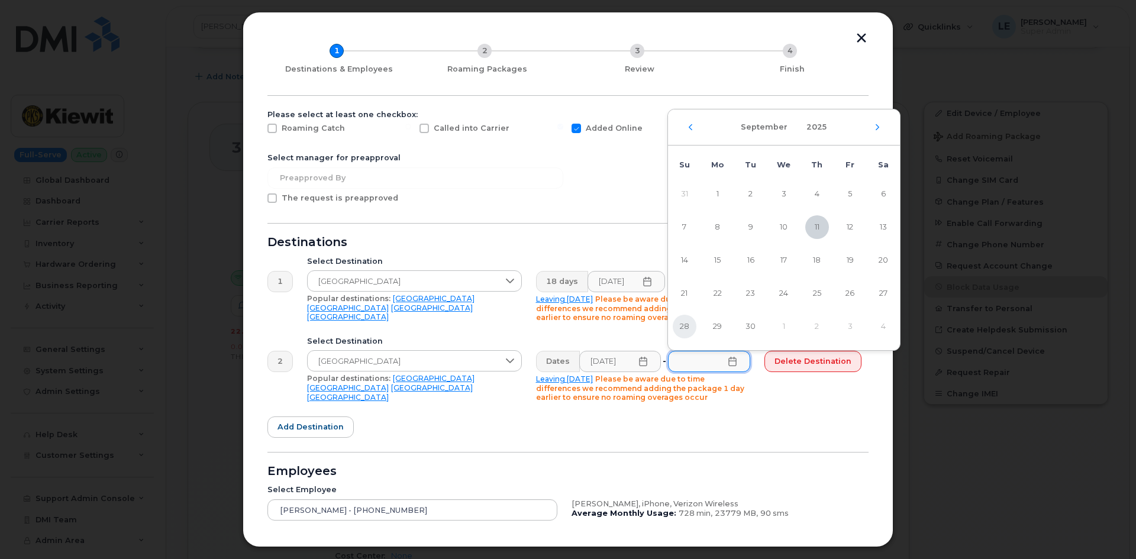
click at [689, 328] on span "28" at bounding box center [685, 327] width 24 height 24
type input "09/28/2025"
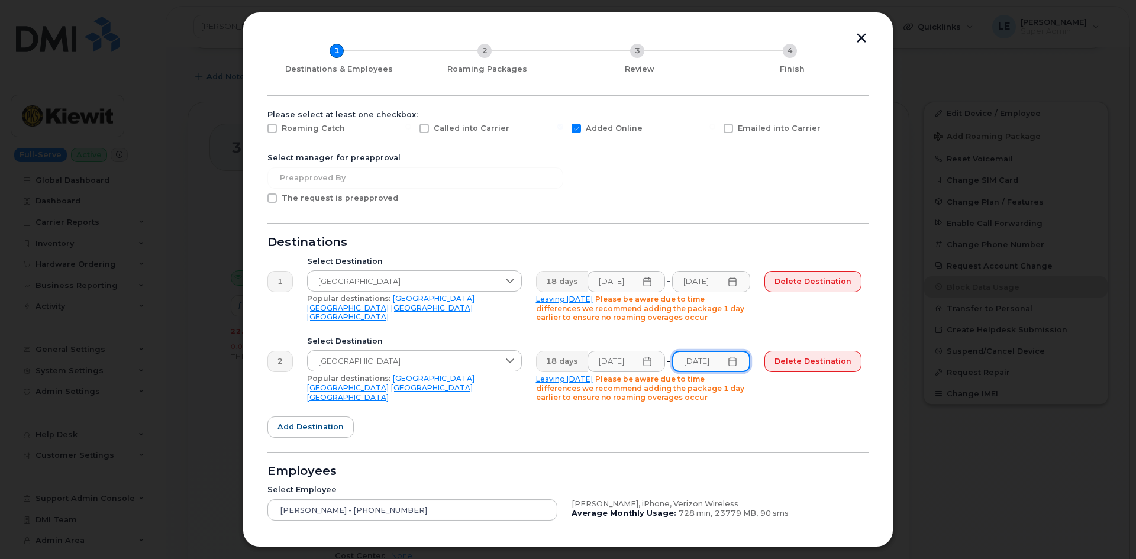
scroll to position [0, 7]
click at [690, 411] on form "Please select at least one checkbox: Roaming Catch Called into Carrier Added On…" at bounding box center [567, 365] width 601 height 511
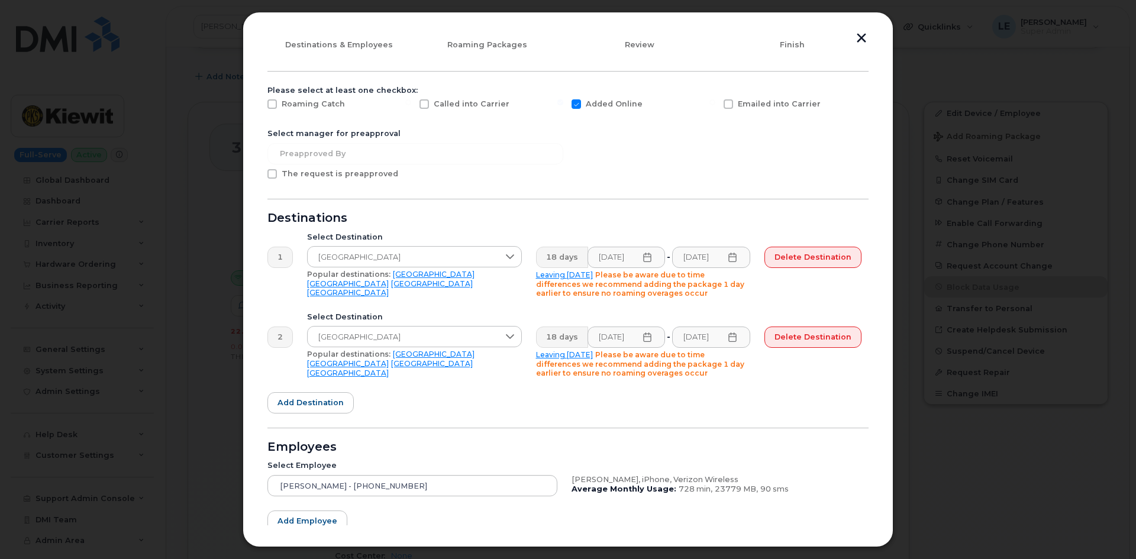
scroll to position [151, 0]
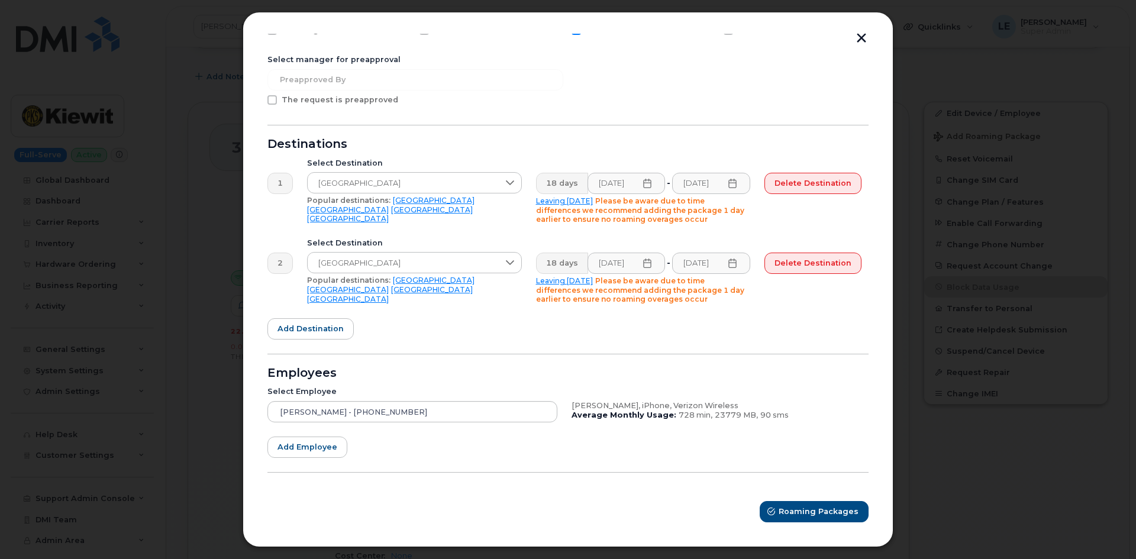
click at [518, 351] on form "Please select at least one checkbox: Roaming Catch Called into Carrier Added On…" at bounding box center [567, 267] width 601 height 511
click at [806, 511] on span "Roaming Packages" at bounding box center [819, 511] width 80 height 11
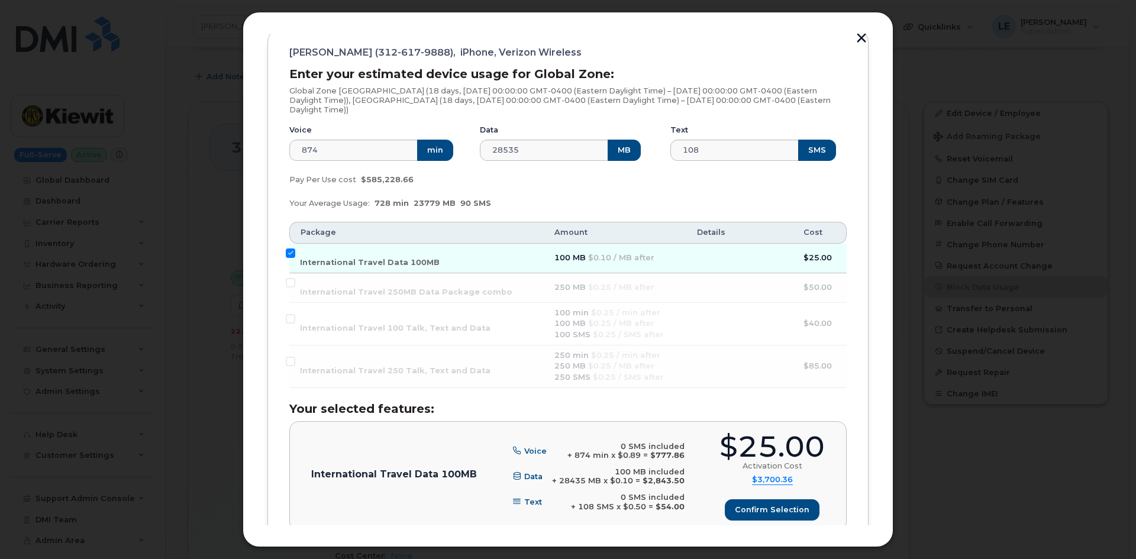
scroll to position [166, 0]
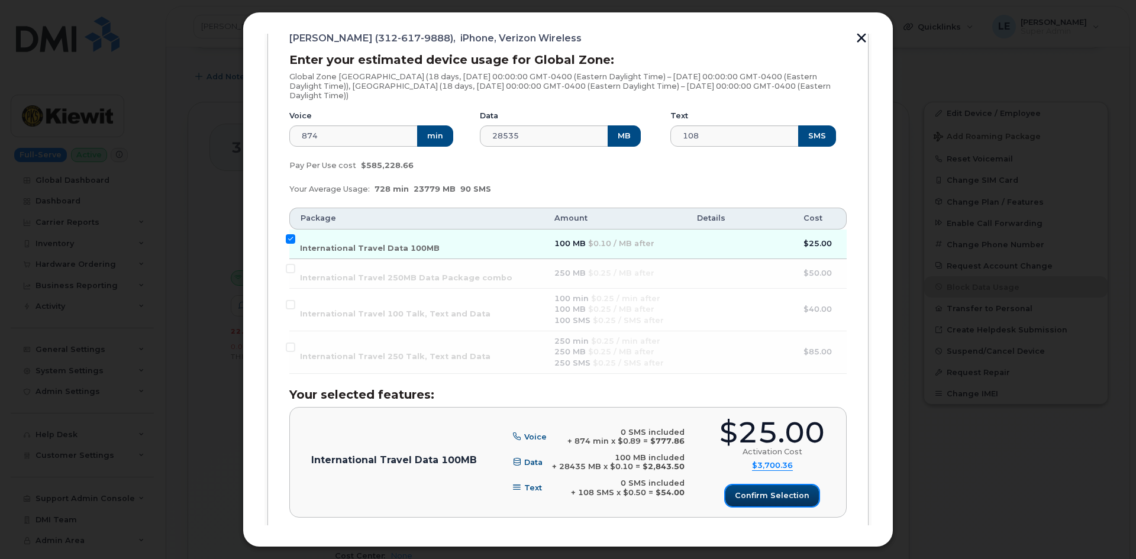
click at [783, 496] on span "Confirm selection" at bounding box center [772, 495] width 75 height 11
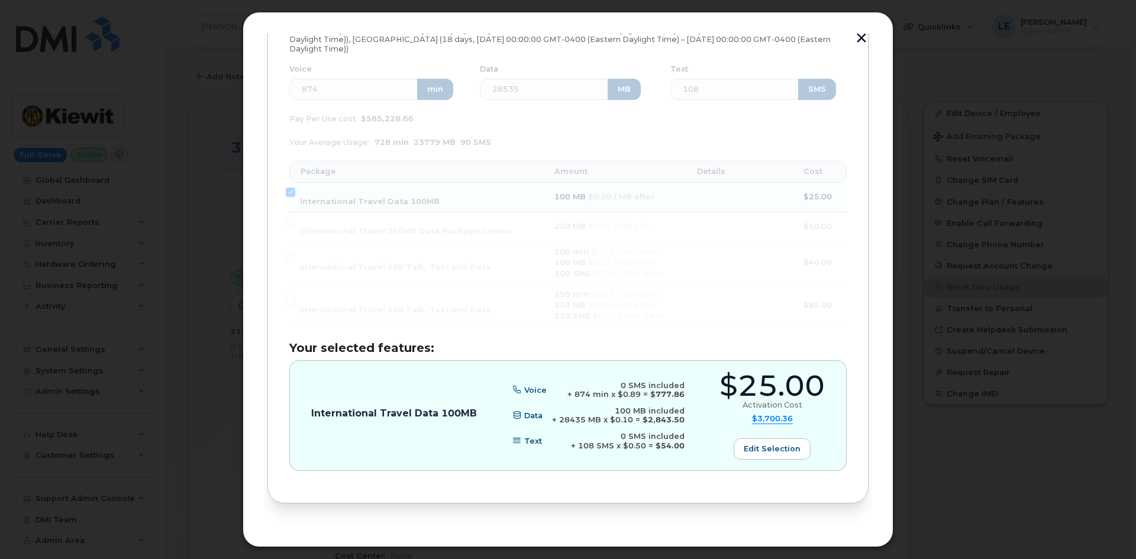
scroll to position [243, 0]
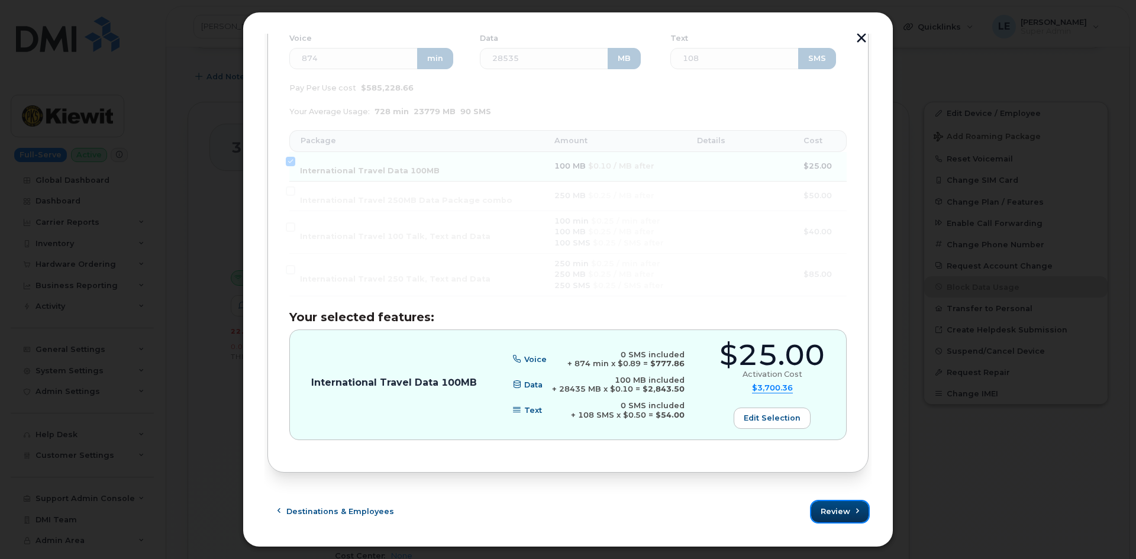
click at [827, 513] on span "Review" at bounding box center [835, 511] width 30 height 11
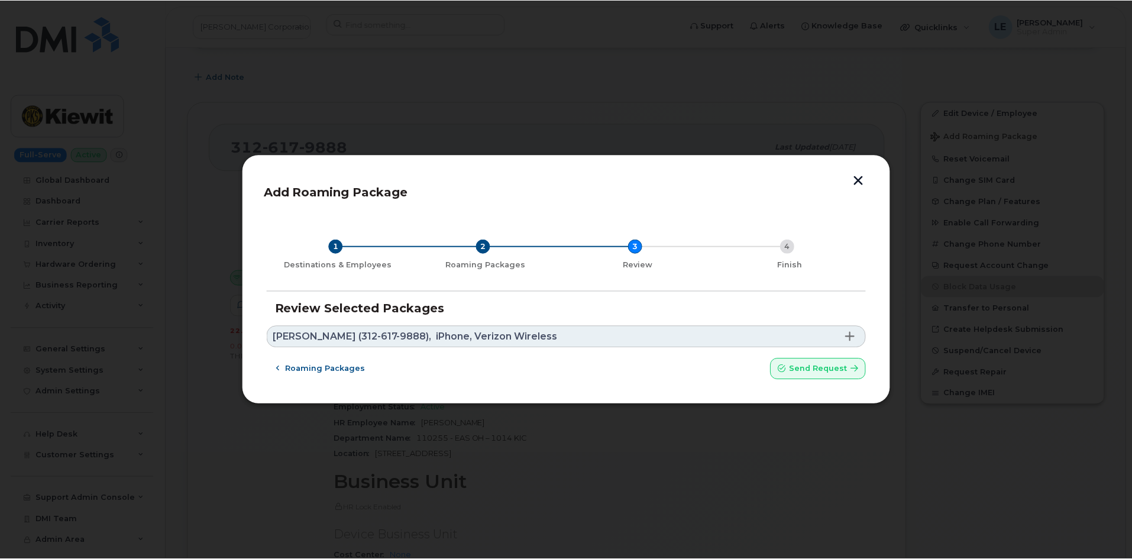
scroll to position [0, 0]
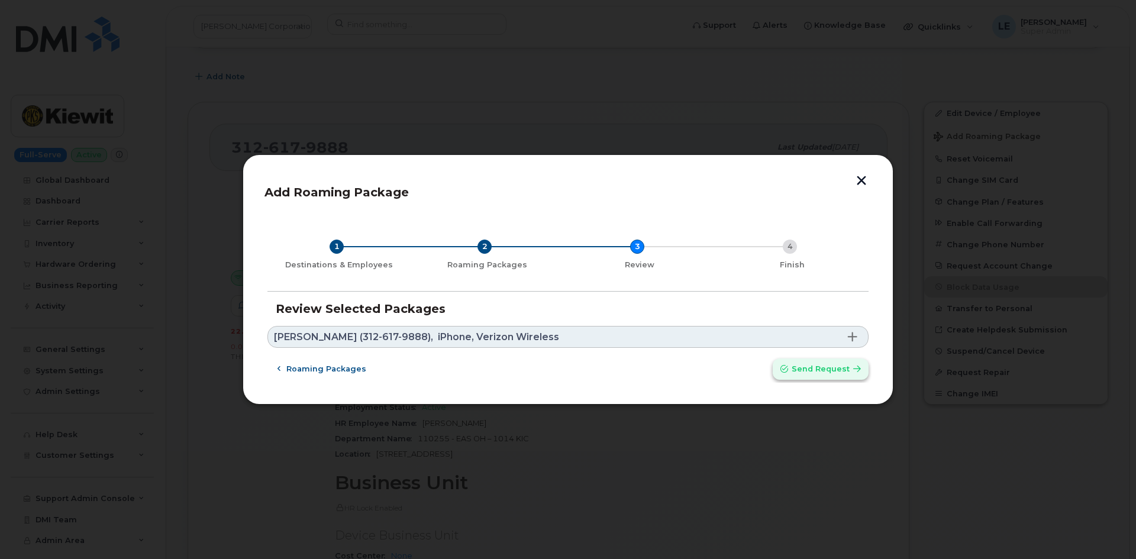
click at [828, 370] on span "Send request" at bounding box center [821, 368] width 58 height 11
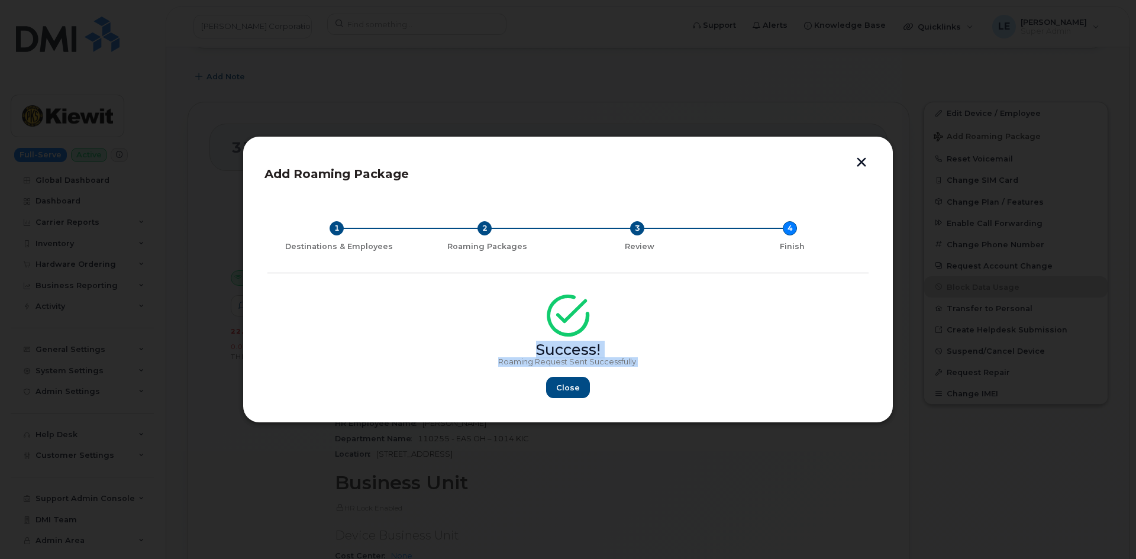
drag, startPoint x: 641, startPoint y: 365, endPoint x: 520, endPoint y: 349, distance: 121.7
click at [520, 349] on div "Success! Roaming Request Sent Successfully. Close" at bounding box center [567, 350] width 601 height 97
copy div "Success! Roaming Request Sent Successfully."
click at [584, 385] on button "Close" at bounding box center [568, 387] width 43 height 21
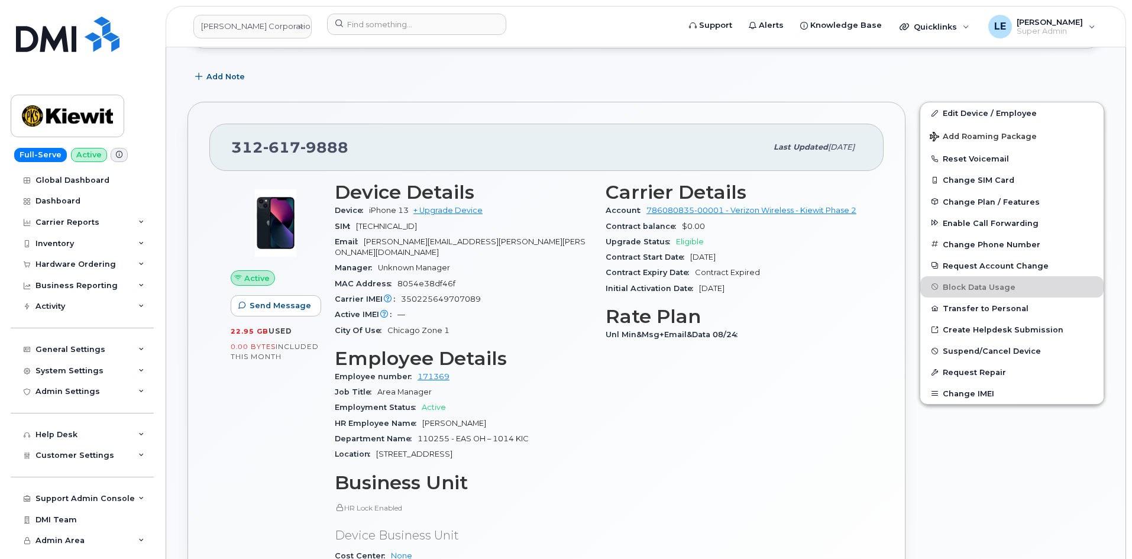
drag, startPoint x: 531, startPoint y: 305, endPoint x: 41, endPoint y: 324, distance: 490.8
click at [525, 307] on div "Active IMEI Active IMEI is refreshed daily with a delay of up to 48 hours follo…" at bounding box center [463, 314] width 257 height 15
click at [368, 28] on input at bounding box center [416, 24] width 179 height 21
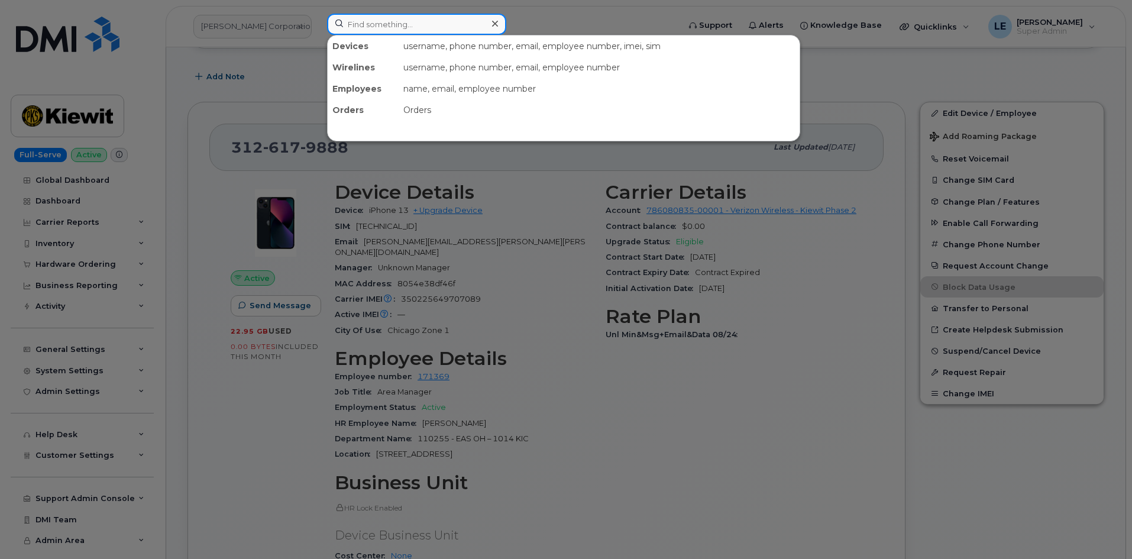
paste input "9495505027"
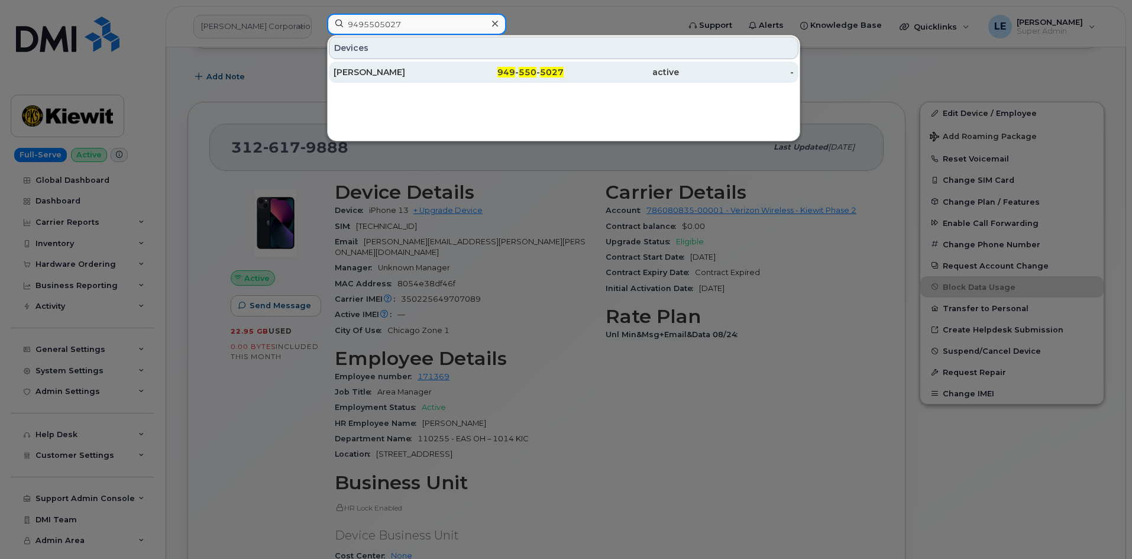
type input "9495505027"
drag, startPoint x: 390, startPoint y: 69, endPoint x: 385, endPoint y: 72, distance: 6.6
click at [390, 69] on div "[PERSON_NAME]" at bounding box center [391, 72] width 115 height 12
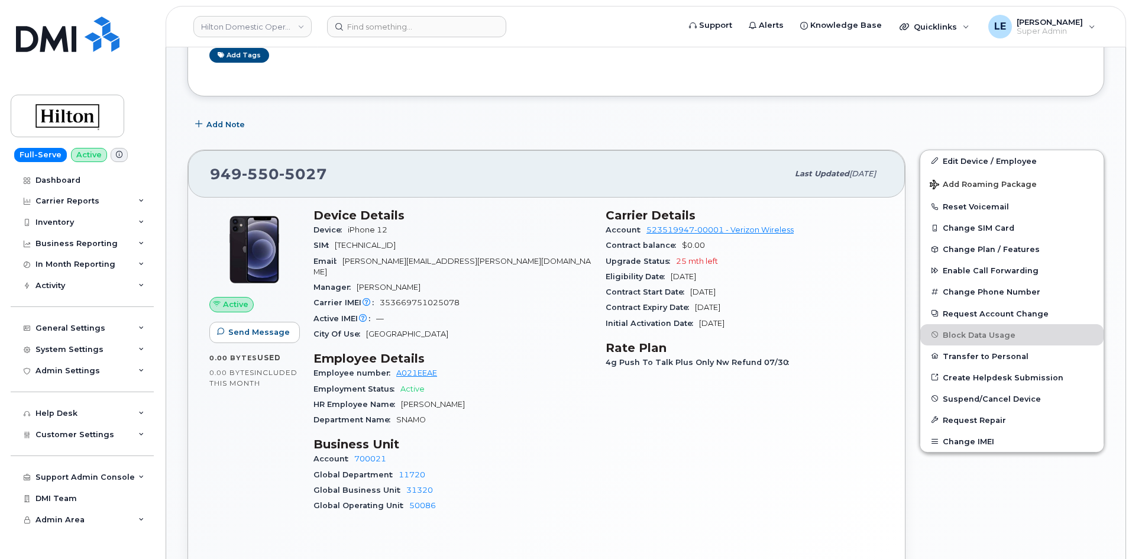
scroll to position [296, 0]
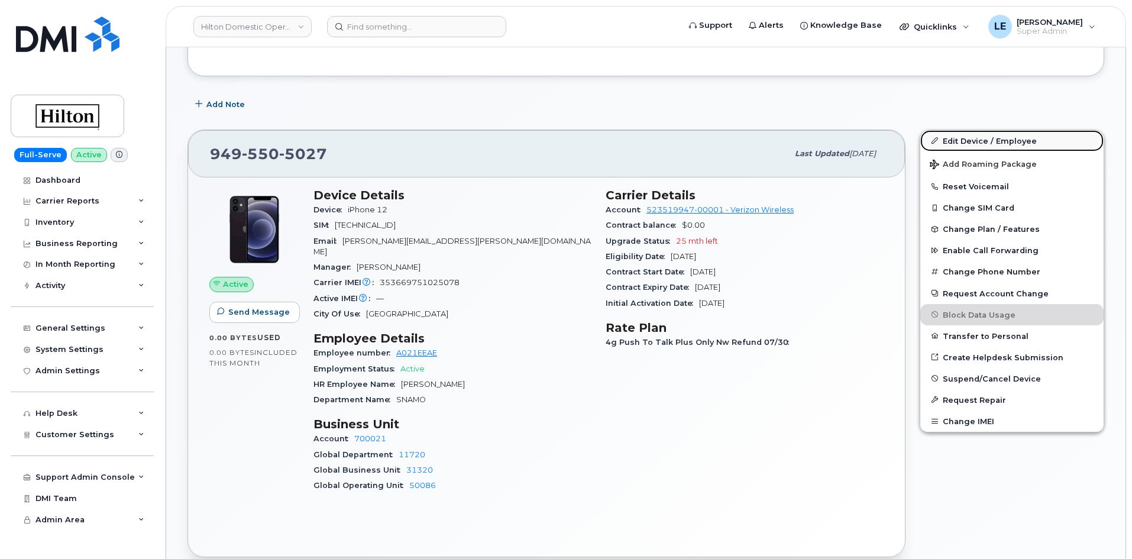
click at [1004, 150] on link "Edit Device / Employee" at bounding box center [1011, 140] width 183 height 21
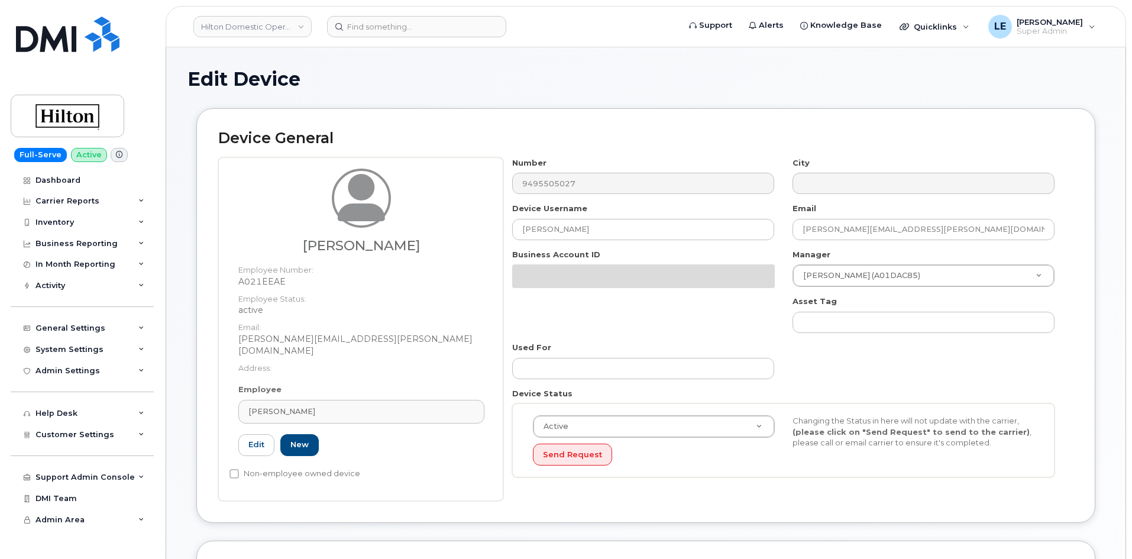
select select "34080331"
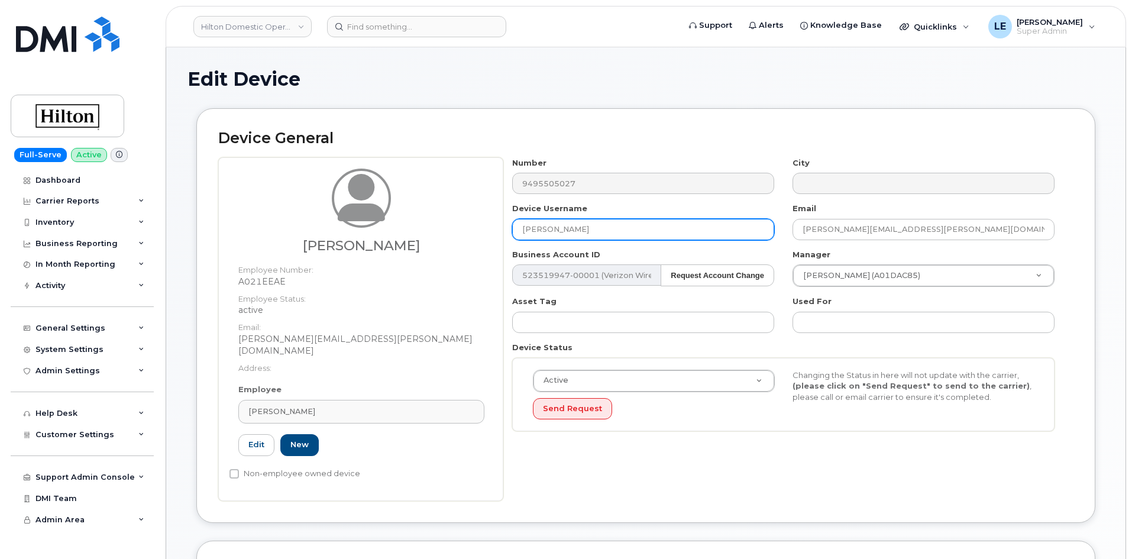
click at [645, 229] on input "[PERSON_NAME]" at bounding box center [643, 229] width 262 height 21
paste input "[PERSON_NAME]"
type input "[PERSON_NAME]"
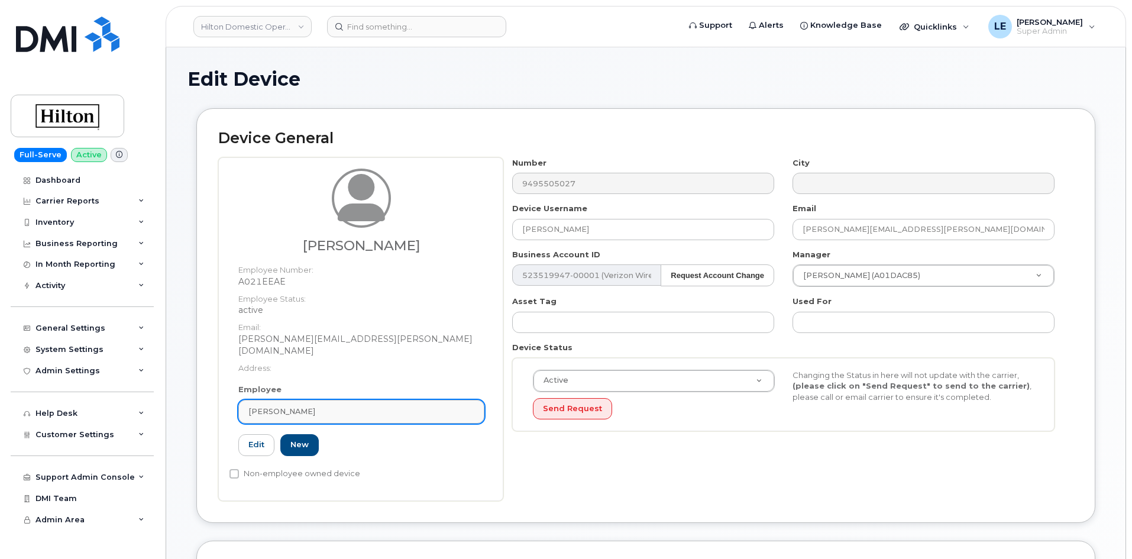
click at [313, 406] on div "[PERSON_NAME]" at bounding box center [361, 411] width 226 height 11
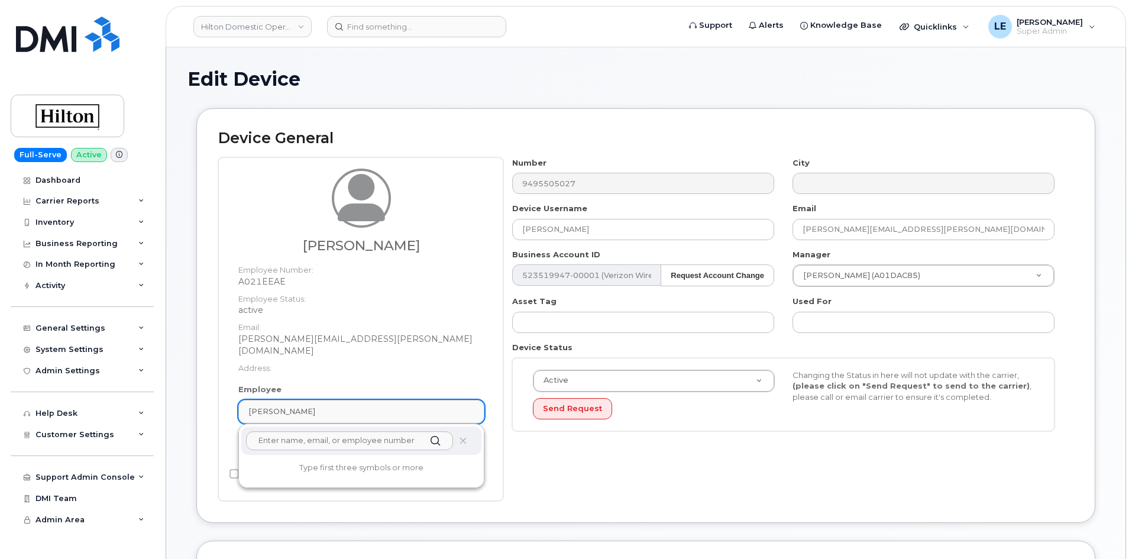
click at [313, 406] on div "[PERSON_NAME]" at bounding box center [361, 411] width 226 height 11
paste input "[PERSON_NAME]"
type input "[PERSON_NAME]"
click at [342, 357] on dt "Address:" at bounding box center [361, 365] width 246 height 17
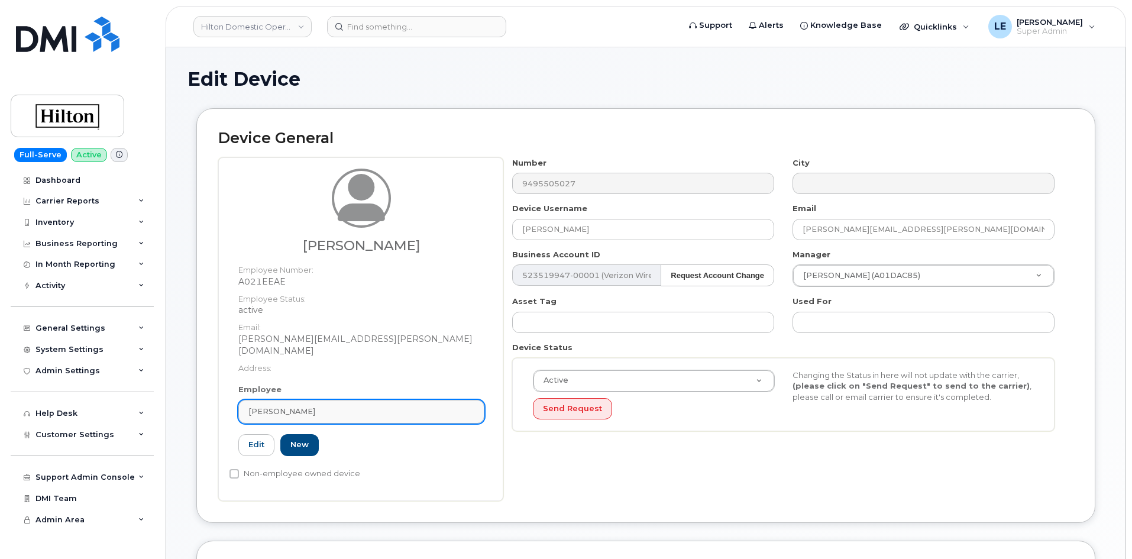
click at [299, 406] on span "[PERSON_NAME]" at bounding box center [281, 411] width 67 height 11
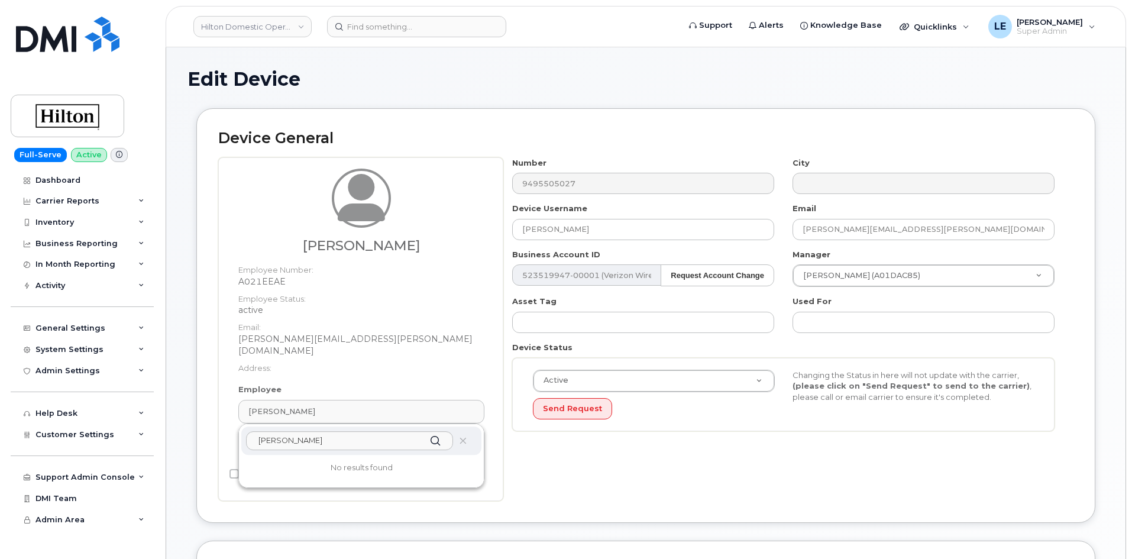
click at [467, 437] on div "[PERSON_NAME]" at bounding box center [361, 441] width 240 height 28
click at [462, 437] on icon at bounding box center [463, 441] width 8 height 8
click at [610, 98] on div "Edit Device" at bounding box center [646, 89] width 917 height 40
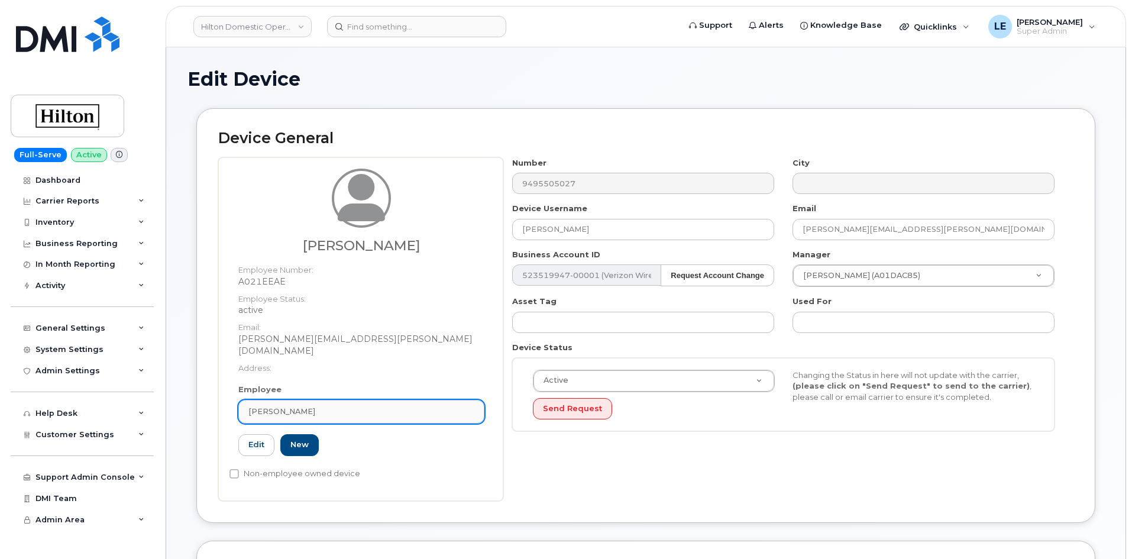
click at [256, 411] on link "[PERSON_NAME]" at bounding box center [361, 412] width 246 height 24
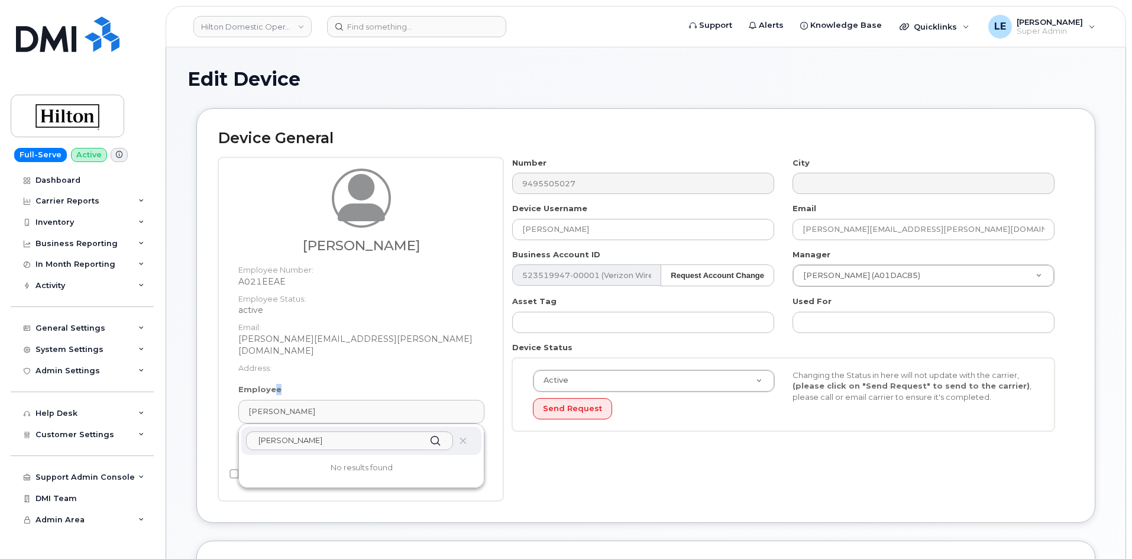
drag, startPoint x: 275, startPoint y: 382, endPoint x: 289, endPoint y: 364, distance: 22.7
click at [278, 384] on label "Employee" at bounding box center [259, 389] width 43 height 11
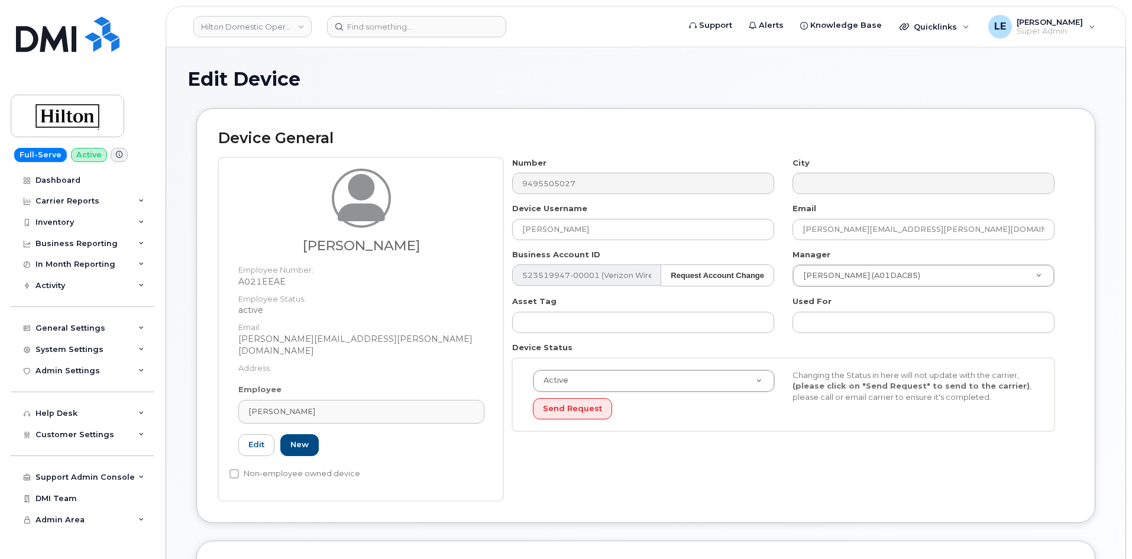
click at [298, 363] on div "Cindy Wilson Employee Number: A021EEAE Employee Status: active Email: Cindy.Wil…" at bounding box center [362, 277] width 264 height 216
click at [253, 434] on link "Edit" at bounding box center [256, 445] width 36 height 22
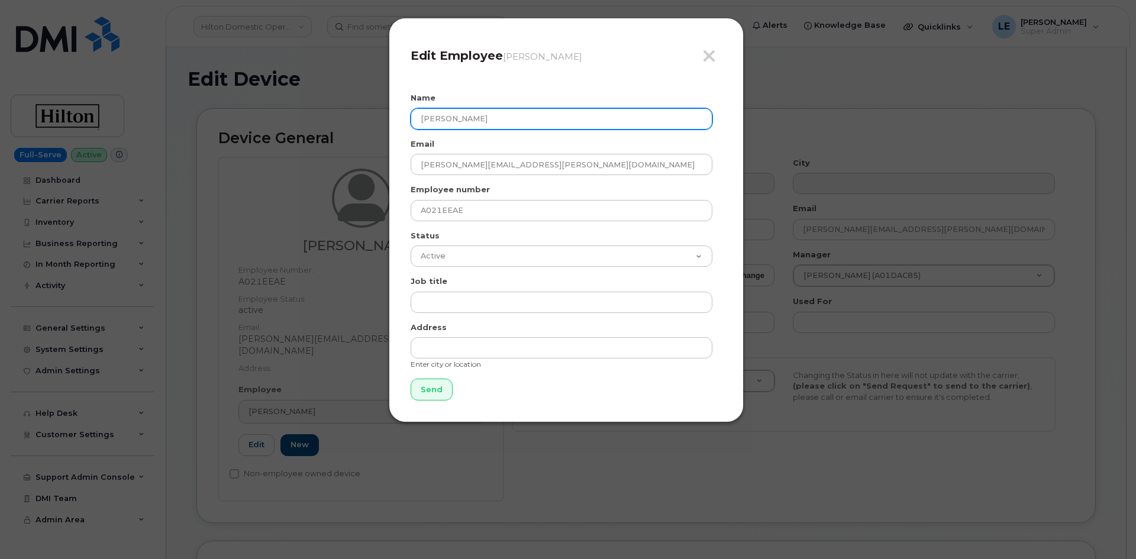
drag, startPoint x: 503, startPoint y: 124, endPoint x: 208, endPoint y: 163, distance: 297.7
click at [208, 163] on div "Close Edit Employee Cindy Wilson Name Cindy Wilson Email Cindy.Wilson@waldorfas…" at bounding box center [568, 279] width 1136 height 559
paste input "[PERSON_NAME]"
type input "[PERSON_NAME]"
click at [706, 55] on icon "button" at bounding box center [709, 56] width 14 height 18
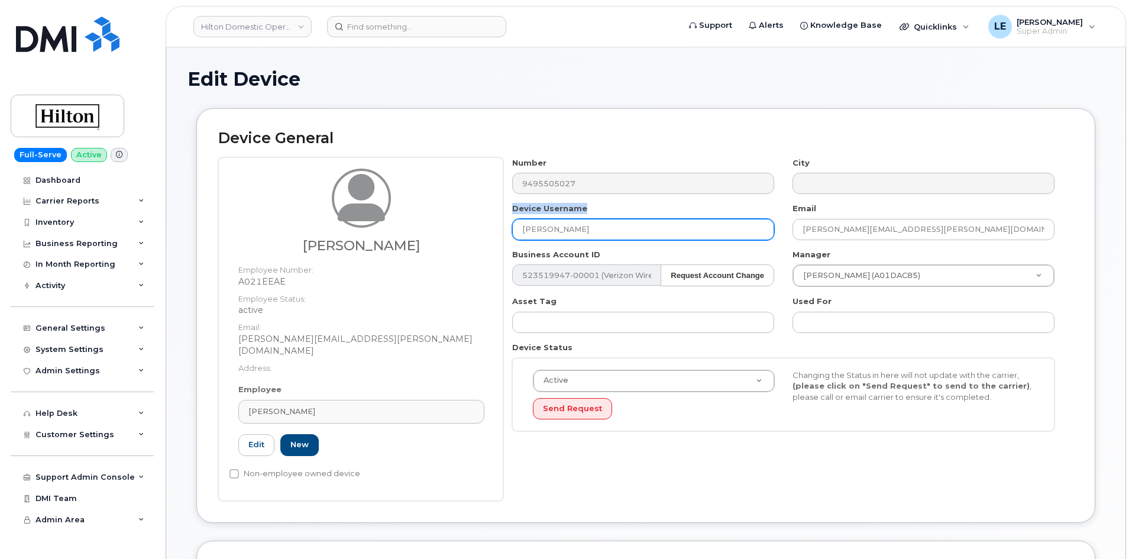
drag, startPoint x: 513, startPoint y: 211, endPoint x: 604, endPoint y: 231, distance: 92.6
click at [604, 231] on div "Device Username Janibeth Toledo" at bounding box center [643, 221] width 280 height 37
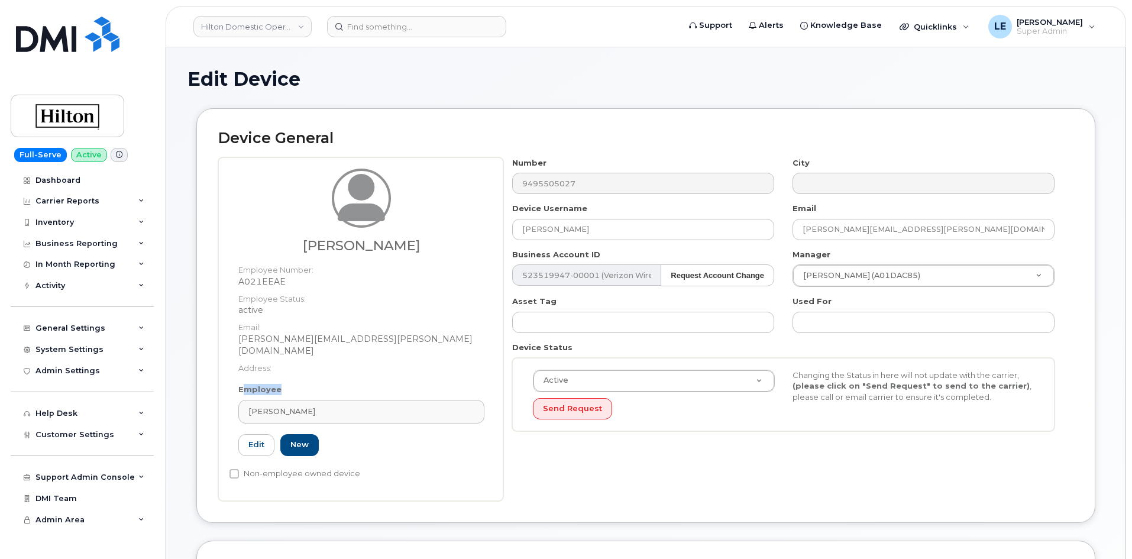
drag, startPoint x: 337, startPoint y: 370, endPoint x: 300, endPoint y: 387, distance: 41.0
click at [300, 387] on div "Employee Cindy Wilson Janibeth Toledo No results found A021EEAE Edit New" at bounding box center [362, 425] width 264 height 82
click at [389, 434] on div "Edit New" at bounding box center [361, 445] width 246 height 22
click at [253, 437] on link "Edit" at bounding box center [256, 445] width 36 height 22
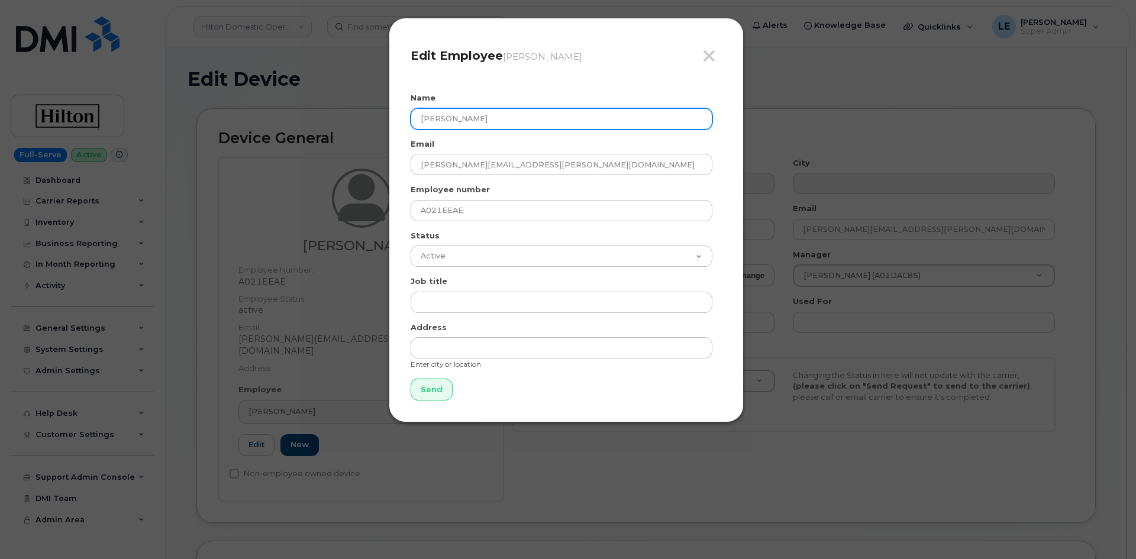
drag, startPoint x: 494, startPoint y: 110, endPoint x: 555, endPoint y: 113, distance: 61.6
click at [555, 113] on input "[PERSON_NAME]" at bounding box center [562, 118] width 302 height 21
drag, startPoint x: 532, startPoint y: 120, endPoint x: 378, endPoint y: 124, distance: 154.4
click at [378, 124] on div "Close Edit Employee Cindy Wilson Name Cindy Wilson Email Cindy.Wilson@waldorfas…" at bounding box center [568, 279] width 1136 height 559
paste input "[PERSON_NAME]"
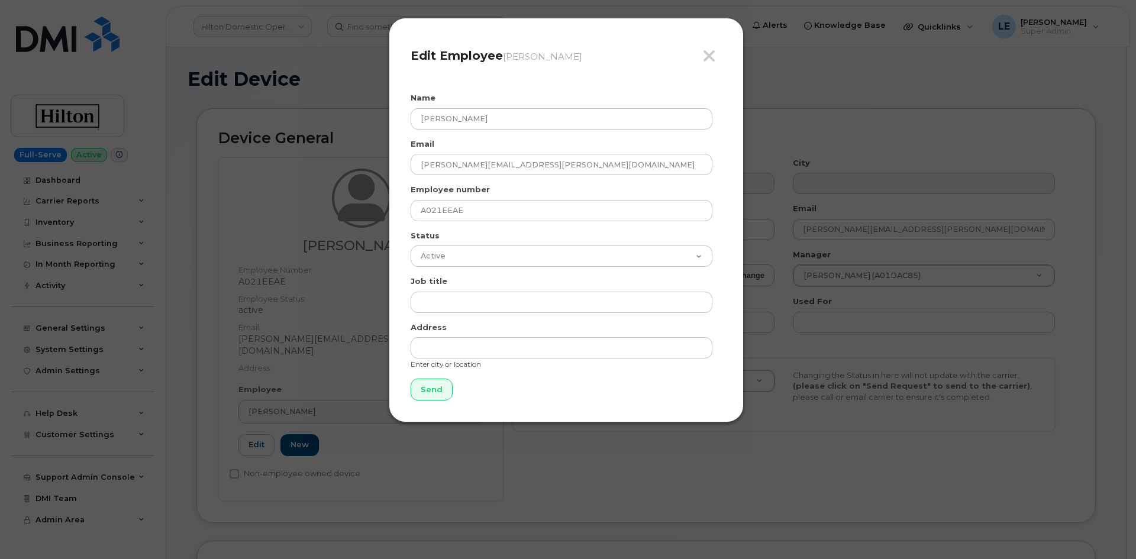
click at [507, 89] on div "Close Edit Employee Cindy Wilson Name Janibeth Toledo Email Cindy.Wilson@waldor…" at bounding box center [566, 220] width 355 height 405
click at [504, 118] on input "[PERSON_NAME]" at bounding box center [562, 118] width 302 height 21
type input "[PERSON_NAME]"
click at [530, 77] on div "Close Edit Employee Cindy Wilson" at bounding box center [566, 61] width 311 height 42
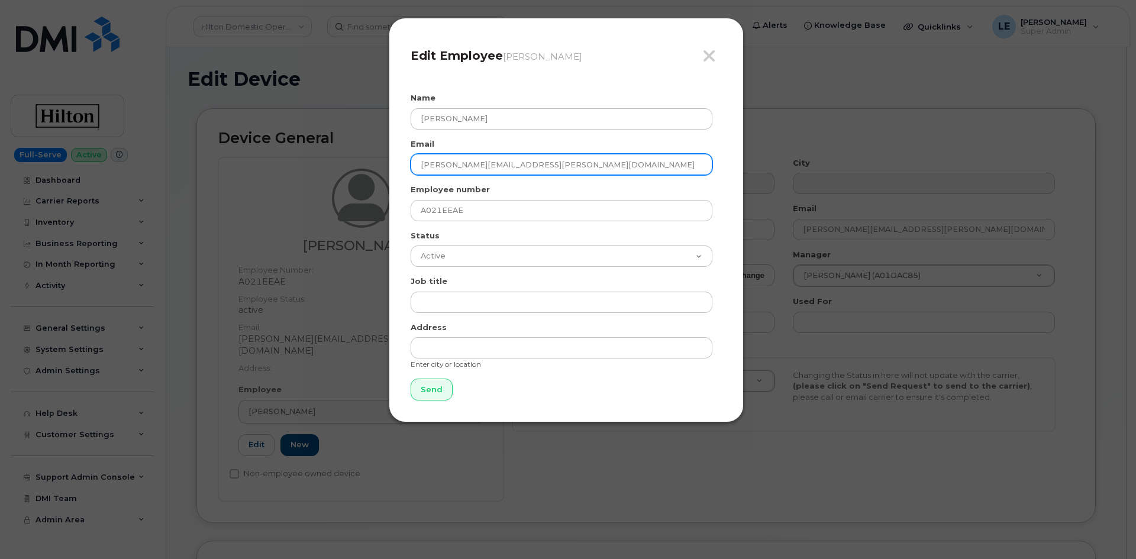
click at [443, 168] on input "Cindy.Wilson@waldorfastoria.com" at bounding box center [562, 164] width 302 height 21
type input "Janibeth.Toldeo@waldorfastoria.com"
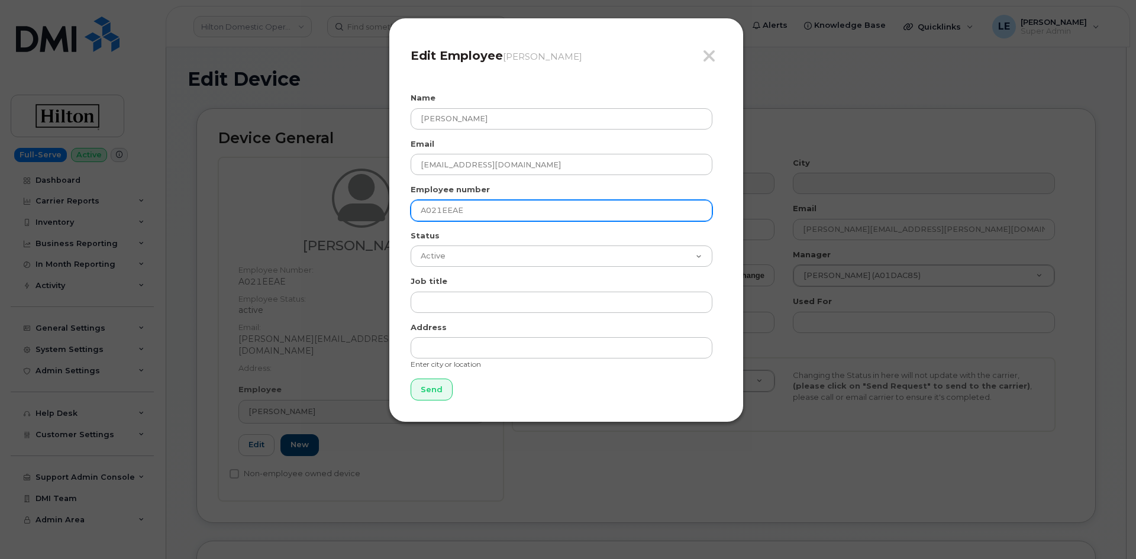
drag, startPoint x: 505, startPoint y: 210, endPoint x: 216, endPoint y: 211, distance: 289.3
click at [216, 211] on div "Close Edit Employee Cindy Wilson Name Janibeth Toledo Email Janibeth.Toldeo@wal…" at bounding box center [568, 279] width 1136 height 559
click at [412, 185] on label "Employee number" at bounding box center [450, 189] width 79 height 11
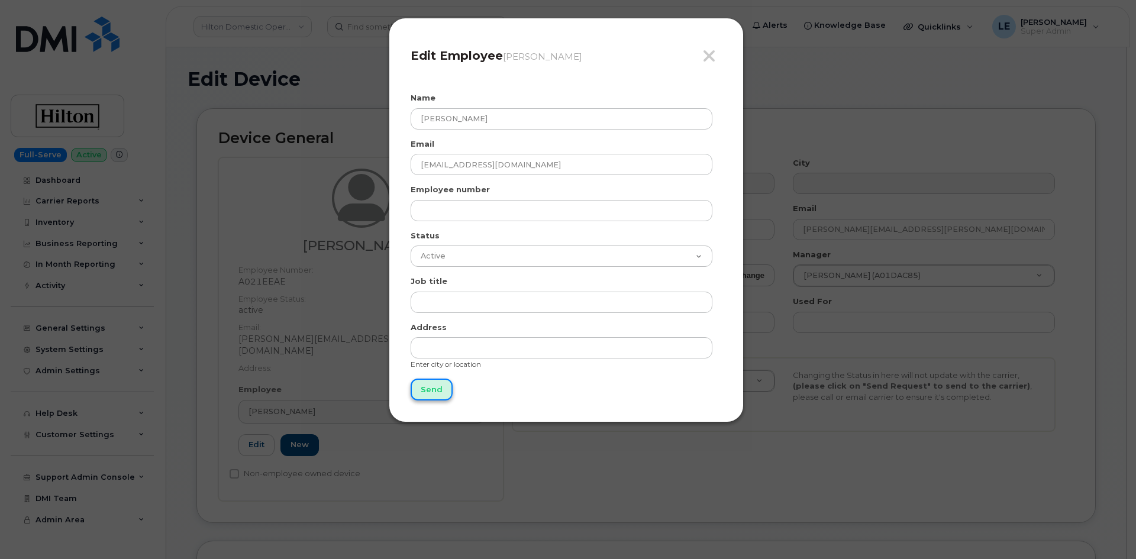
click at [435, 394] on input "Send" at bounding box center [432, 390] width 42 height 22
type input "Send"
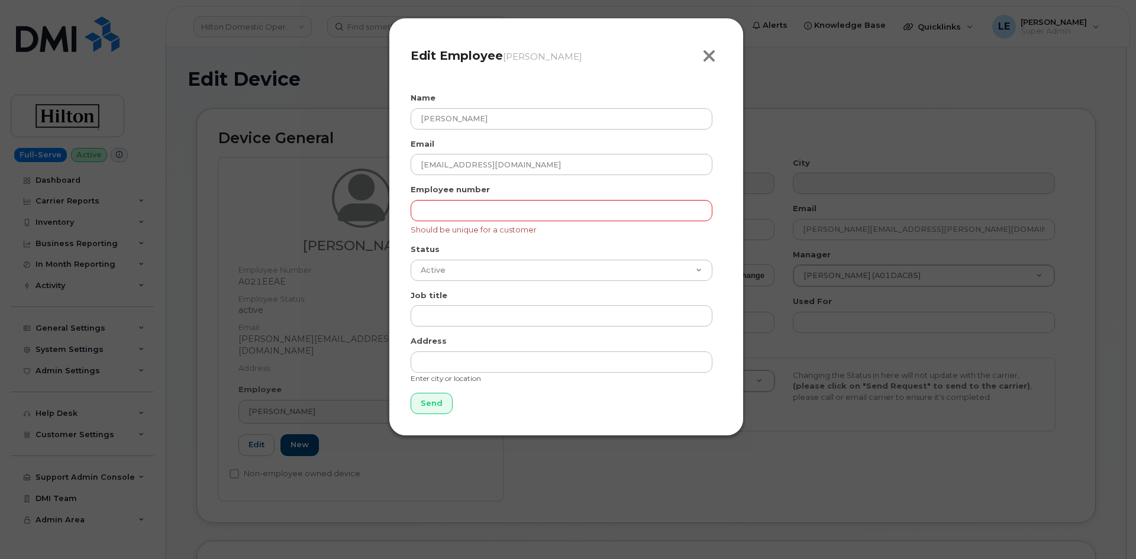
click at [704, 63] on icon "button" at bounding box center [709, 56] width 14 height 18
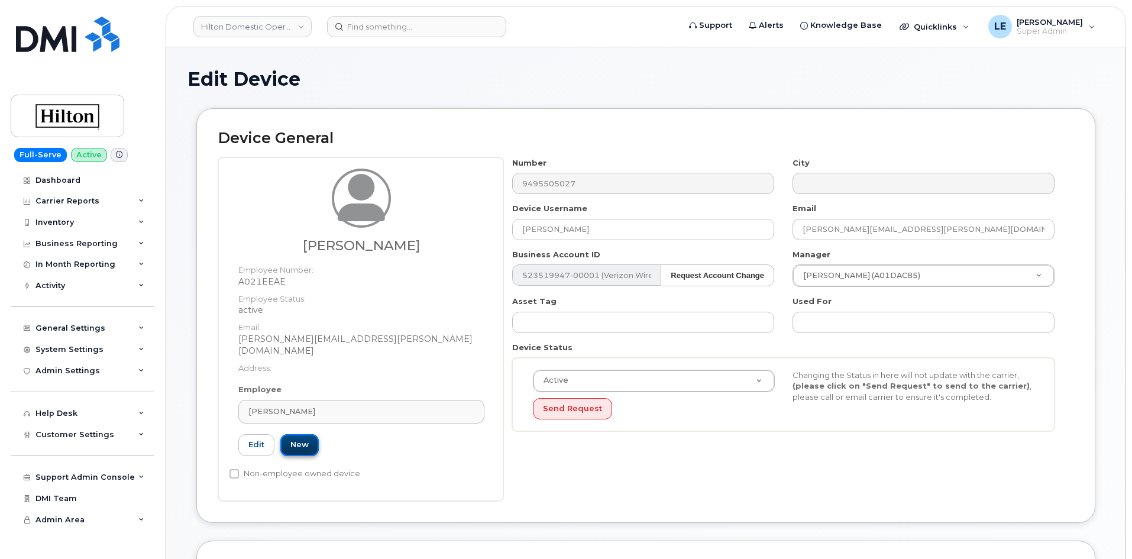
click at [306, 438] on link "New" at bounding box center [299, 445] width 38 height 22
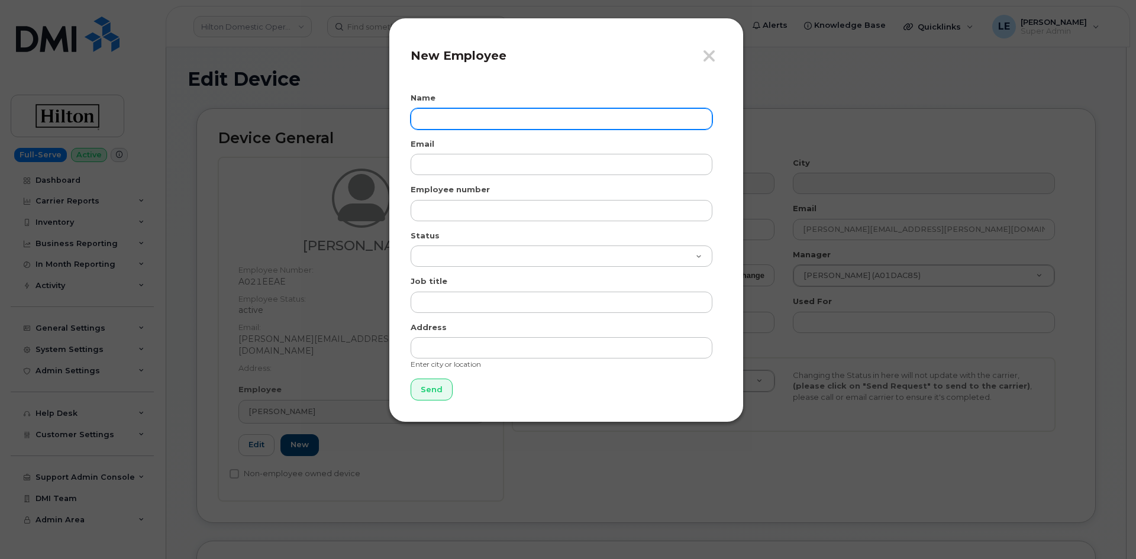
click at [447, 114] on input "text" at bounding box center [562, 118] width 302 height 21
type input "[PERSON_NAME]"
click at [487, 106] on div "Name Janibeth Toledo" at bounding box center [566, 110] width 311 height 37
click at [464, 153] on div "Email" at bounding box center [566, 156] width 311 height 37
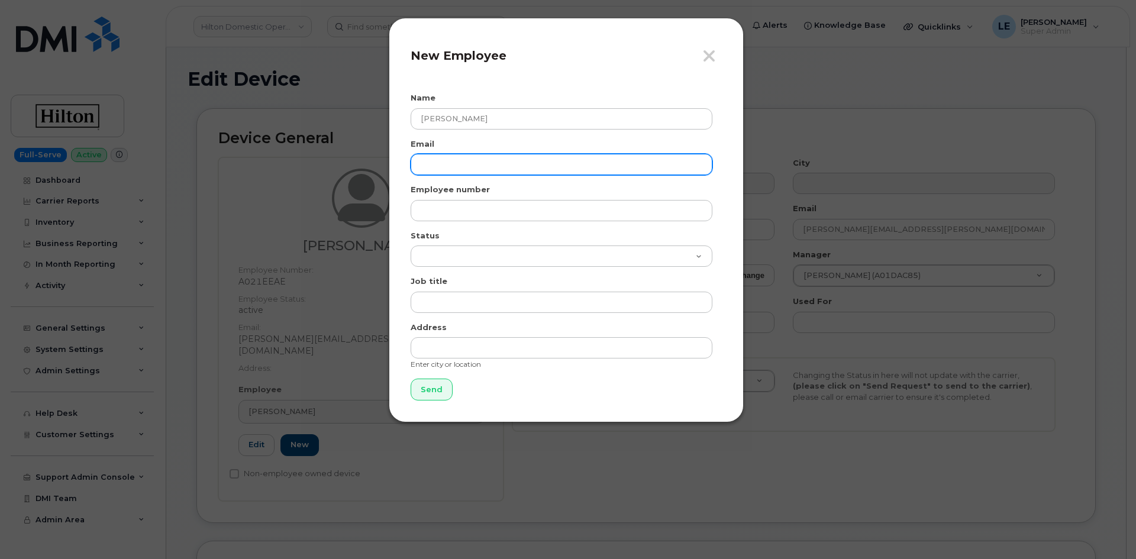
click at [464, 158] on input "email" at bounding box center [562, 164] width 302 height 21
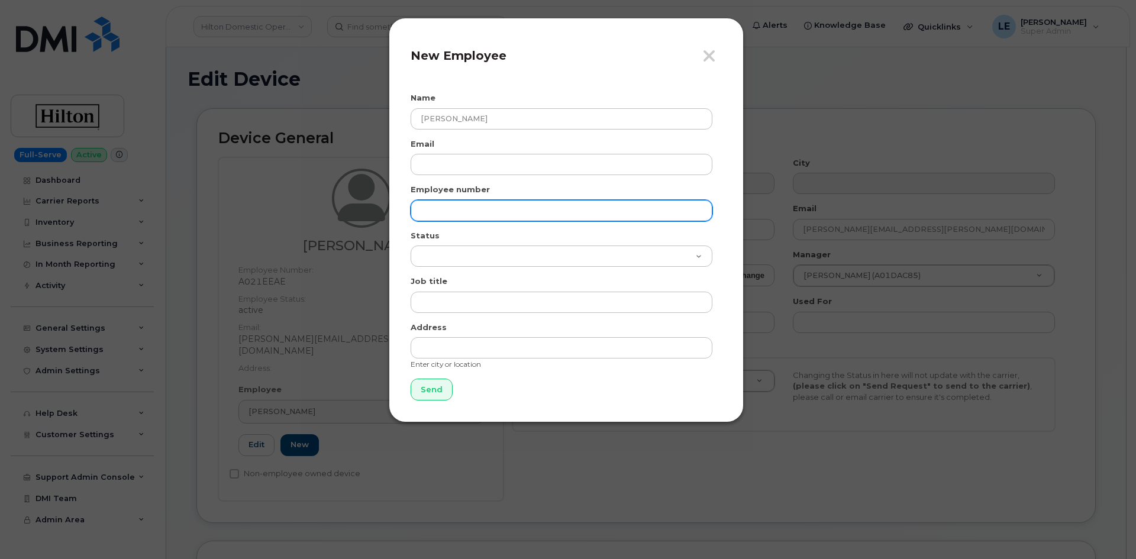
click at [440, 212] on input "text" at bounding box center [562, 210] width 302 height 21
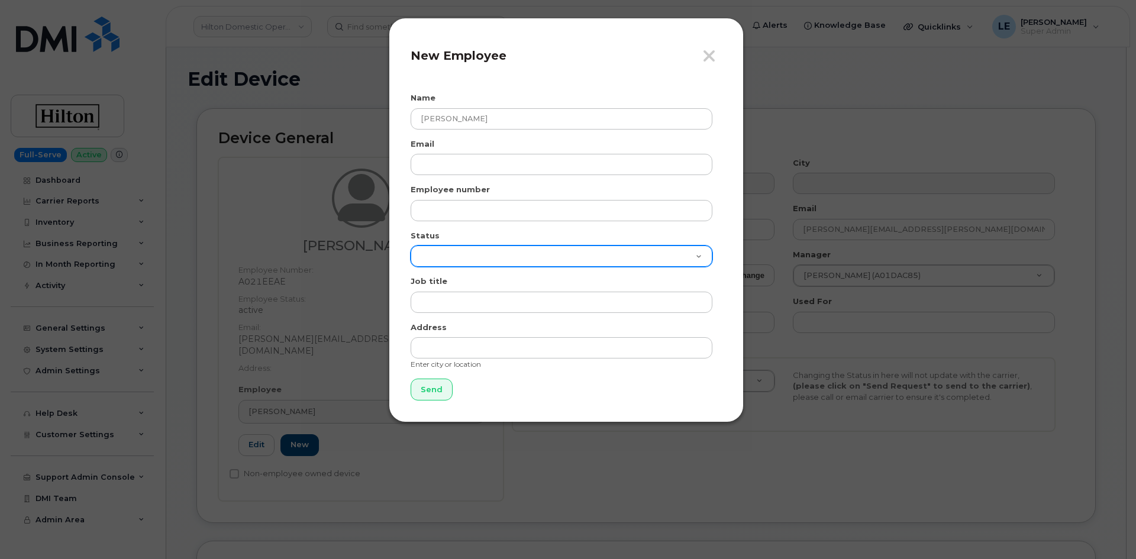
click at [425, 256] on select "Active On-Leave Long Term Short Term Maternity Leave Temp Layoff Inactive" at bounding box center [562, 255] width 302 height 21
click at [429, 261] on select "Active On-Leave Long Term Short Term Maternity Leave Temp Layoff Inactive" at bounding box center [562, 255] width 302 height 21
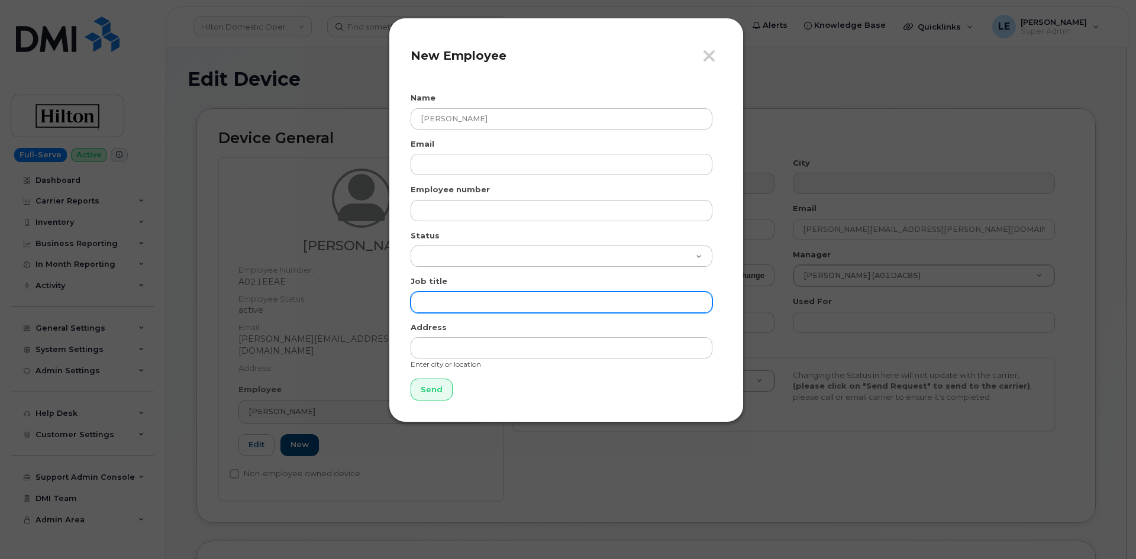
click at [425, 297] on input "text" at bounding box center [562, 302] width 302 height 21
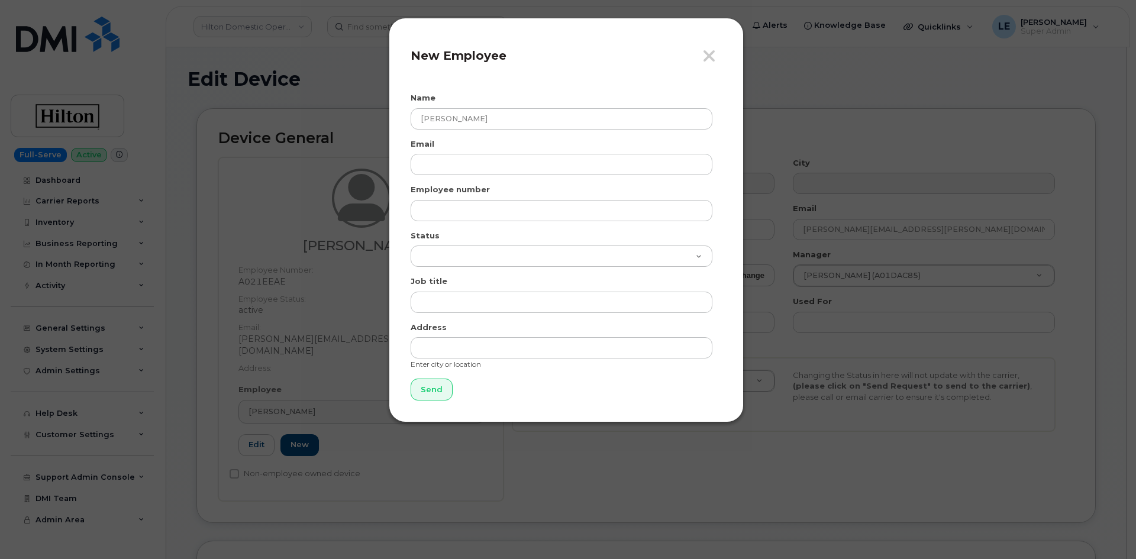
click at [424, 327] on label "Address" at bounding box center [429, 327] width 36 height 11
click at [469, 140] on div "Email" at bounding box center [566, 156] width 311 height 37
click at [432, 398] on input "Send" at bounding box center [432, 390] width 42 height 22
type input "Send"
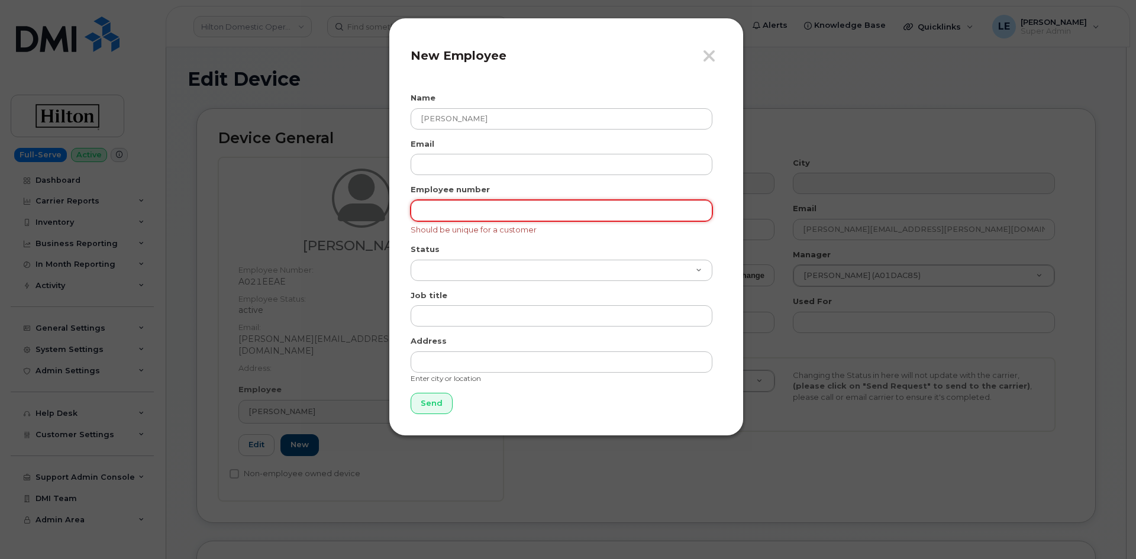
click at [455, 206] on input "text" at bounding box center [562, 210] width 302 height 21
type input "."
click at [442, 402] on input "Send" at bounding box center [432, 404] width 42 height 22
type input "Send"
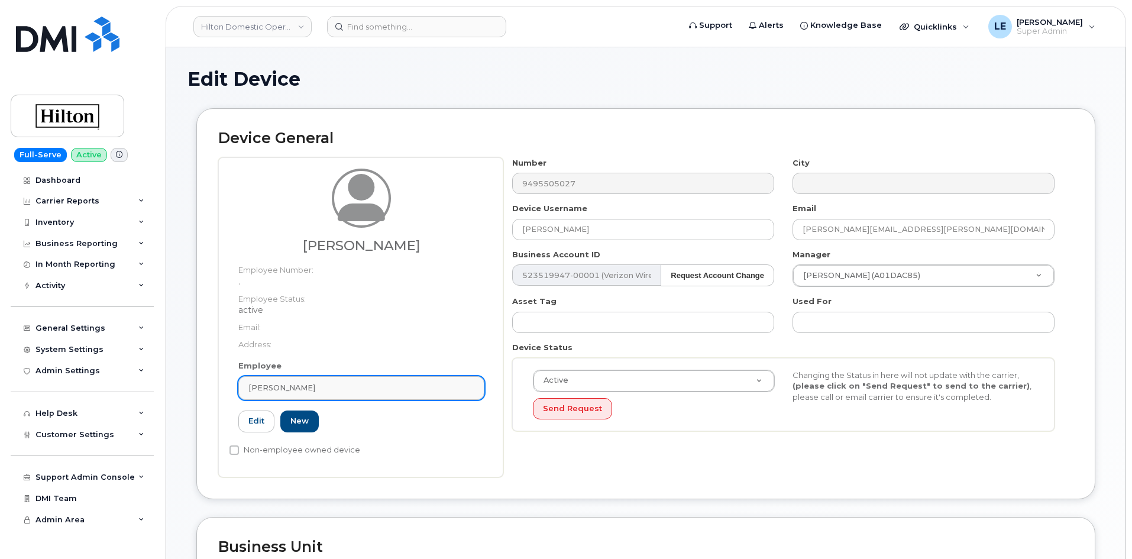
click at [365, 382] on link "Cindy Wilson" at bounding box center [361, 388] width 246 height 24
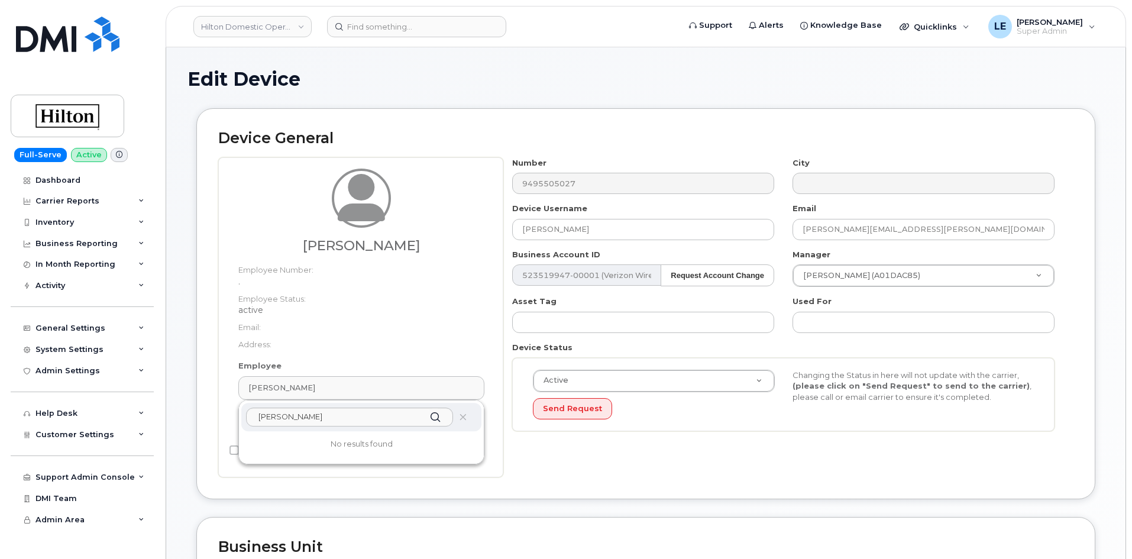
click at [367, 350] on dt "Address:" at bounding box center [361, 341] width 246 height 17
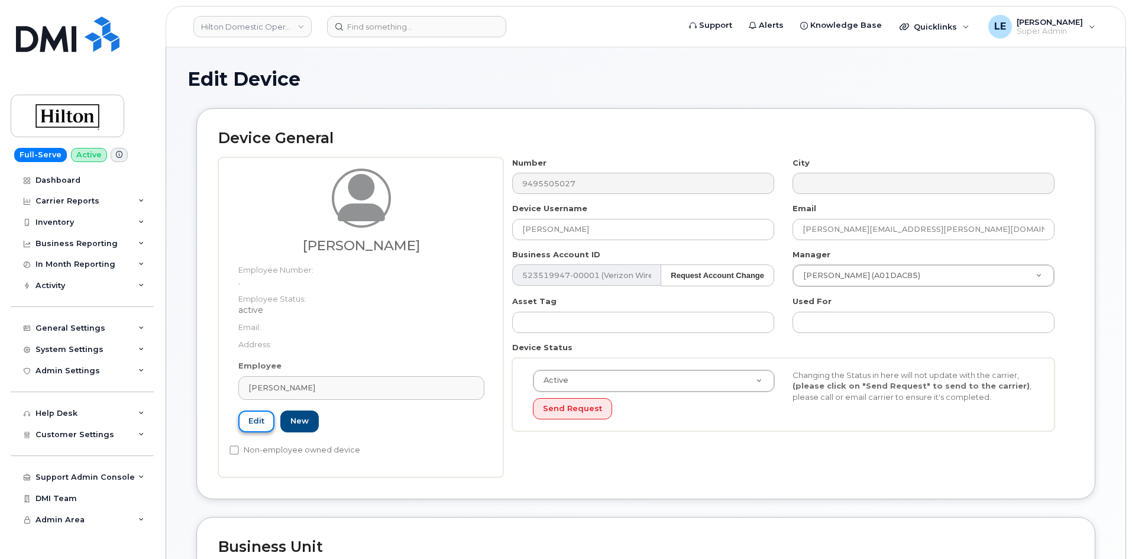
click at [259, 424] on link "Edit" at bounding box center [256, 422] width 36 height 22
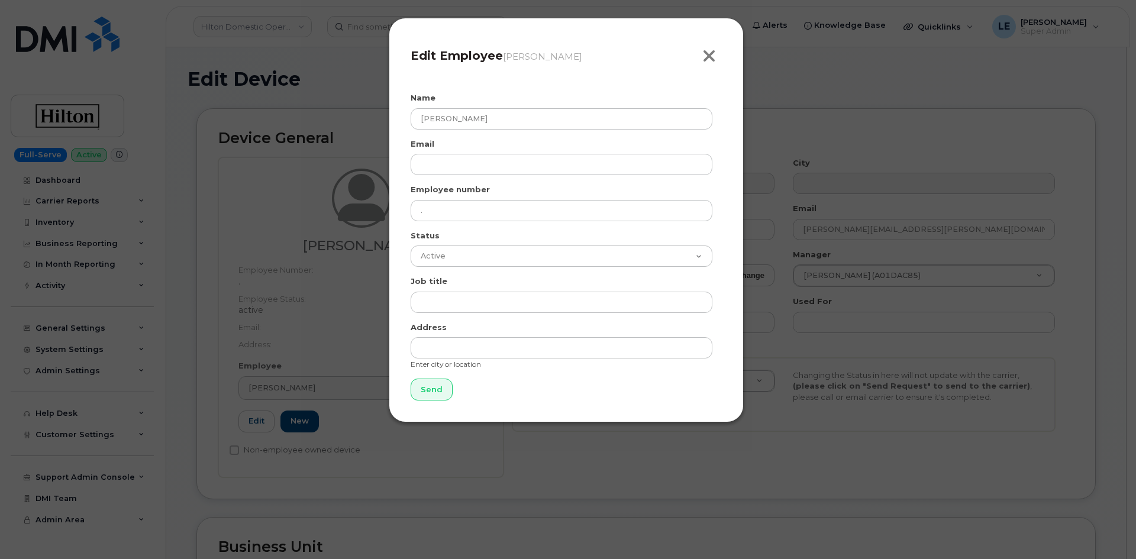
click at [709, 58] on icon "button" at bounding box center [709, 56] width 14 height 18
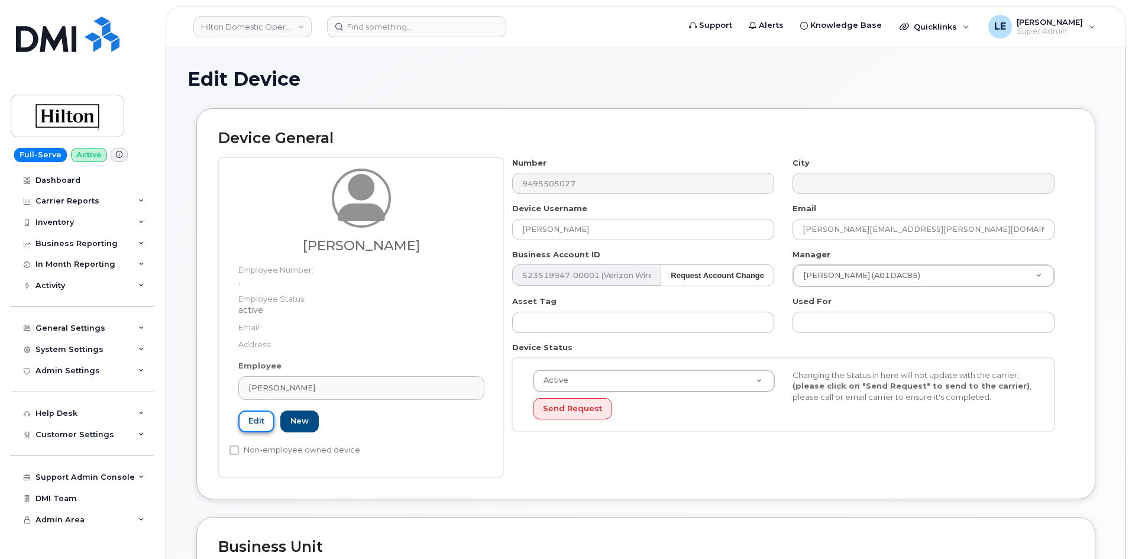
click at [249, 418] on link "Edit" at bounding box center [256, 422] width 36 height 22
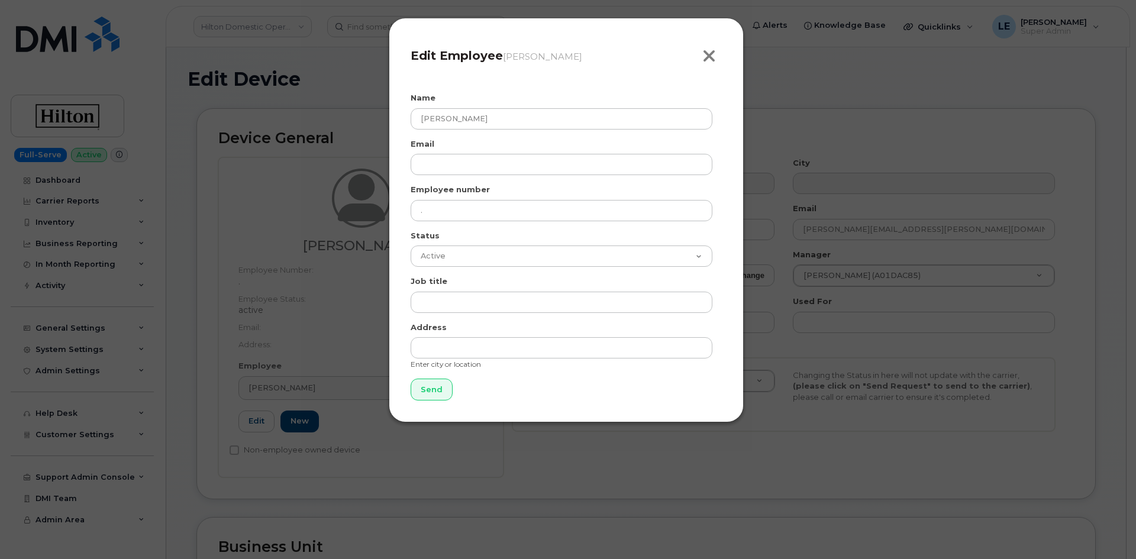
click at [710, 64] on icon "button" at bounding box center [709, 56] width 14 height 18
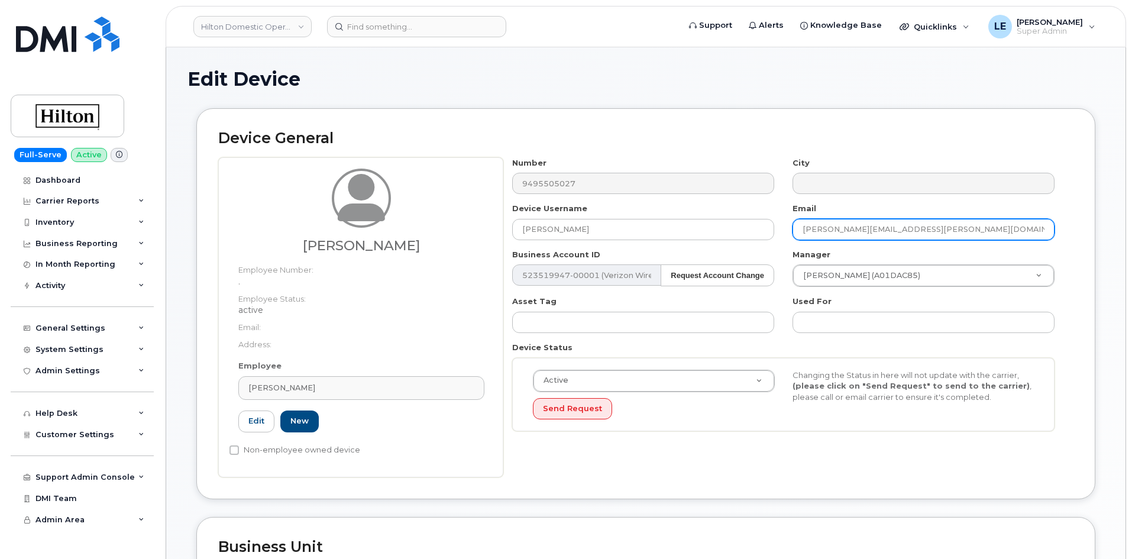
click at [849, 237] on input "Cindy.Wilson@waldorfastoria.com" at bounding box center [924, 229] width 262 height 21
click at [852, 237] on input "Cindy.Wilson@waldorfastoria.com" at bounding box center [924, 229] width 262 height 21
type input "Janibeth.Toldeo@waldorfastoria.com"
click at [729, 102] on div "Edit Device" at bounding box center [646, 89] width 917 height 40
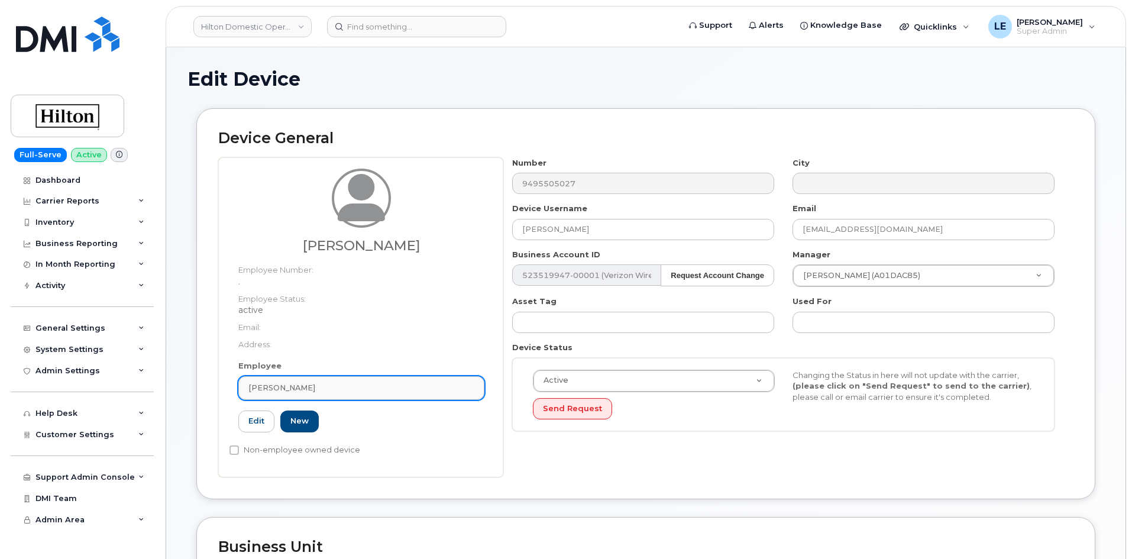
click at [328, 382] on link "[PERSON_NAME]" at bounding box center [361, 388] width 246 height 24
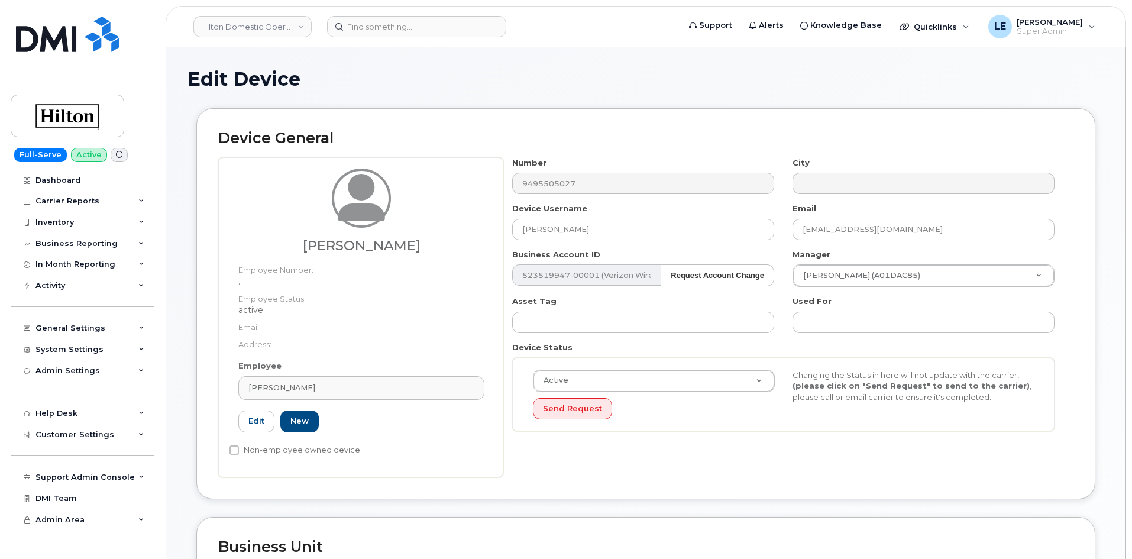
type input "Saving..."
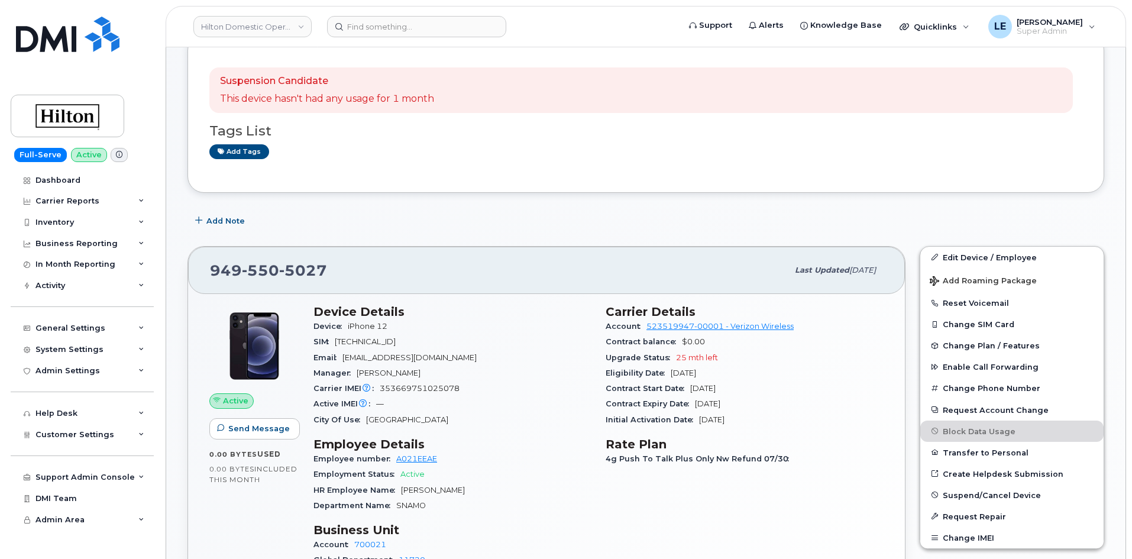
scroll to position [177, 0]
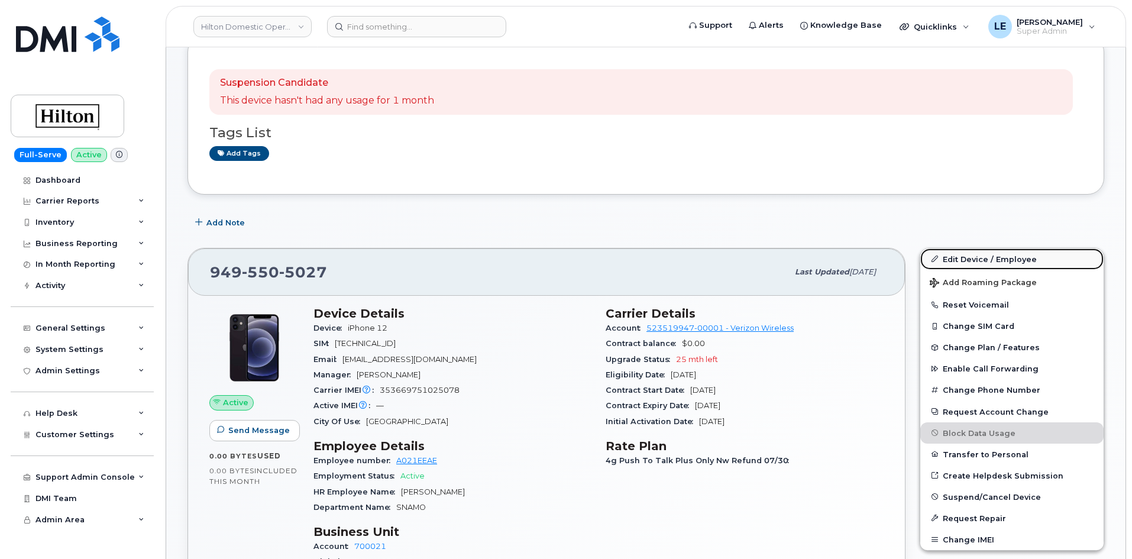
click at [955, 262] on link "Edit Device / Employee" at bounding box center [1011, 258] width 183 height 21
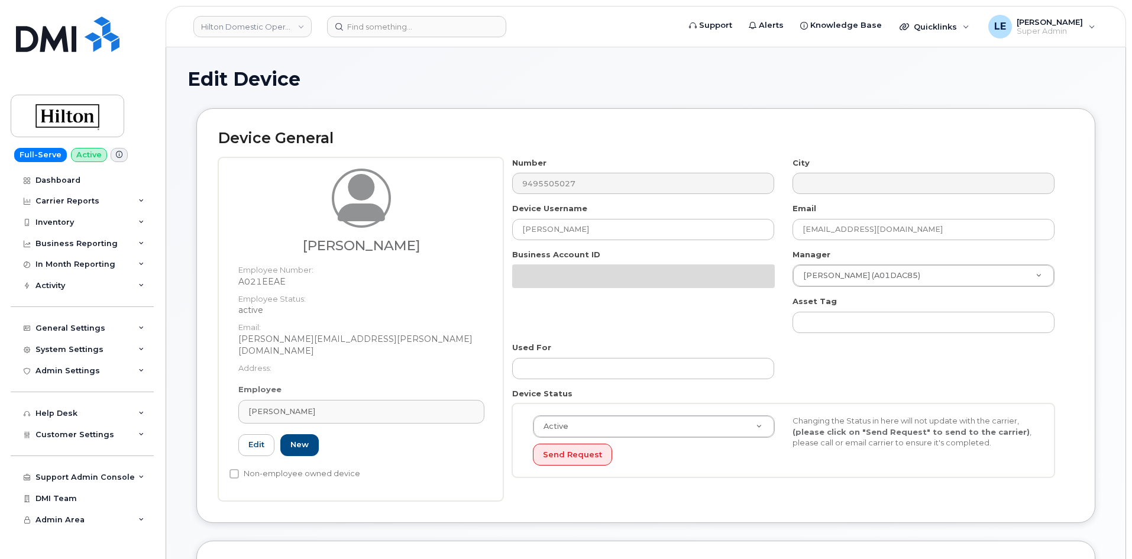
select select "34080331"
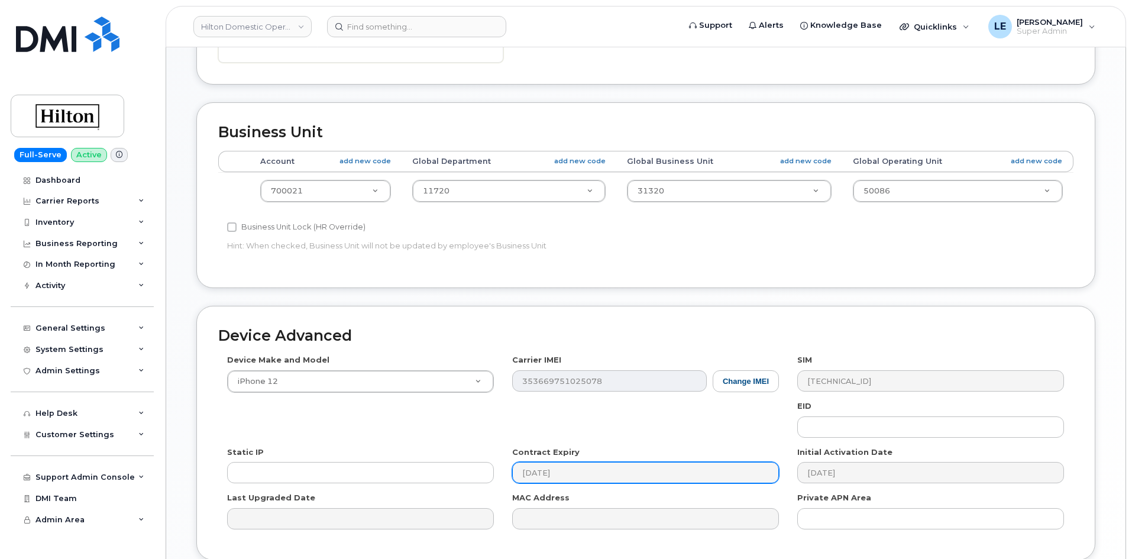
scroll to position [526, 0]
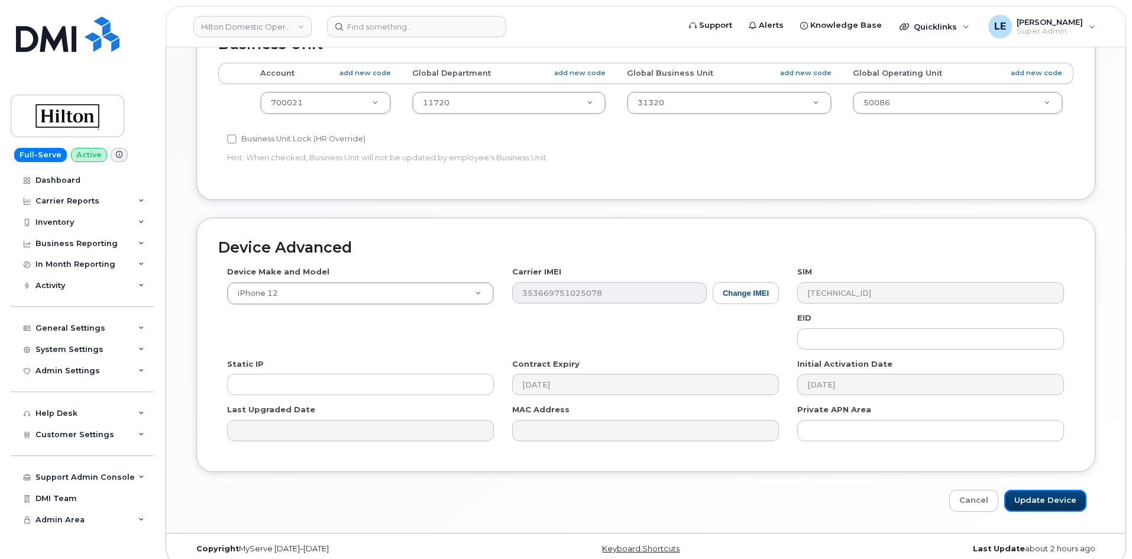
drag, startPoint x: 1039, startPoint y: 495, endPoint x: 836, endPoint y: 503, distance: 203.1
click at [1039, 495] on input "Update Device" at bounding box center [1045, 501] width 82 height 22
type input "Saving..."
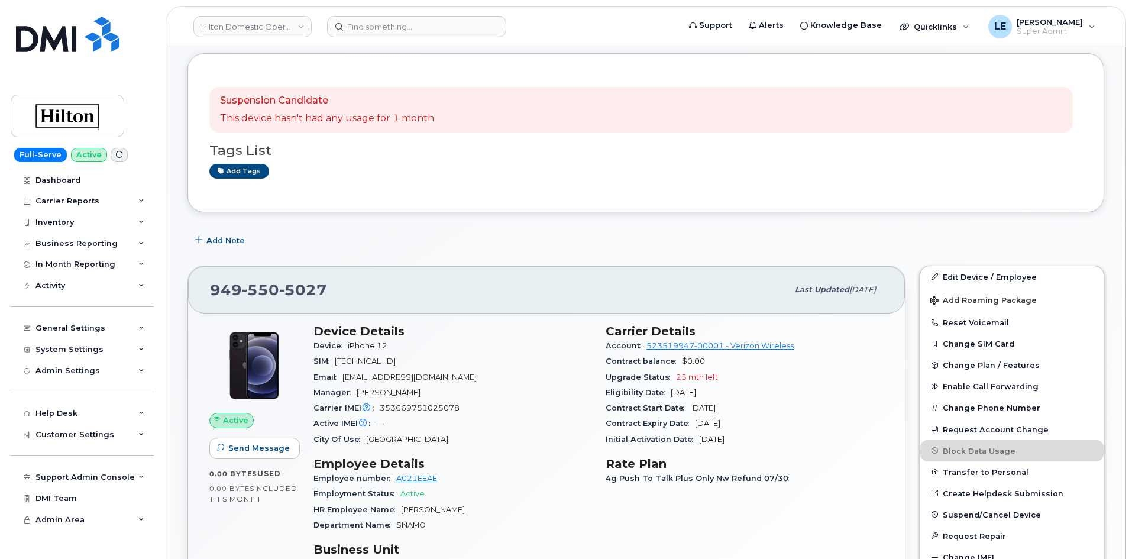
scroll to position [177, 0]
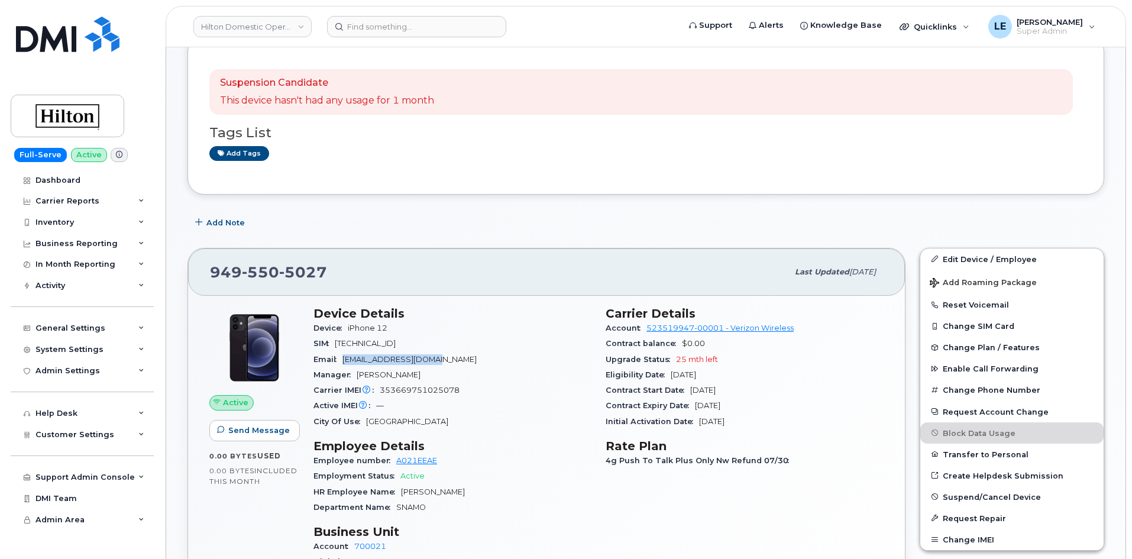
drag, startPoint x: 392, startPoint y: 363, endPoint x: 434, endPoint y: 362, distance: 42.0
click at [434, 362] on span "Janibeth.Toldeo@waldorfastoria.com" at bounding box center [410, 359] width 134 height 9
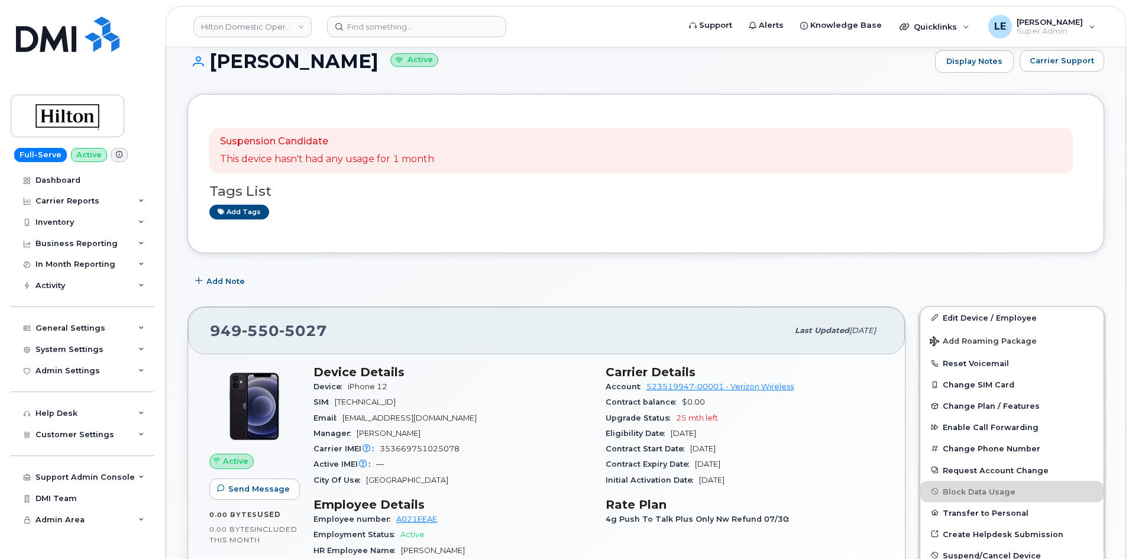
scroll to position [118, 0]
click at [976, 314] on link "Edit Device / Employee" at bounding box center [1011, 318] width 183 height 21
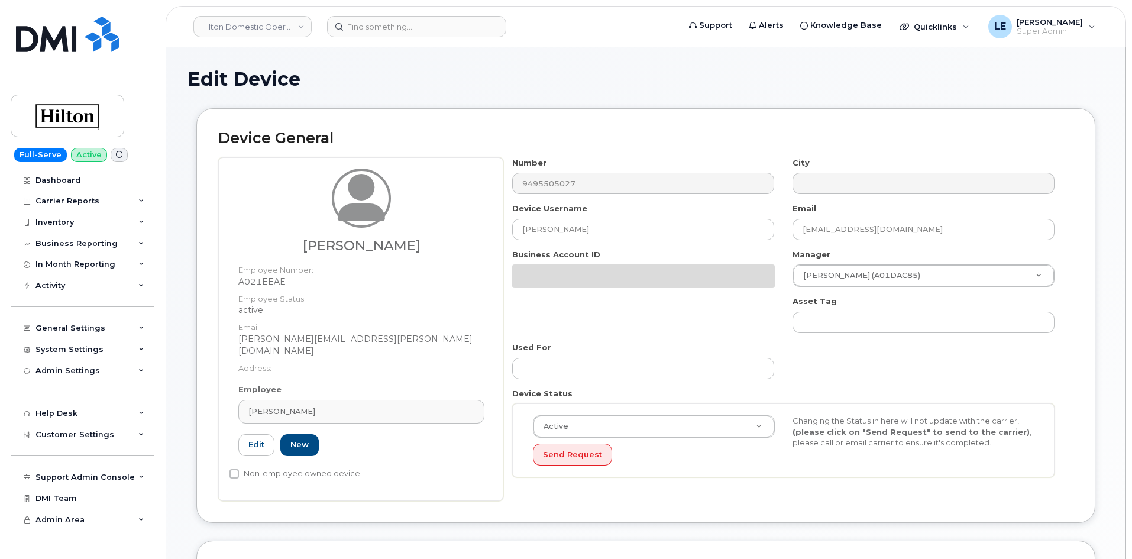
select select "34080331"
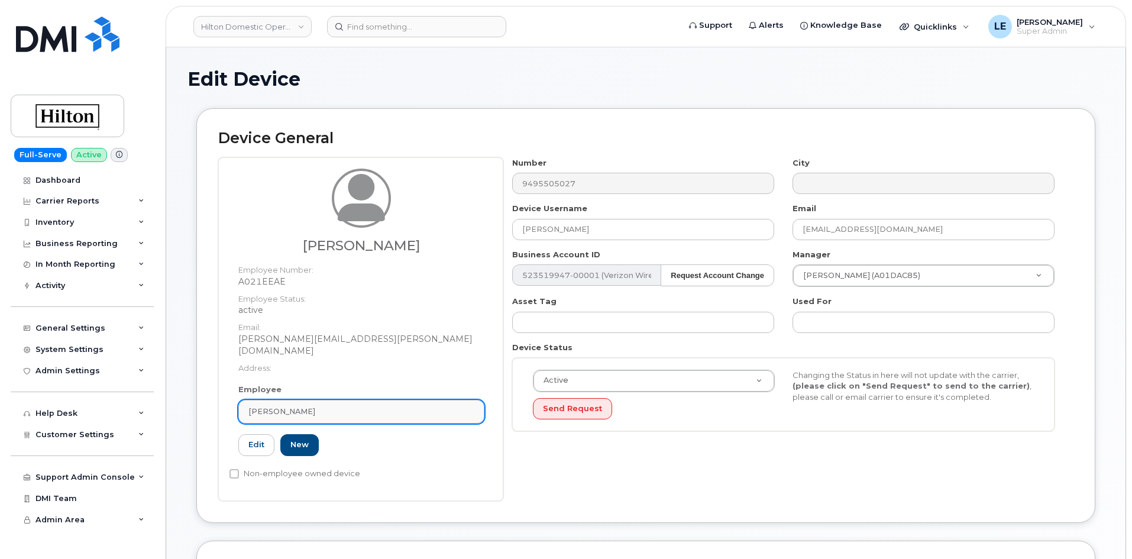
click at [361, 400] on link "[PERSON_NAME]" at bounding box center [361, 412] width 246 height 24
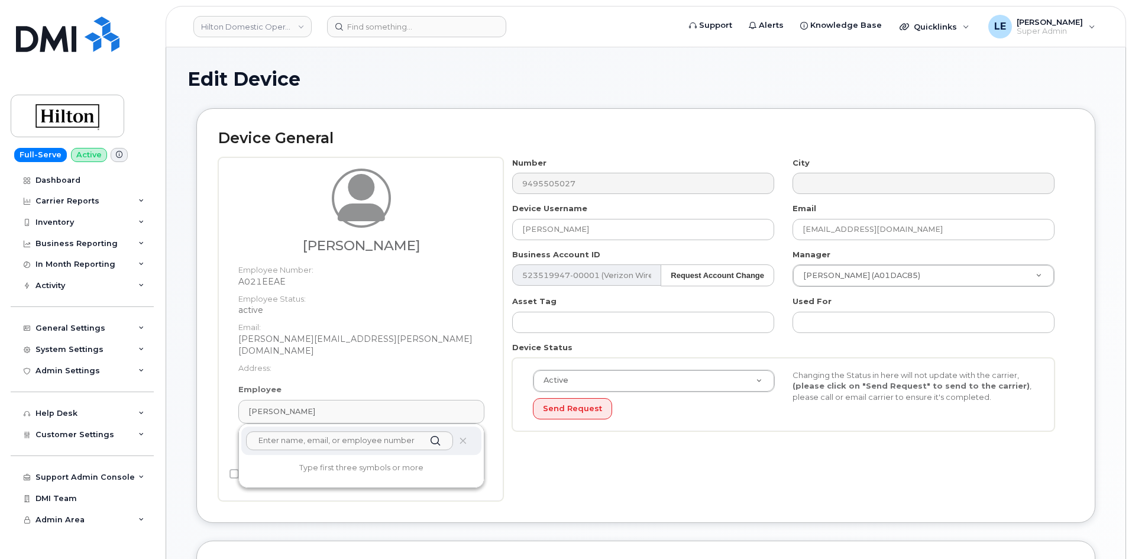
drag, startPoint x: 359, startPoint y: 394, endPoint x: 370, endPoint y: 376, distance: 21.5
click at [361, 406] on div "[PERSON_NAME]" at bounding box center [361, 411] width 226 height 11
click at [376, 360] on dt "Address:" at bounding box center [361, 365] width 246 height 17
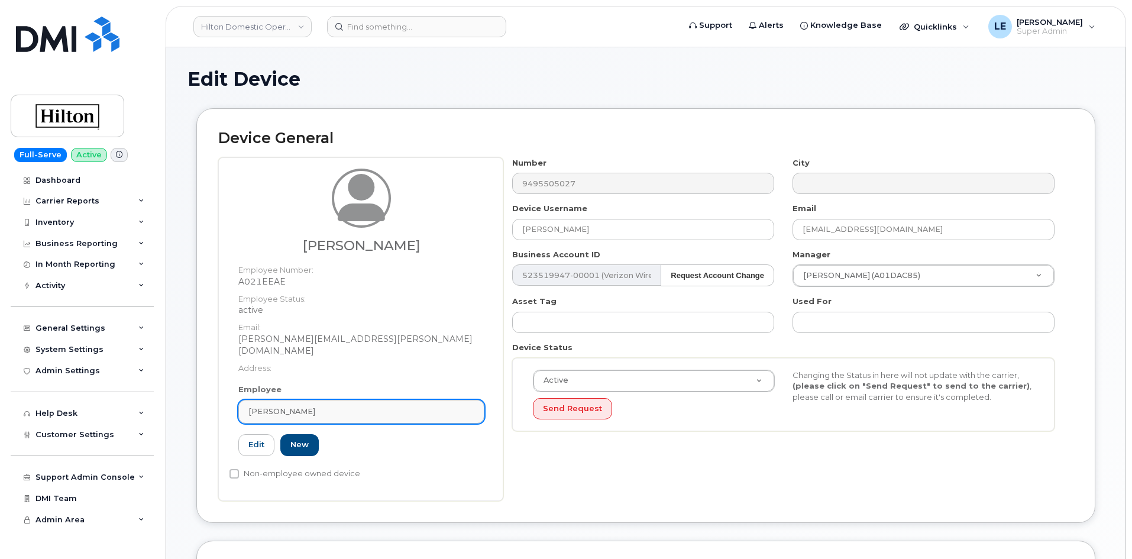
click at [286, 406] on span "[PERSON_NAME]" at bounding box center [281, 411] width 67 height 11
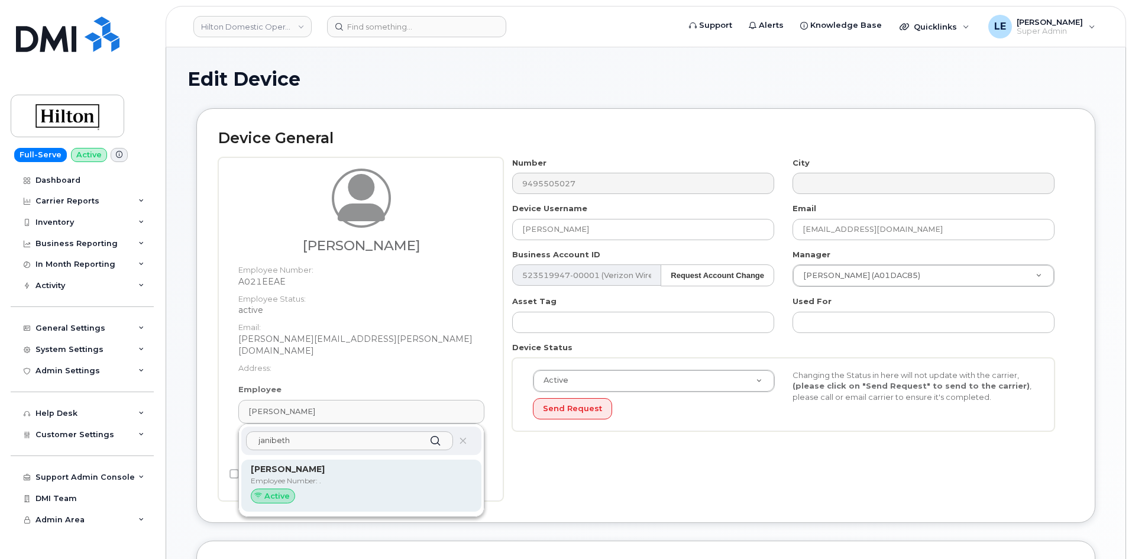
type input "janibeth"
click at [318, 464] on strong "[PERSON_NAME]" at bounding box center [288, 469] width 74 height 11
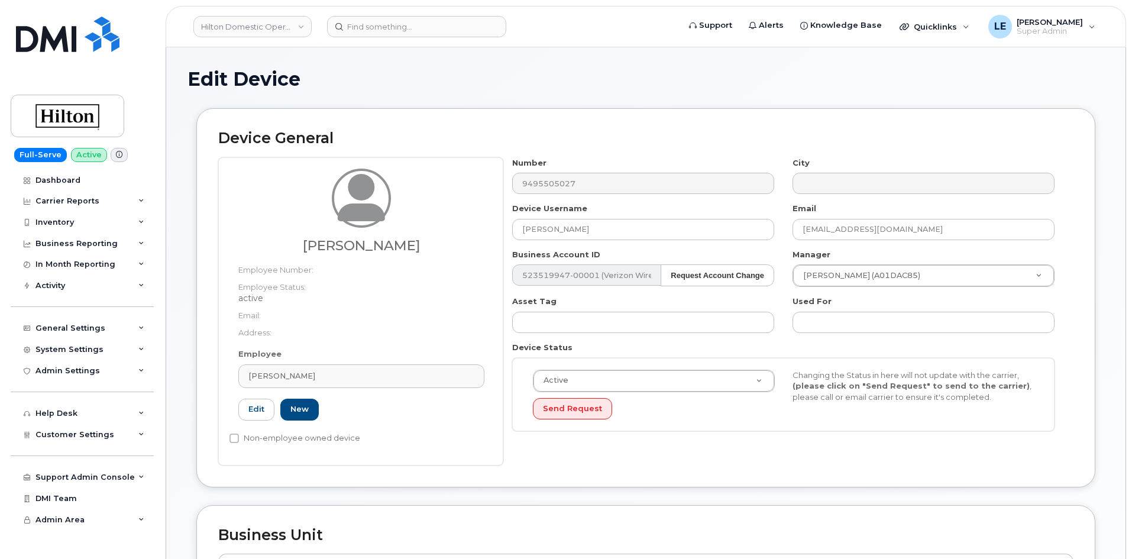
type input "."
click at [358, 311] on dt "Email:" at bounding box center [361, 312] width 246 height 17
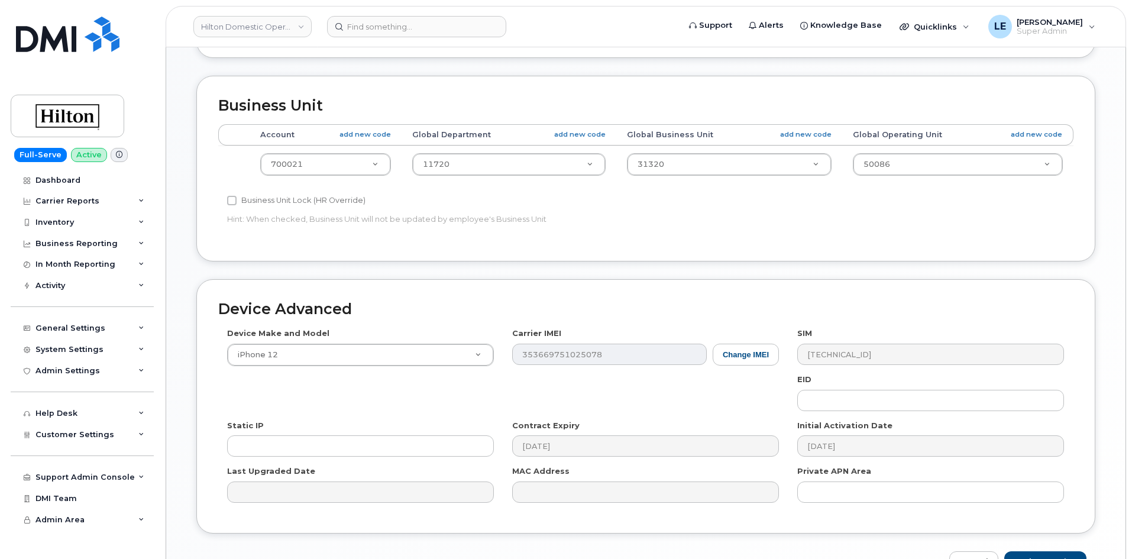
scroll to position [503, 0]
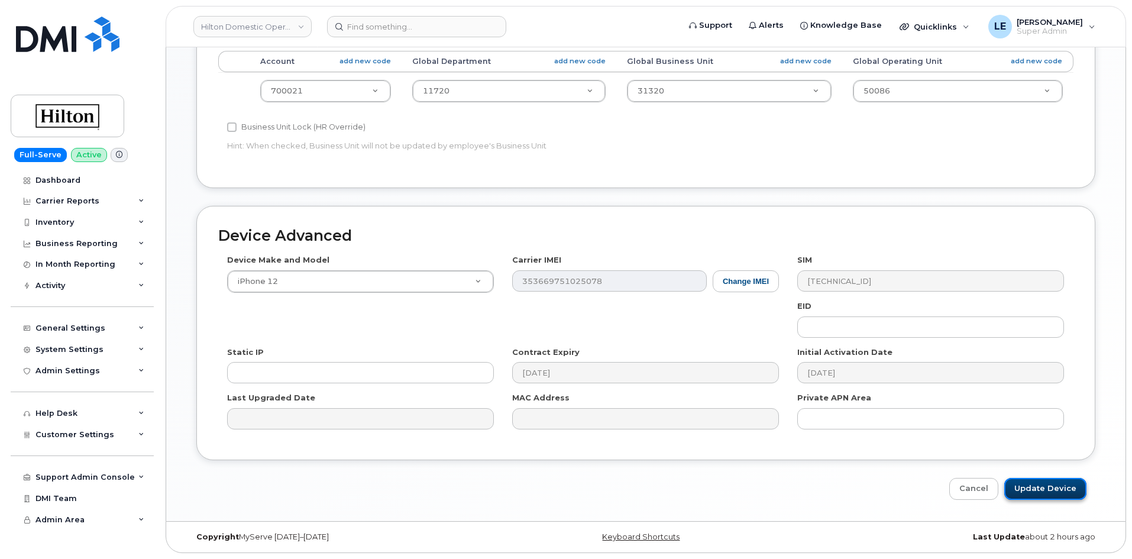
click at [1030, 494] on input "Update Device" at bounding box center [1045, 489] width 82 height 22
type input "Saving..."
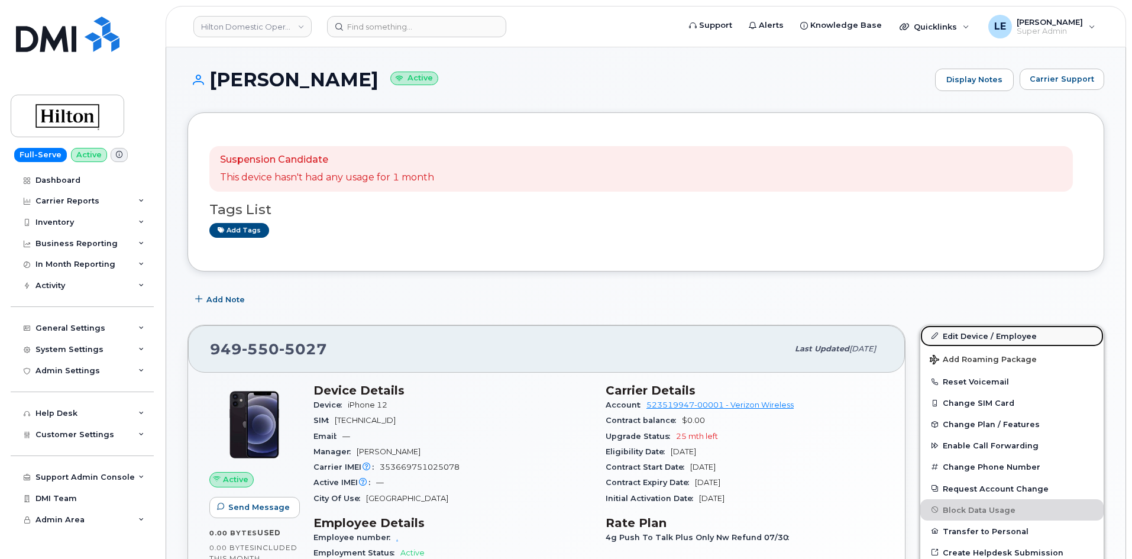
click at [962, 337] on link "Edit Device / Employee" at bounding box center [1011, 335] width 183 height 21
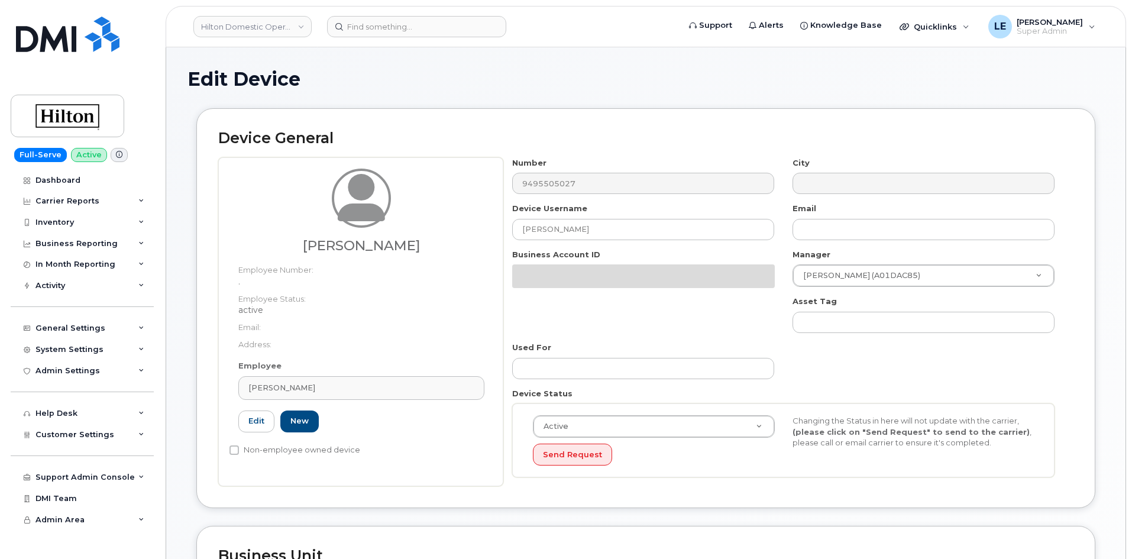
select select "34080331"
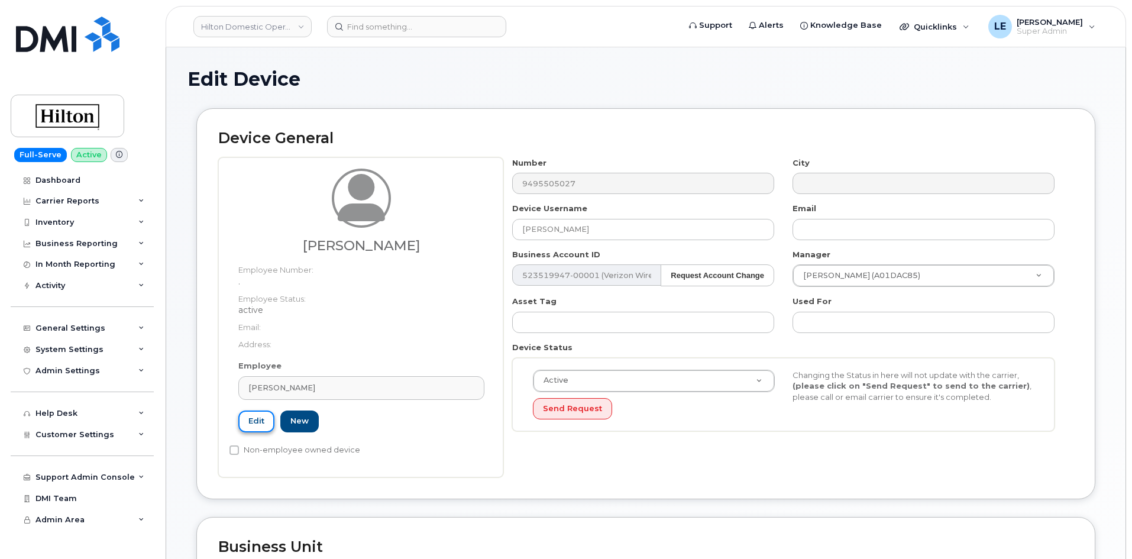
click at [257, 422] on link "Edit" at bounding box center [256, 422] width 36 height 22
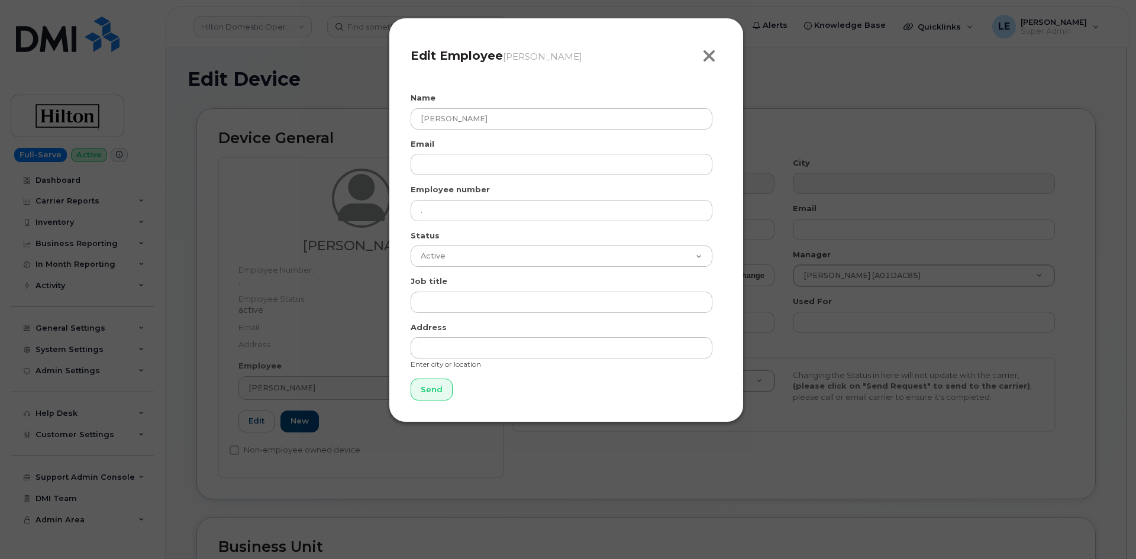
click at [706, 54] on icon "button" at bounding box center [709, 56] width 14 height 18
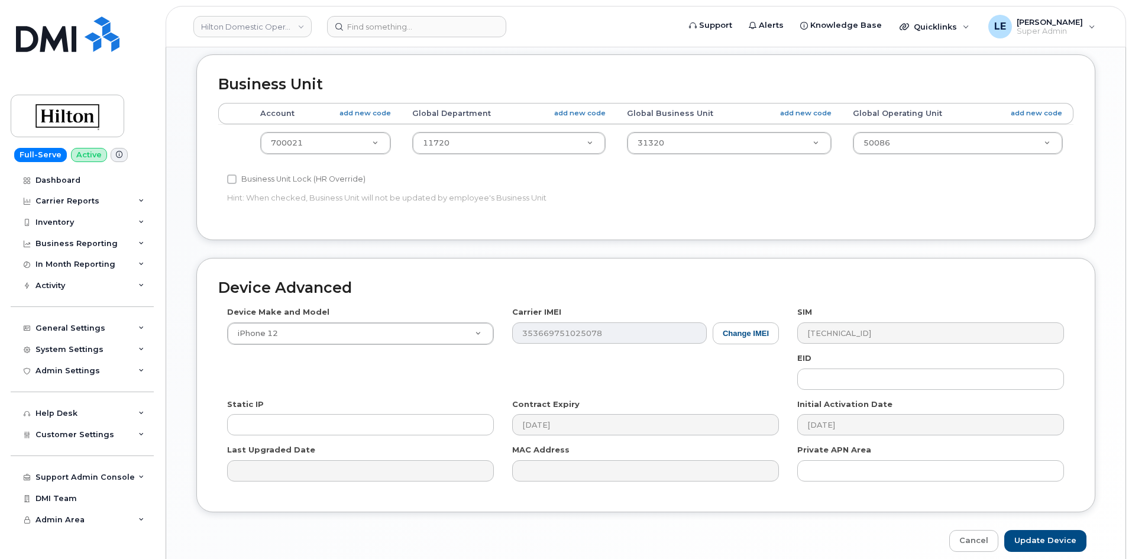
scroll to position [515, 0]
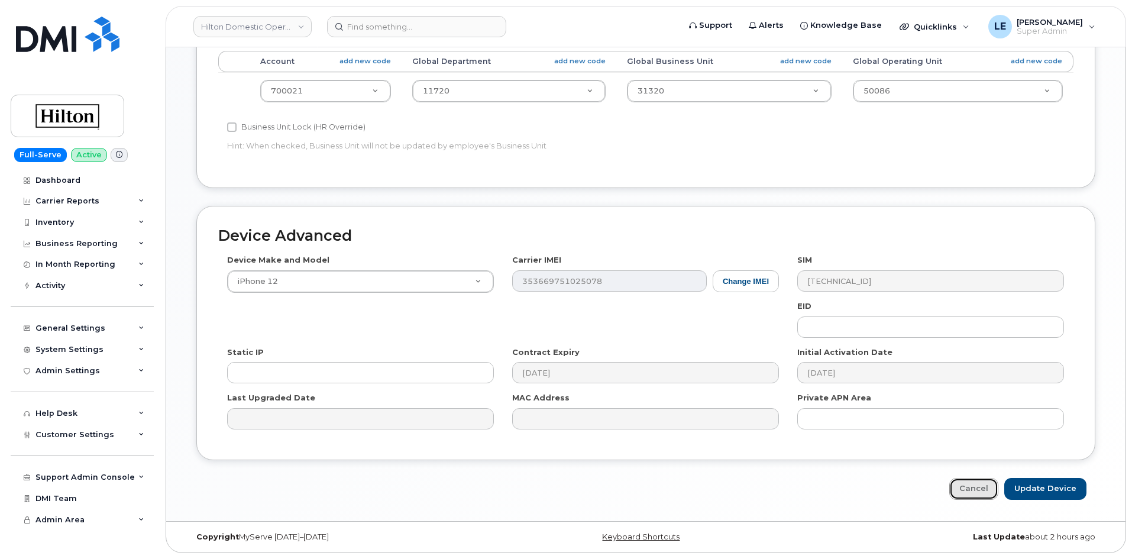
click at [980, 482] on link "Cancel" at bounding box center [973, 489] width 49 height 22
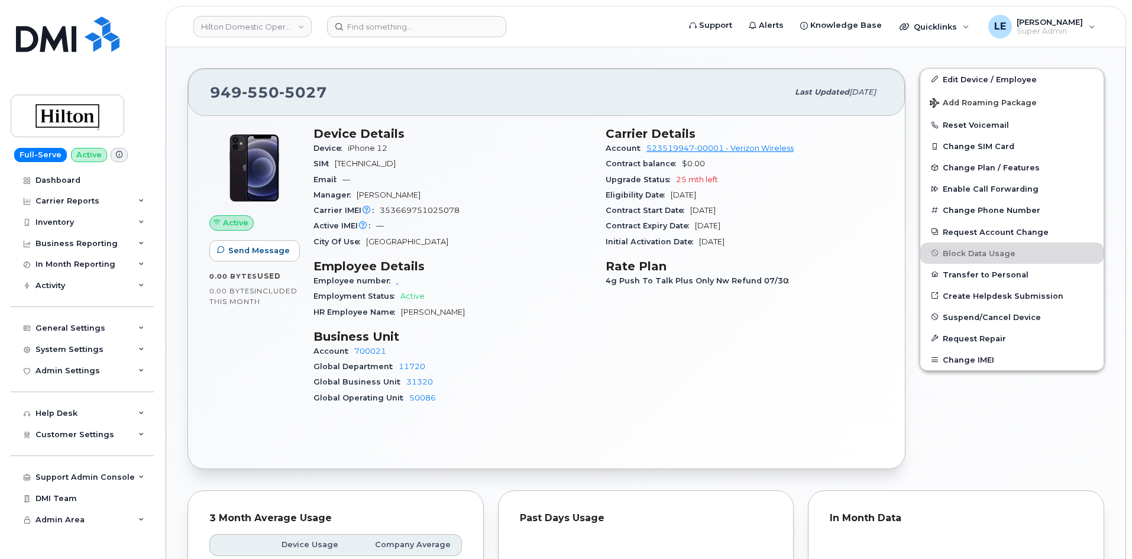
scroll to position [237, 0]
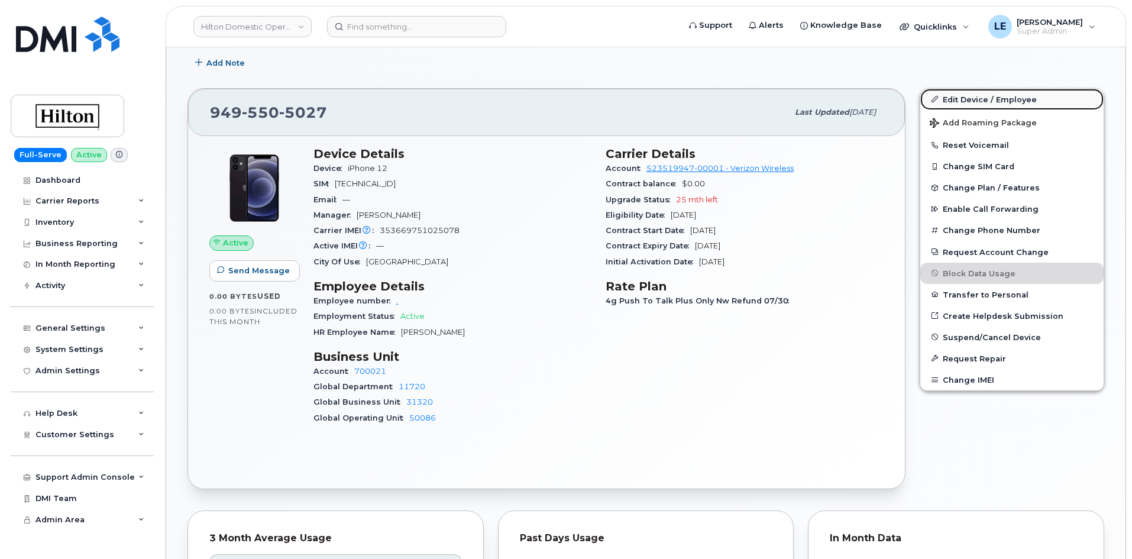
click at [958, 100] on link "Edit Device / Employee" at bounding box center [1011, 99] width 183 height 21
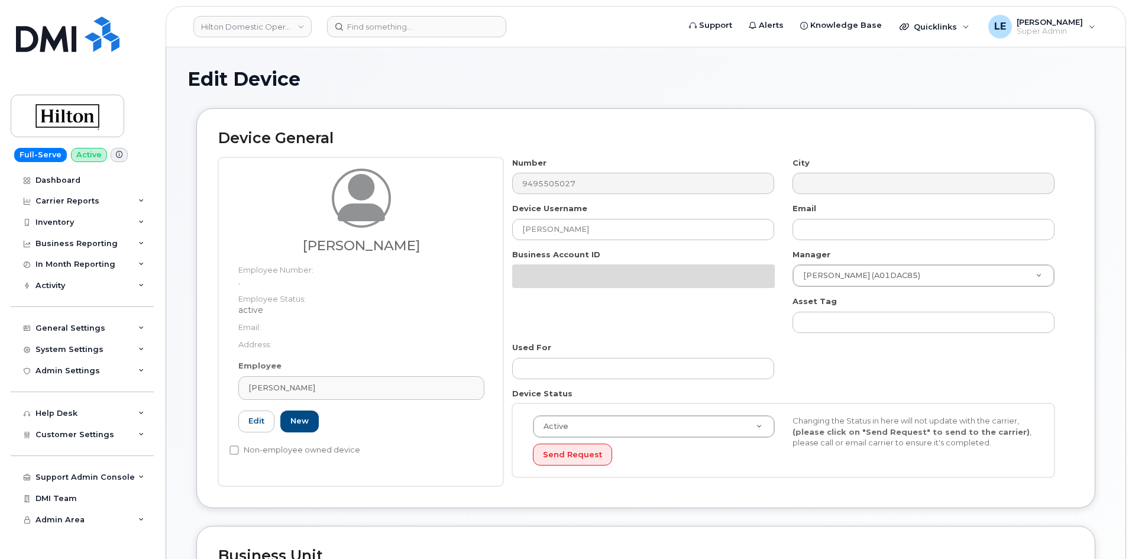
select select "34080331"
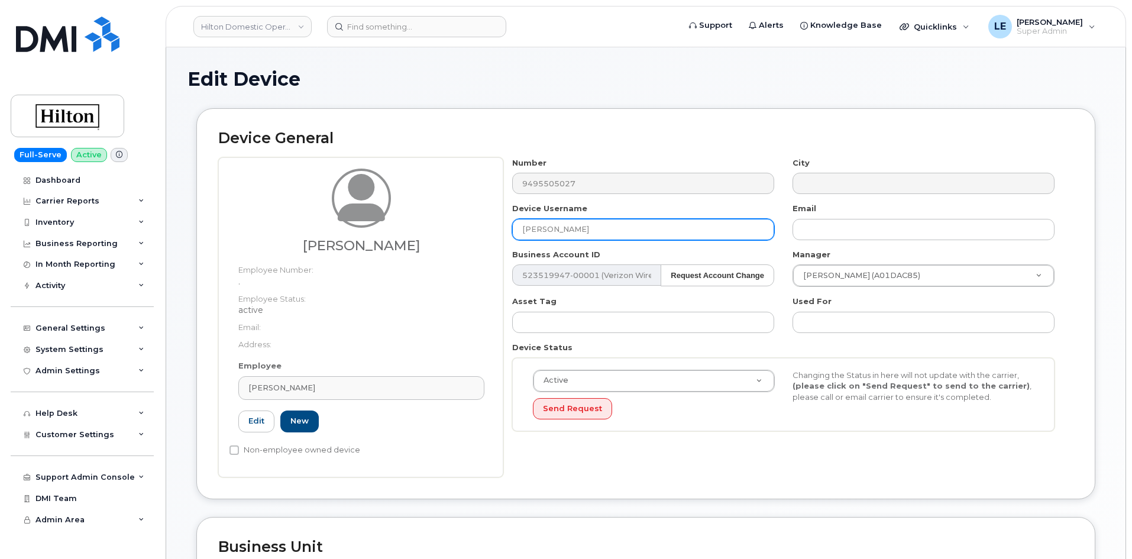
drag, startPoint x: 619, startPoint y: 221, endPoint x: 516, endPoint y: 238, distance: 104.8
click at [518, 238] on input "[PERSON_NAME]" at bounding box center [643, 229] width 262 height 21
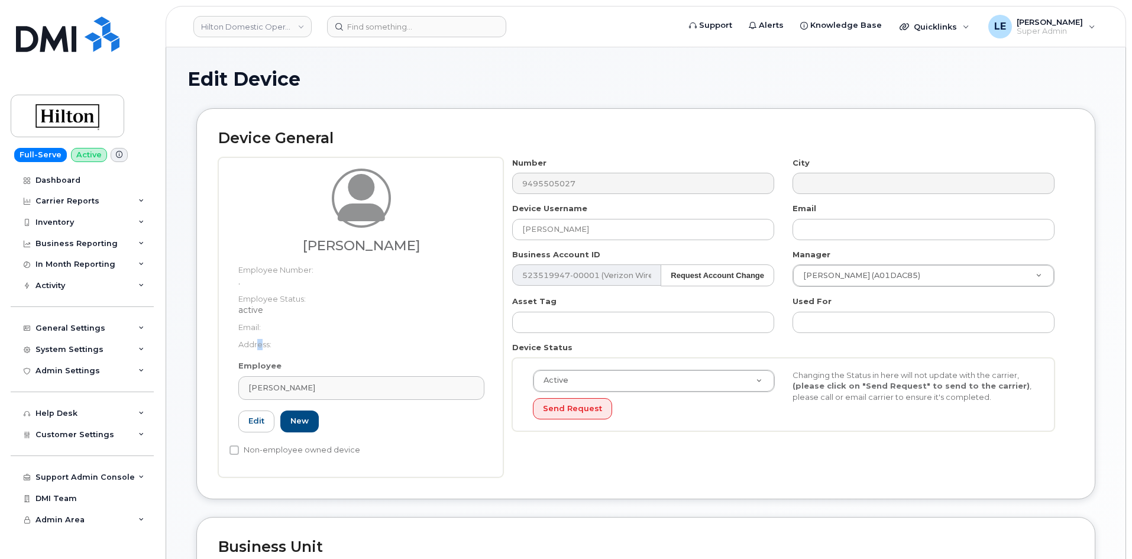
click at [260, 360] on div "Janibeth Toledo Employee Number: . Employee Status: active Email: Address:" at bounding box center [362, 265] width 264 height 192
click at [342, 339] on dt "Address:" at bounding box center [361, 341] width 246 height 17
click at [248, 427] on link "Edit" at bounding box center [256, 422] width 36 height 22
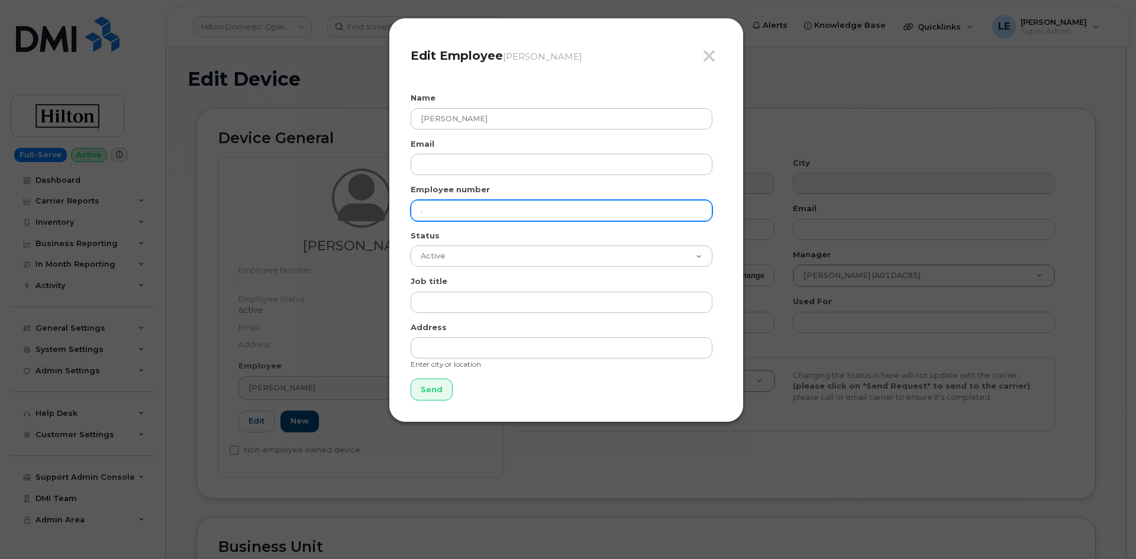
click at [456, 214] on input "." at bounding box center [562, 210] width 302 height 21
click at [705, 50] on icon "button" at bounding box center [709, 56] width 14 height 18
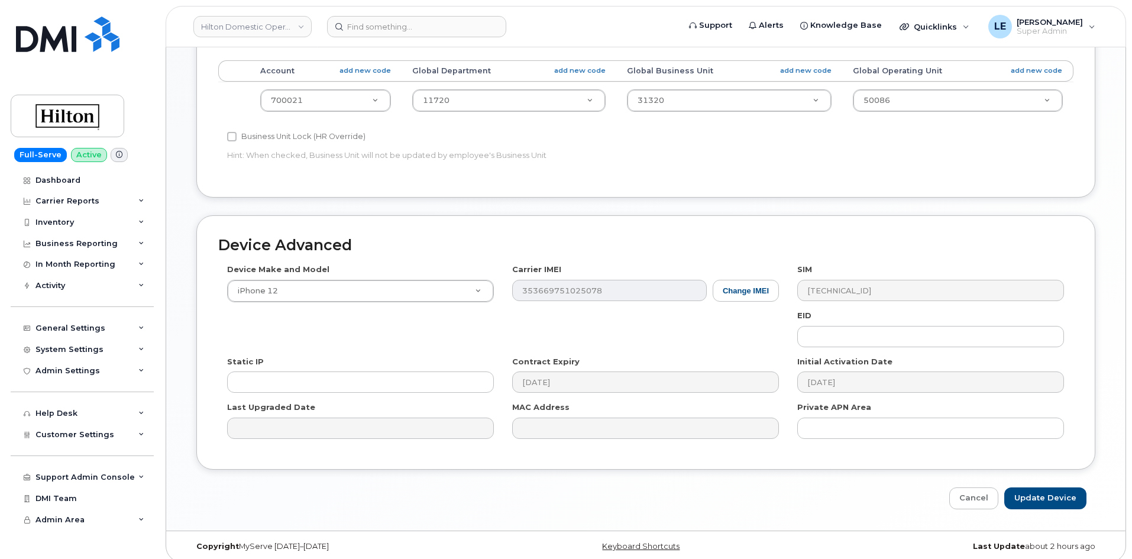
scroll to position [515, 0]
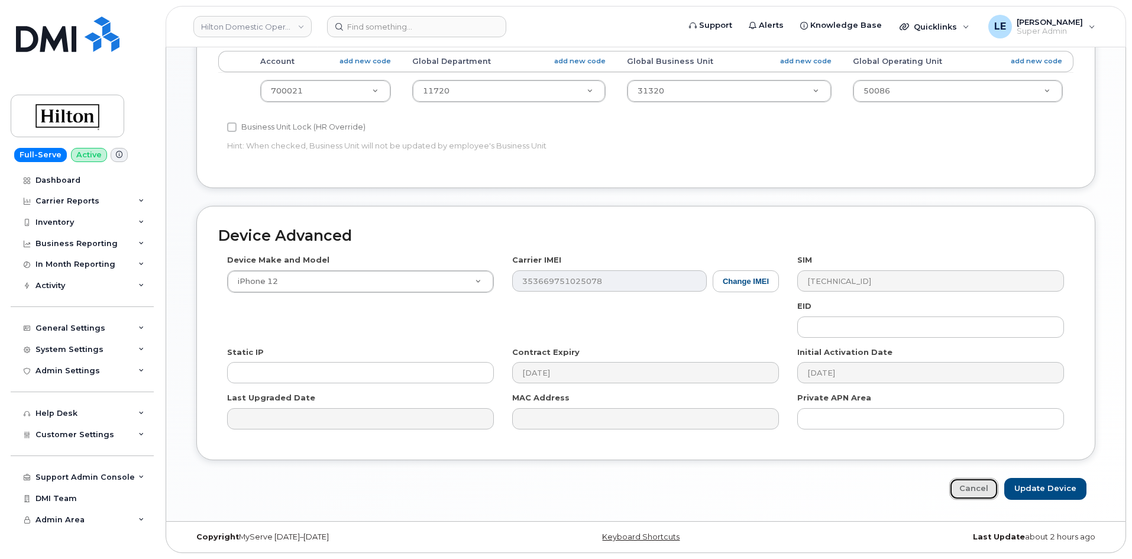
click at [960, 486] on link "Cancel" at bounding box center [973, 489] width 49 height 22
